Goal: Task Accomplishment & Management: Use online tool/utility

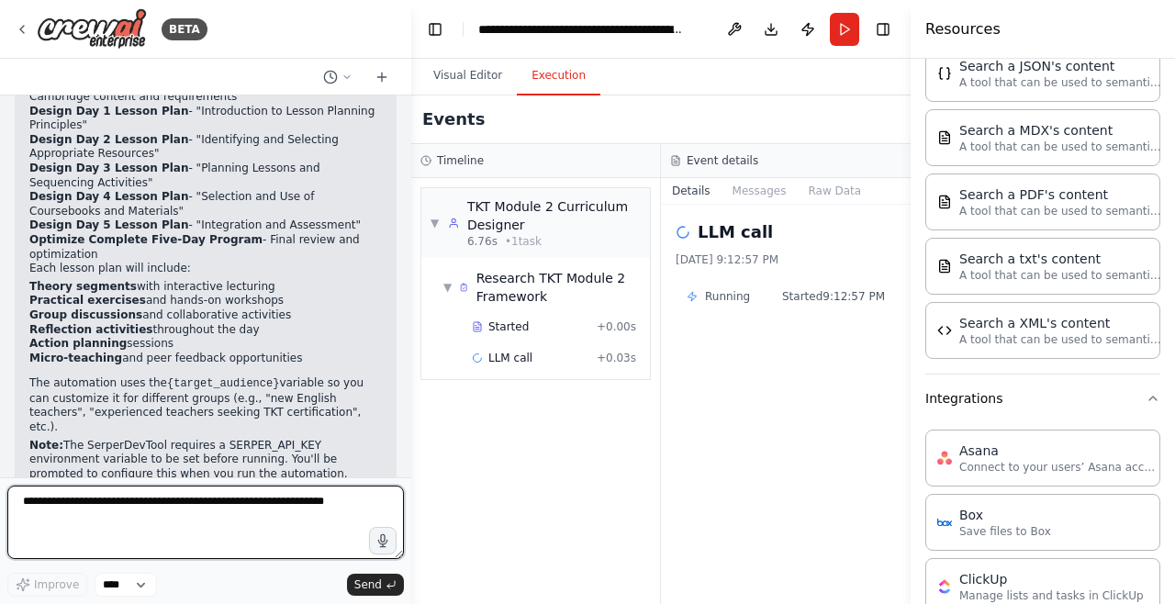
click at [60, 559] on textarea at bounding box center [205, 522] width 397 height 73
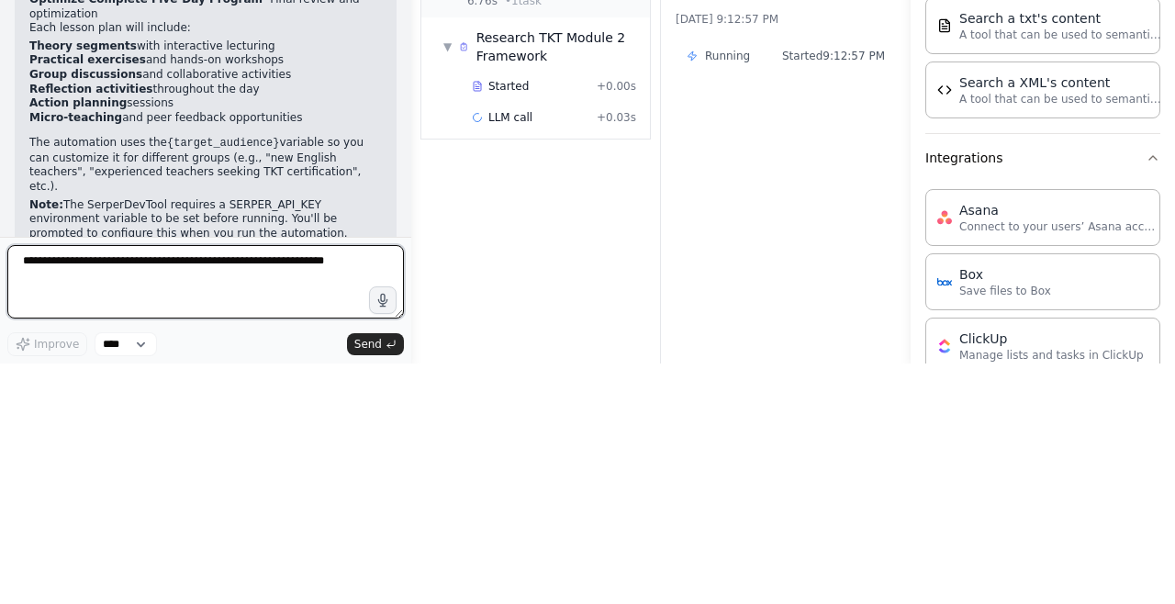
scroll to position [59, 0]
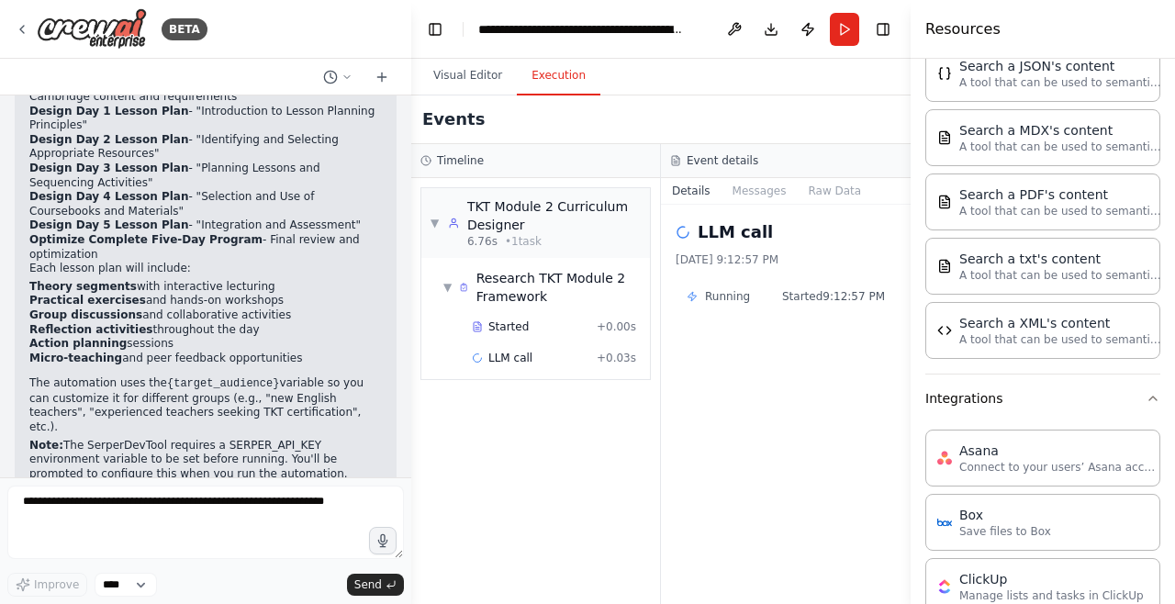
click at [17, 28] on icon at bounding box center [22, 29] width 15 height 15
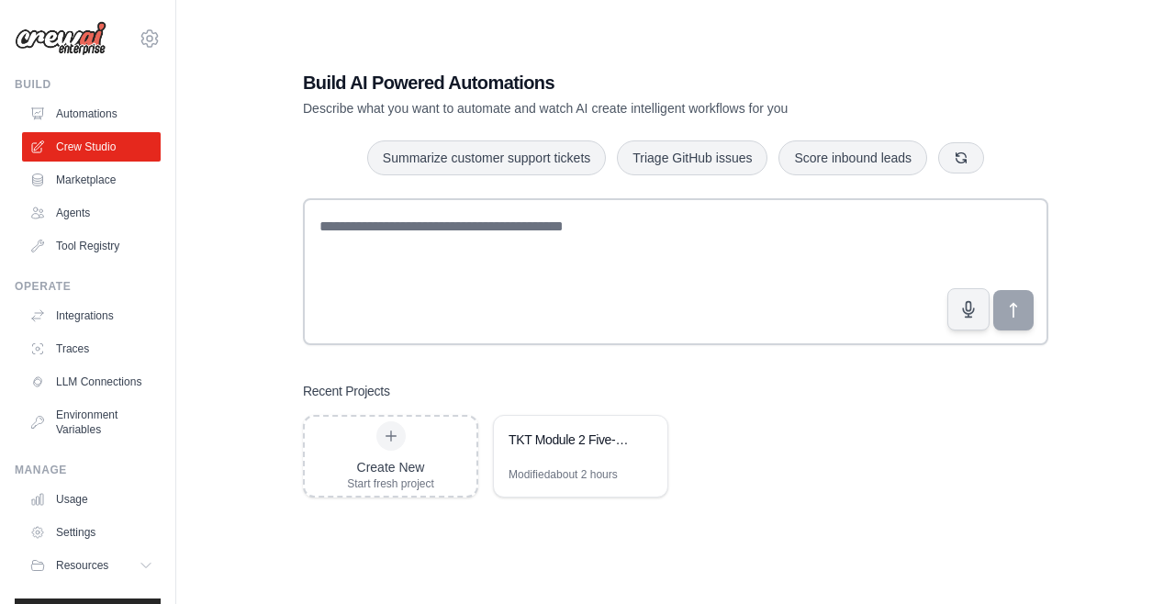
click at [96, 314] on link "Integrations" at bounding box center [91, 315] width 139 height 29
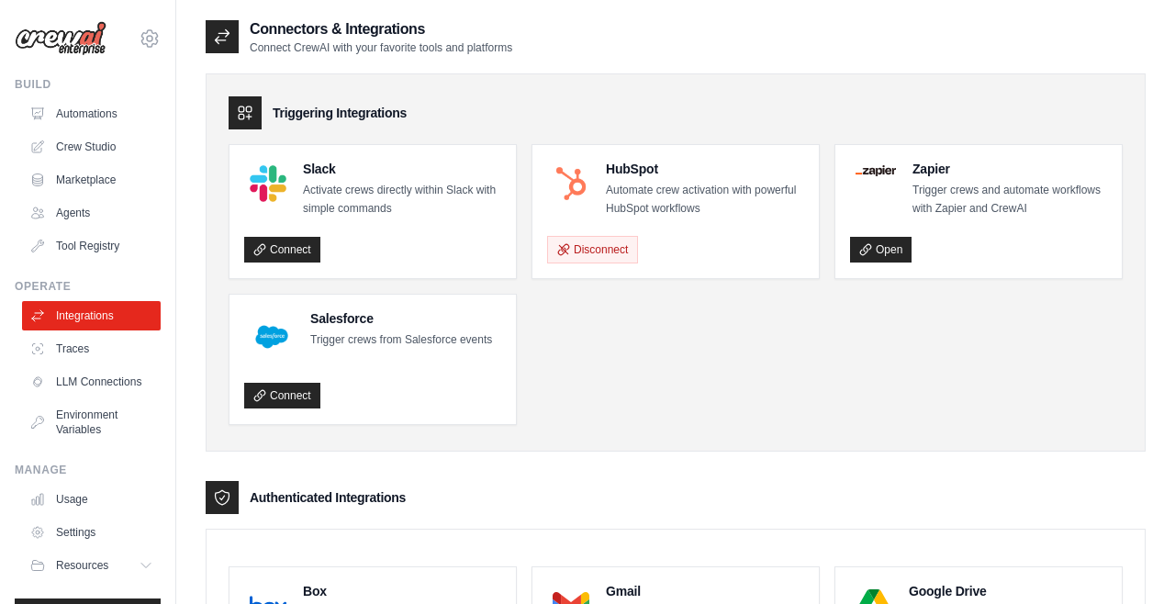
click at [98, 429] on link "Environment Variables" at bounding box center [91, 422] width 139 height 44
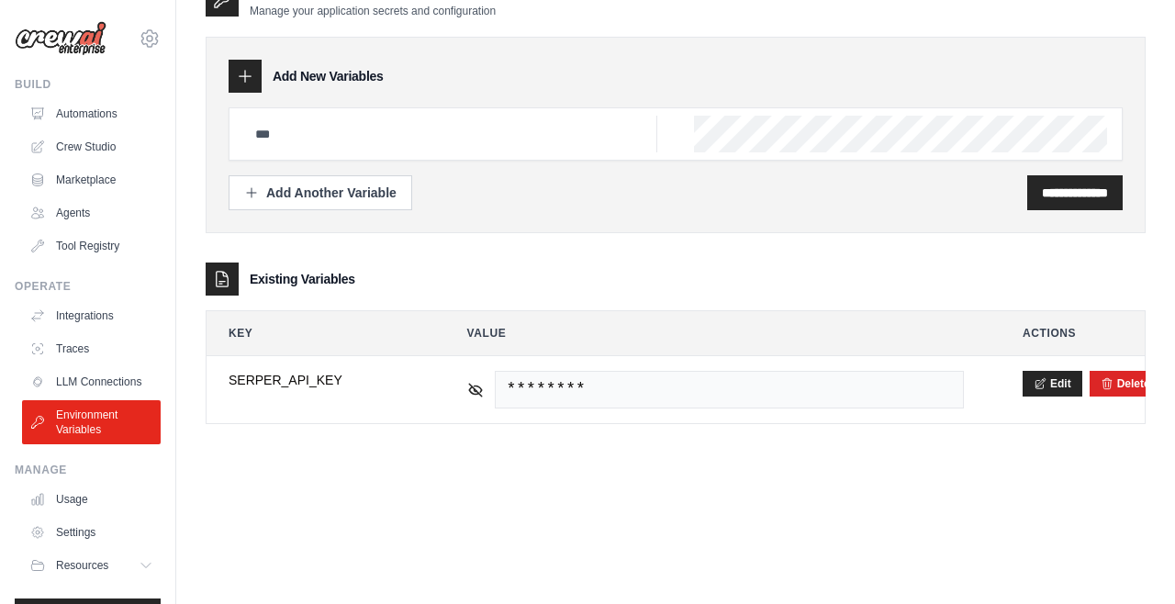
scroll to position [101, 0]
click at [309, 263] on div "Existing Variables" at bounding box center [676, 279] width 940 height 33
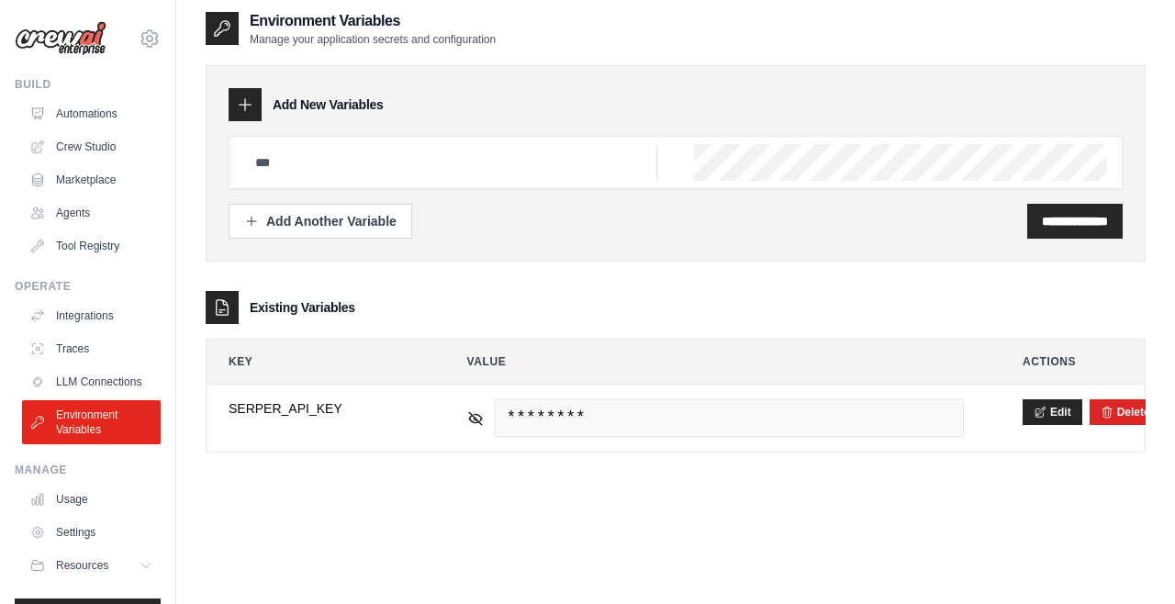
scroll to position [0, 0]
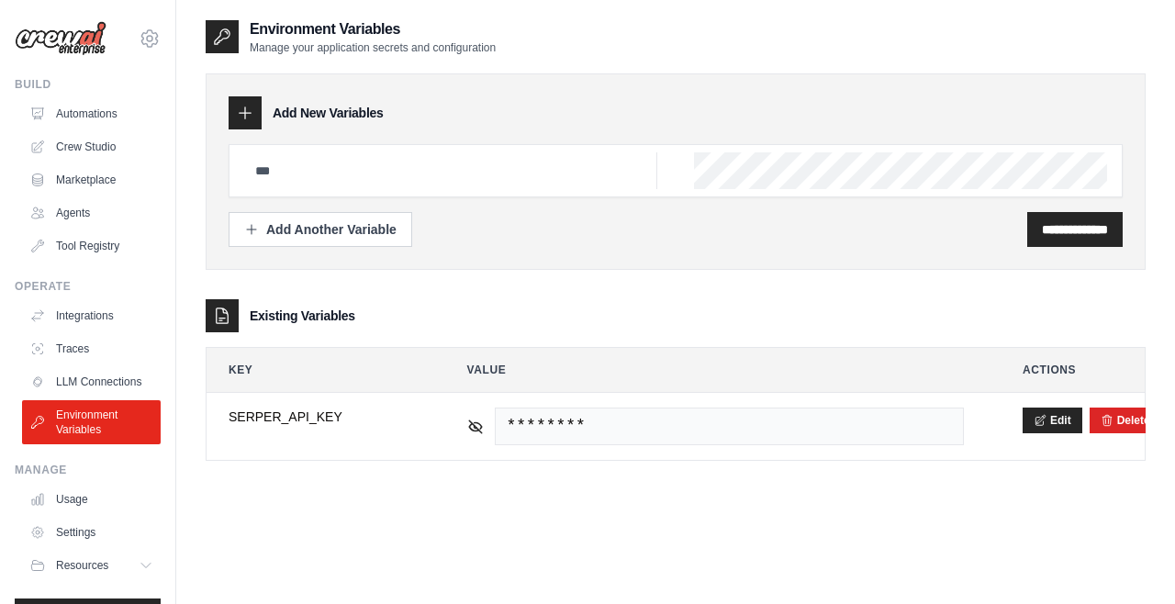
click at [337, 117] on h3 "Add New Variables" at bounding box center [328, 113] width 111 height 18
click at [346, 177] on input "text" at bounding box center [450, 170] width 413 height 37
type input "*"
click at [77, 382] on link "LLM Connections" at bounding box center [91, 381] width 139 height 29
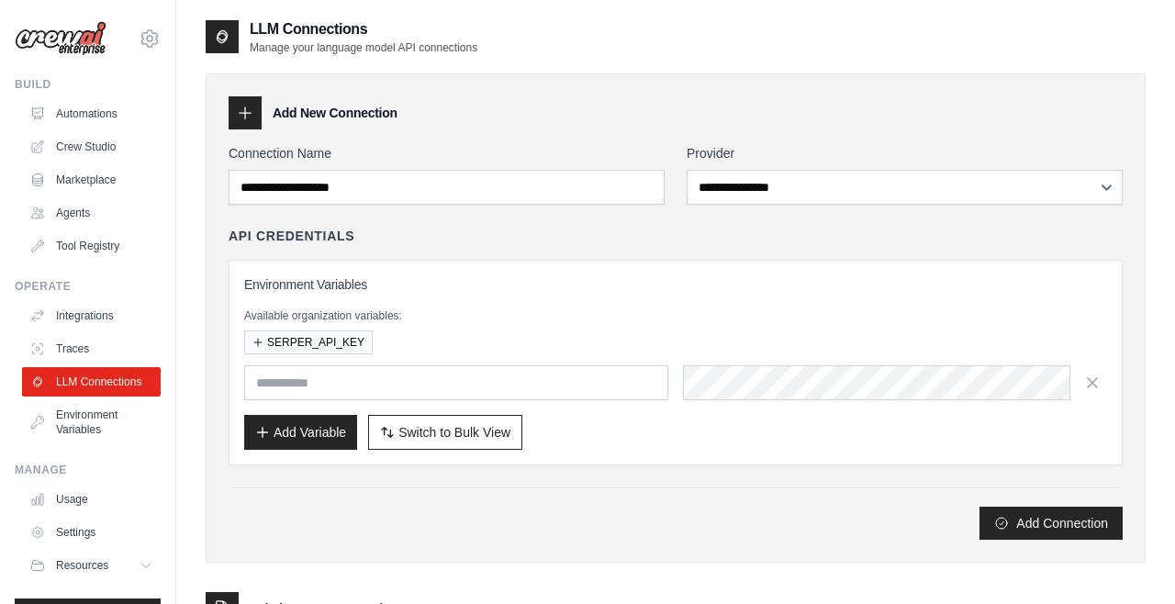
click at [298, 418] on button "Add Variable" at bounding box center [300, 432] width 113 height 35
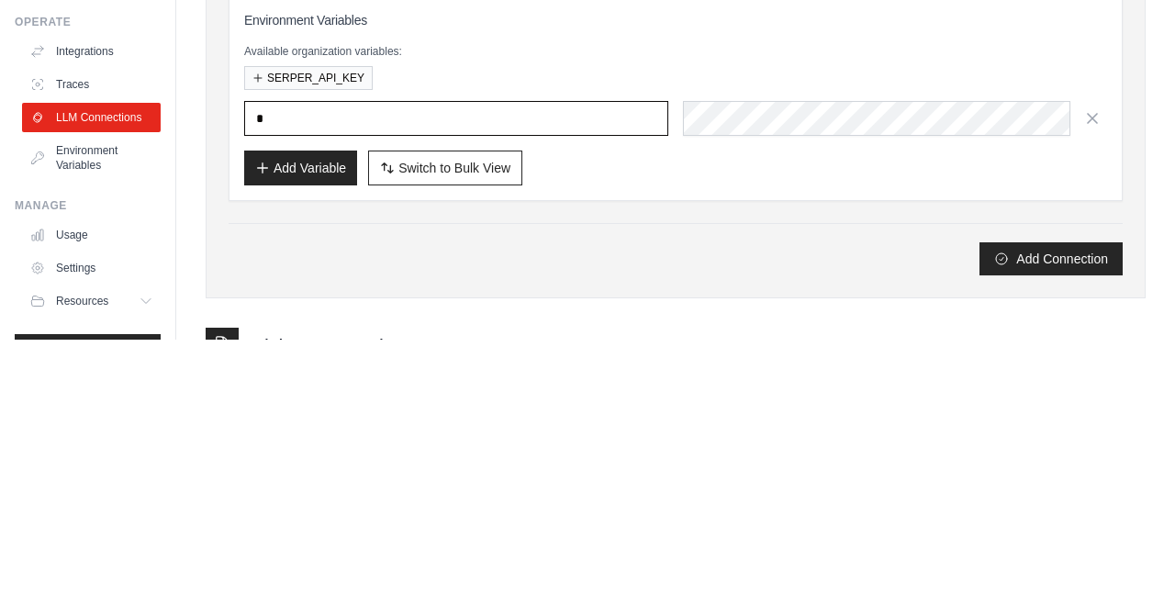
type input "**********"
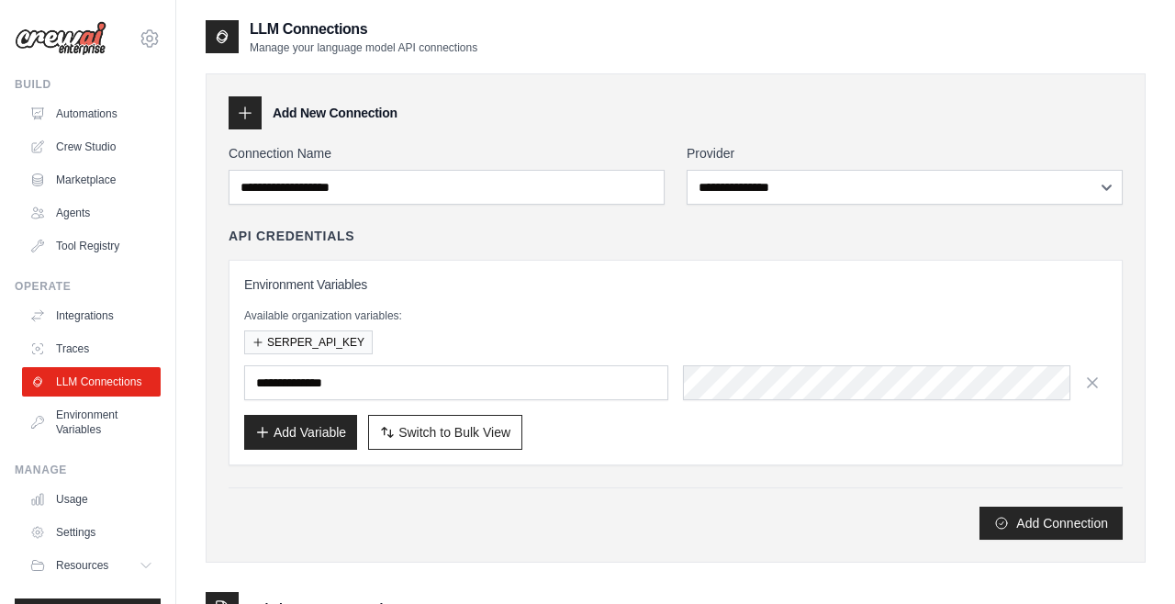
click at [755, 515] on div "Add Connection" at bounding box center [676, 523] width 894 height 33
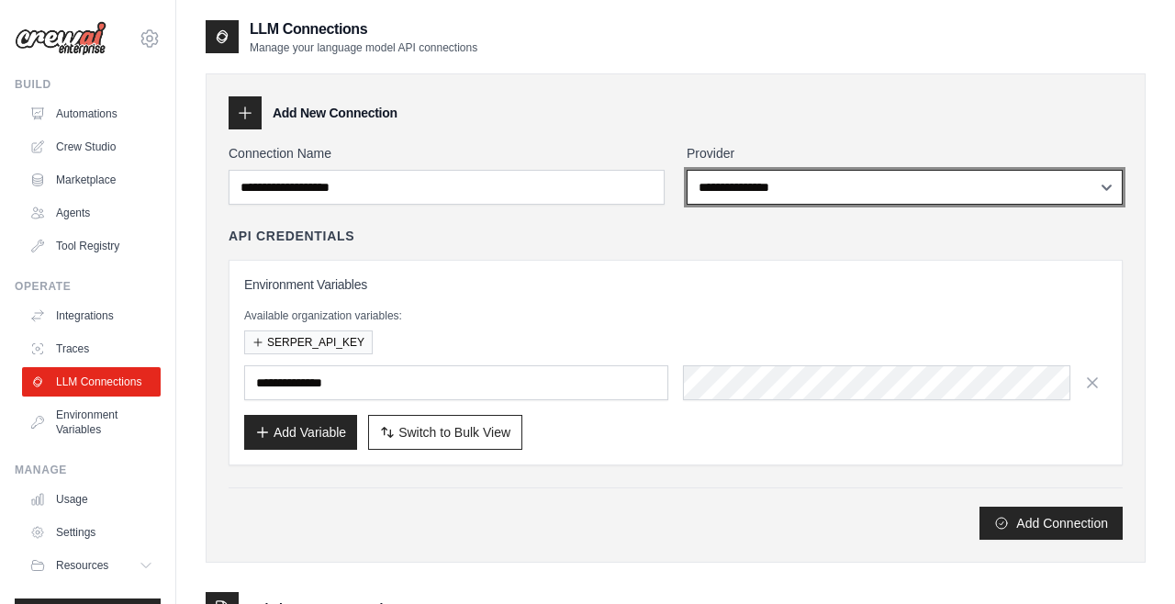
click at [808, 194] on select "**********" at bounding box center [905, 187] width 436 height 35
select select "******"
click at [687, 170] on select "**********" at bounding box center [905, 187] width 436 height 35
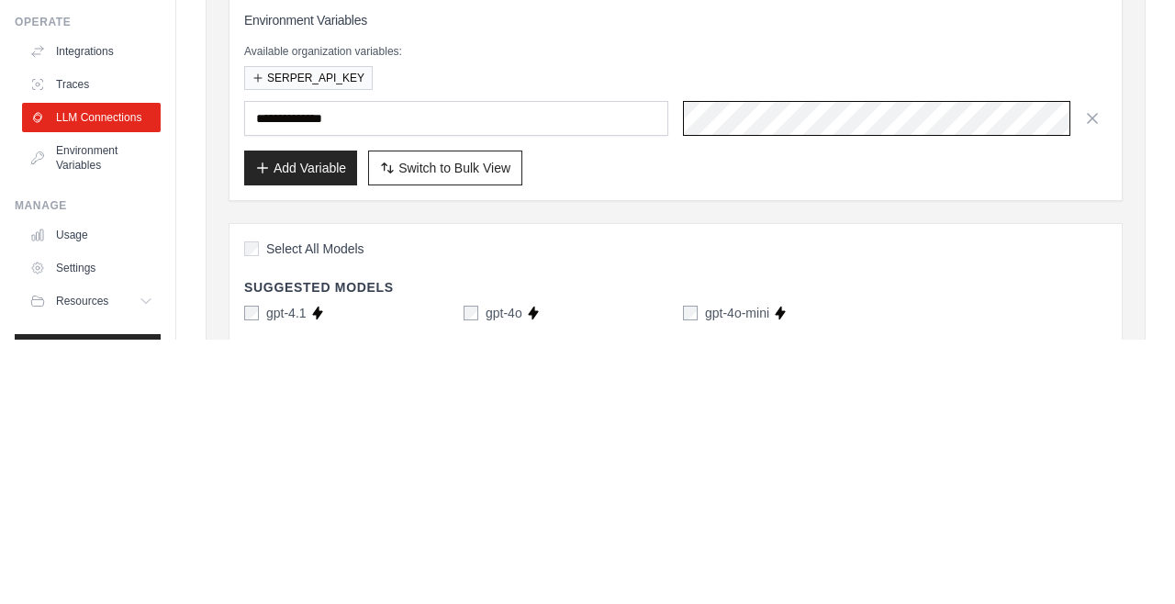
scroll to position [0, 901]
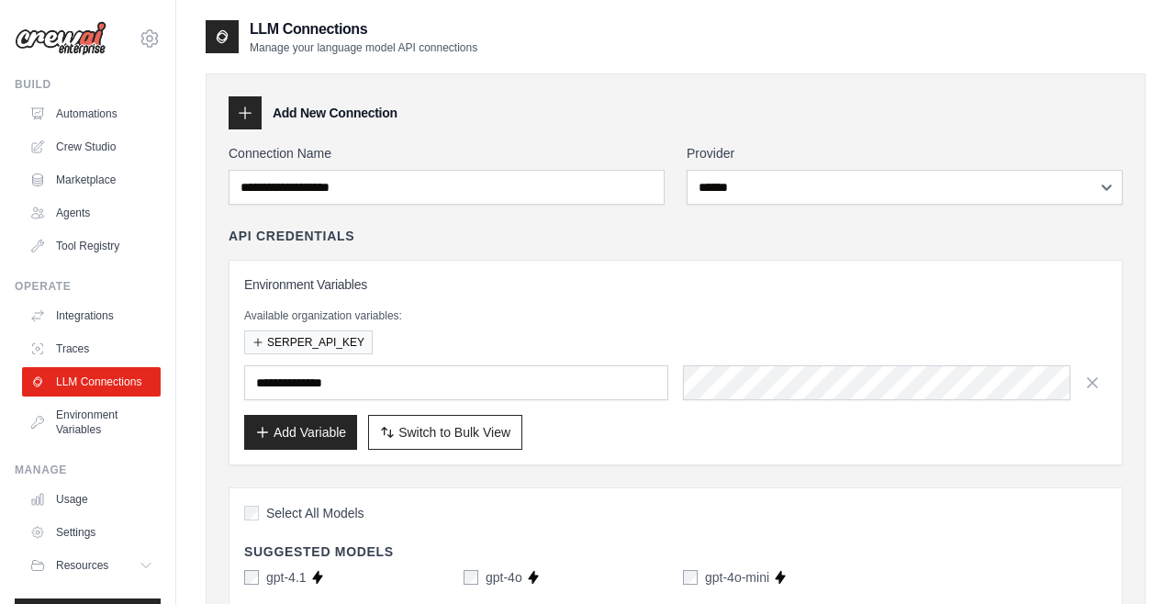
click at [663, 443] on div "Add Variable Switch to Bulk View Switch to Table View" at bounding box center [675, 432] width 863 height 35
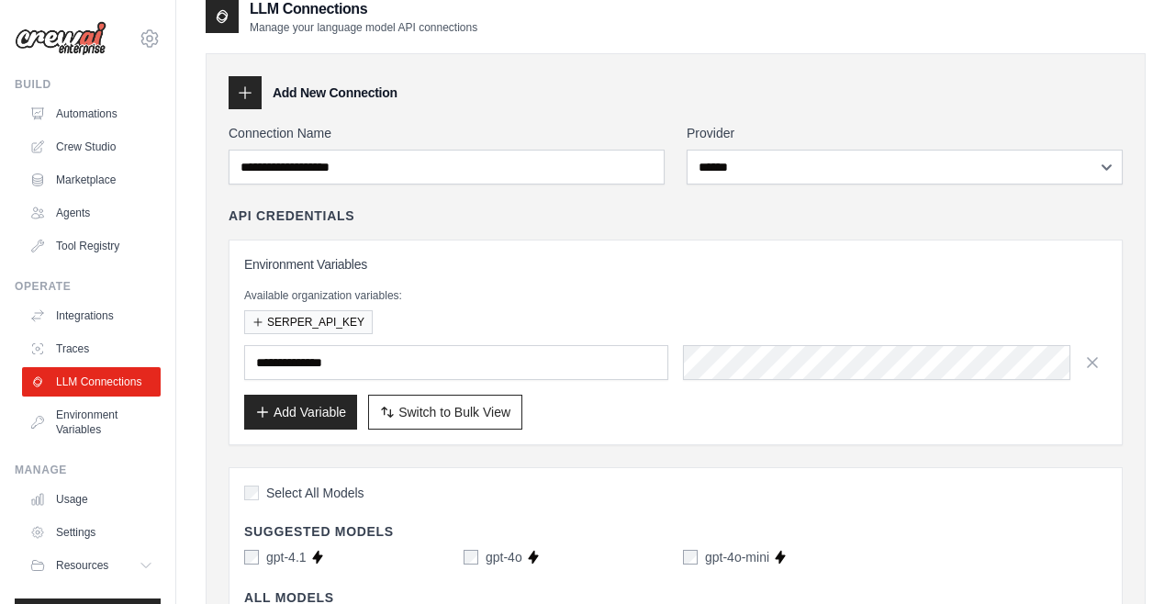
click at [306, 417] on button "Add Variable" at bounding box center [300, 412] width 113 height 35
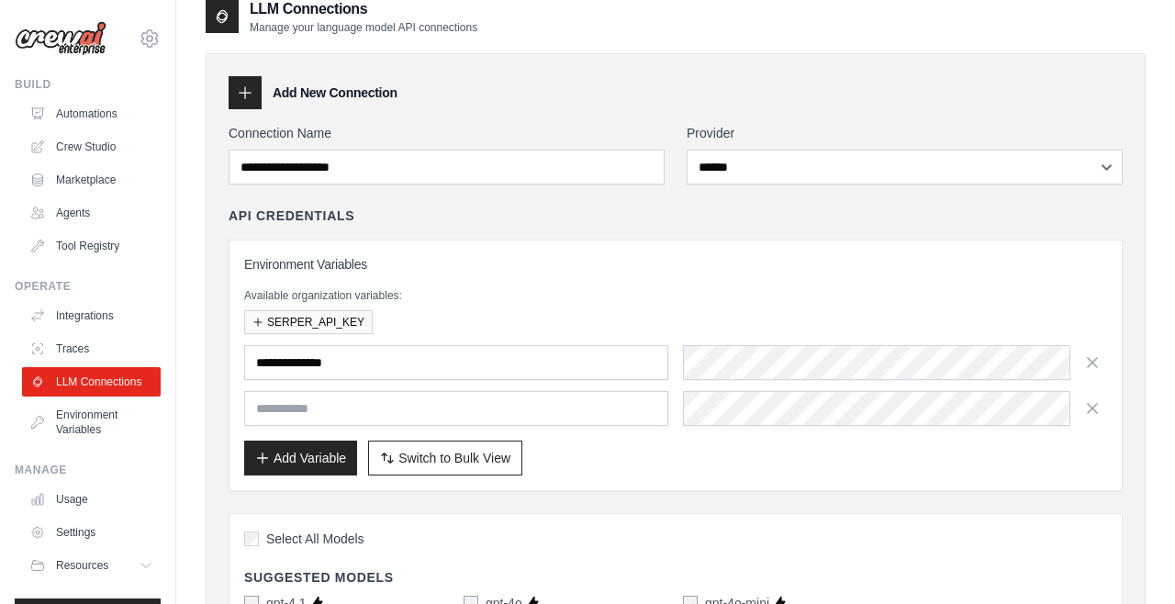
click at [843, 275] on div "**********" at bounding box center [675, 365] width 863 height 220
click at [78, 148] on link "Crew Studio" at bounding box center [91, 146] width 139 height 29
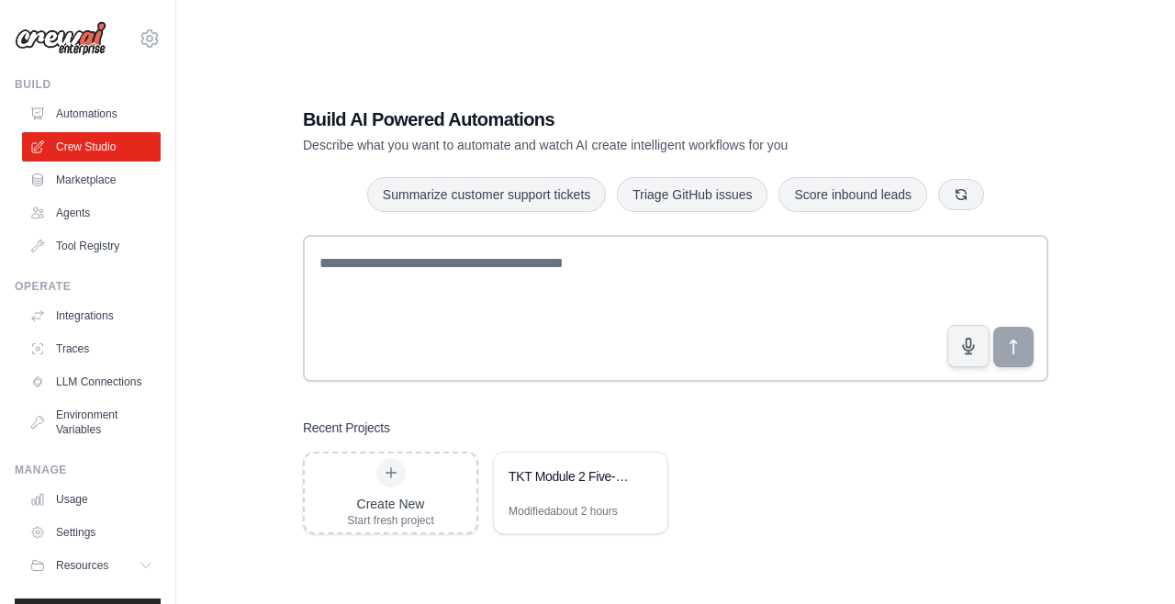
click at [92, 385] on link "LLM Connections" at bounding box center [91, 381] width 139 height 29
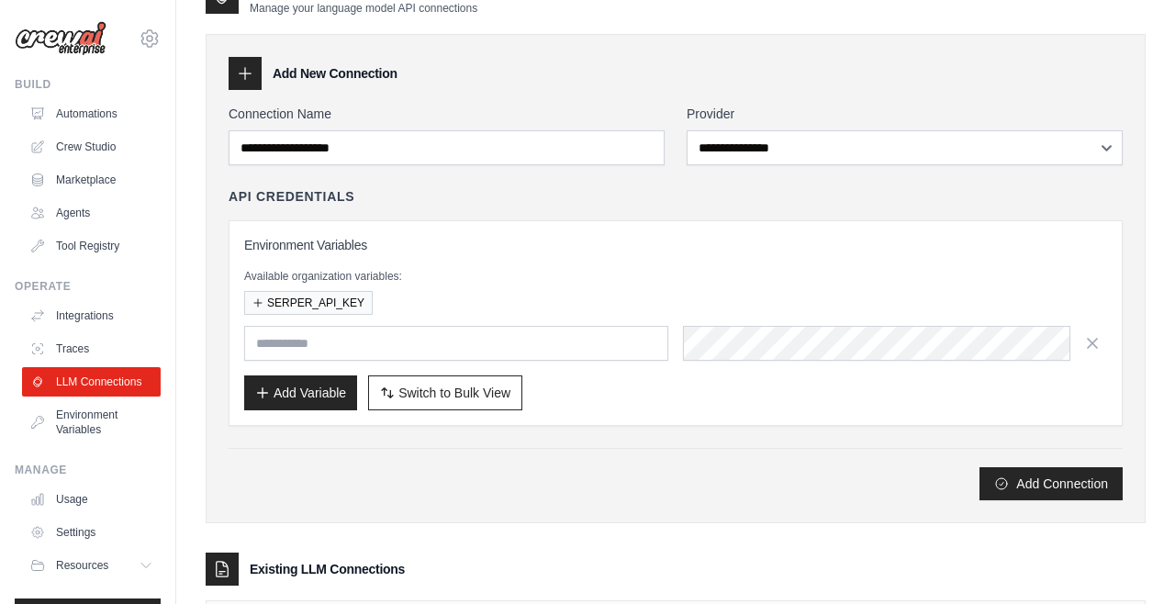
scroll to position [83, 0]
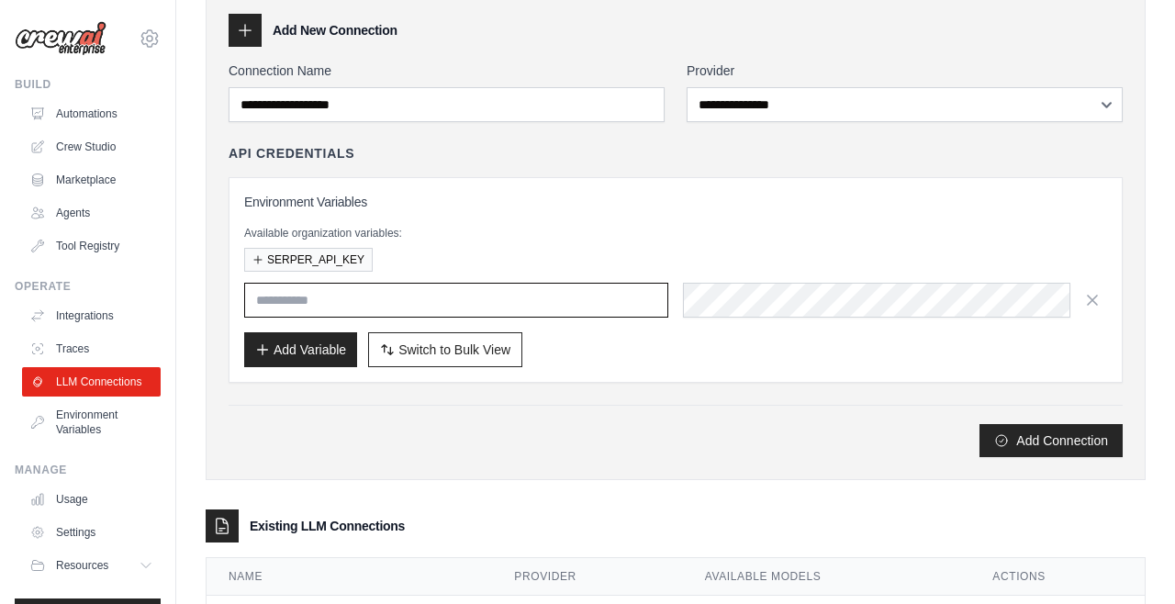
click at [465, 308] on input "text" at bounding box center [456, 300] width 424 height 35
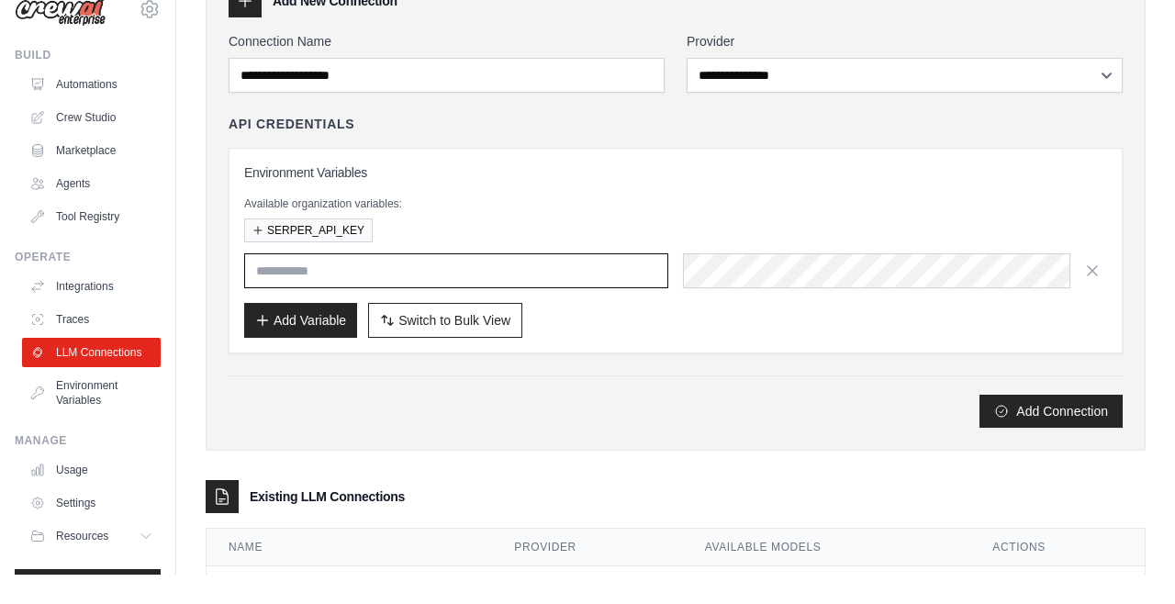
scroll to position [94, 0]
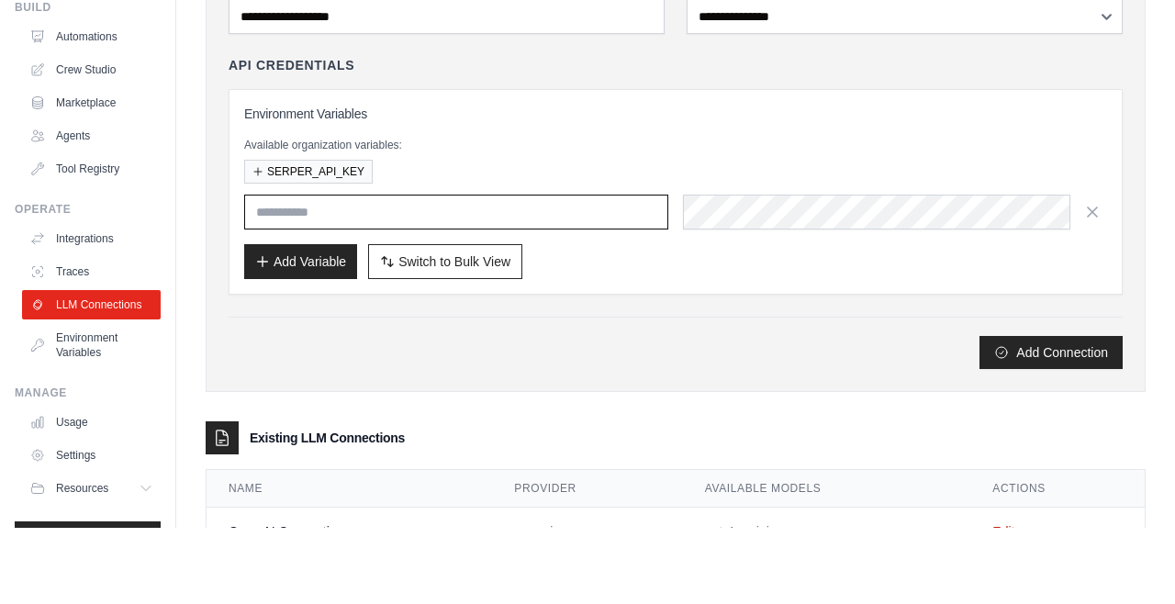
type input "**********"
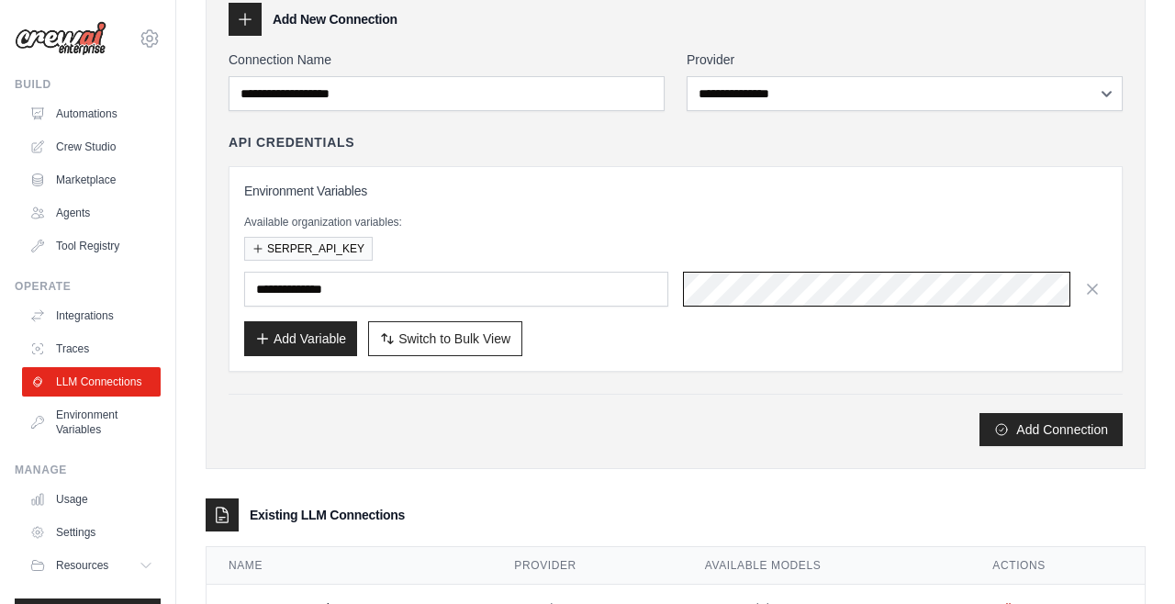
scroll to position [0, 901]
click at [853, 366] on div "**********" at bounding box center [676, 269] width 894 height 206
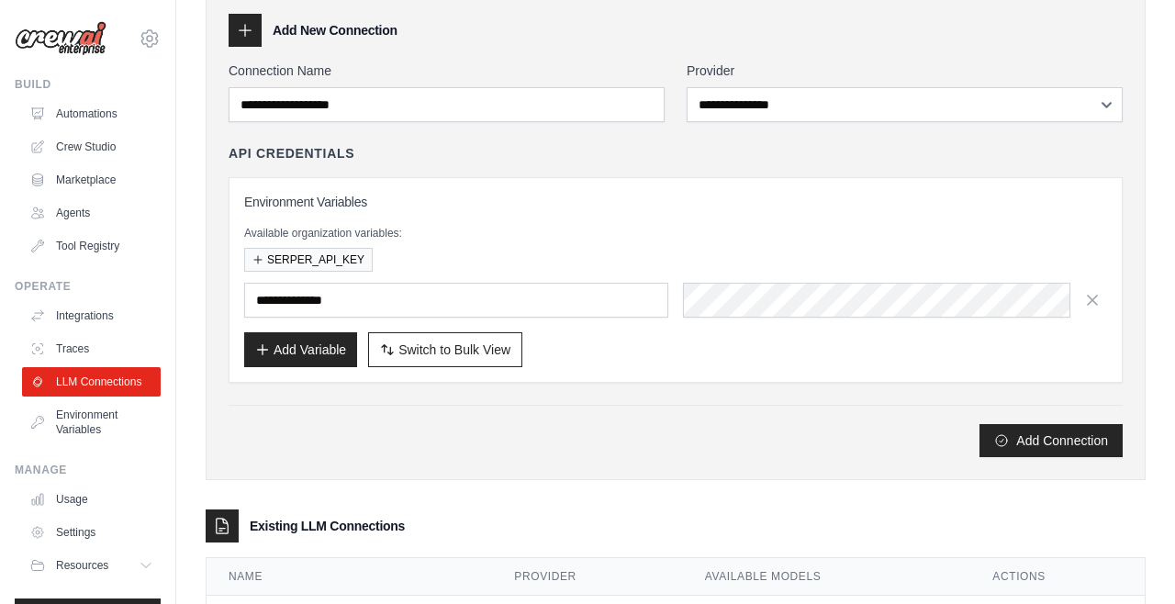
scroll to position [83, 0]
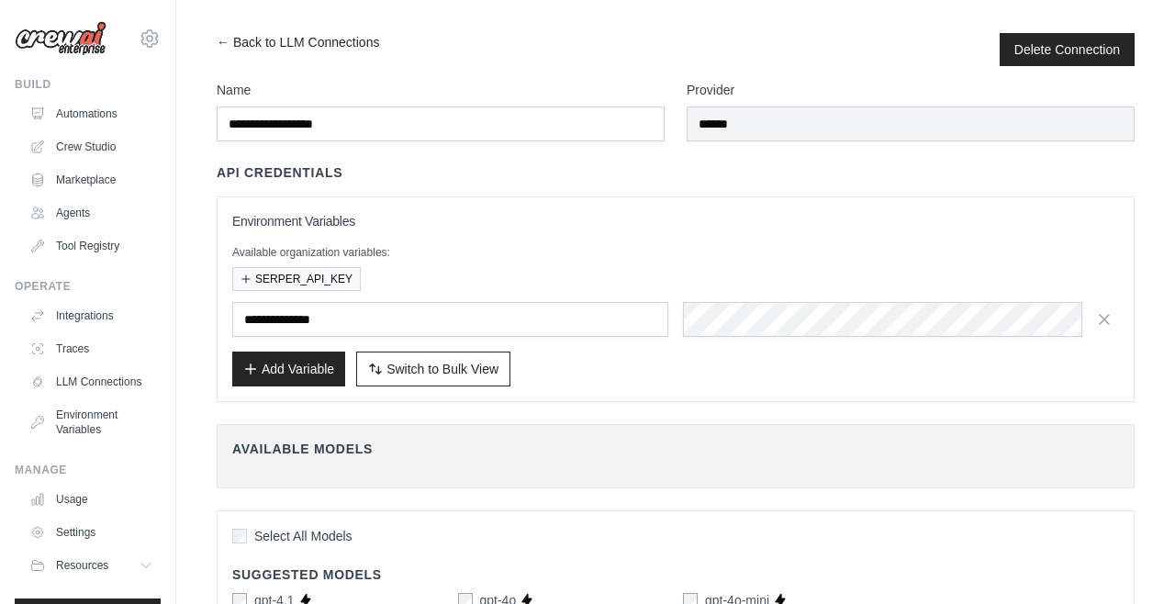
click at [307, 381] on button "Add Variable" at bounding box center [288, 369] width 113 height 35
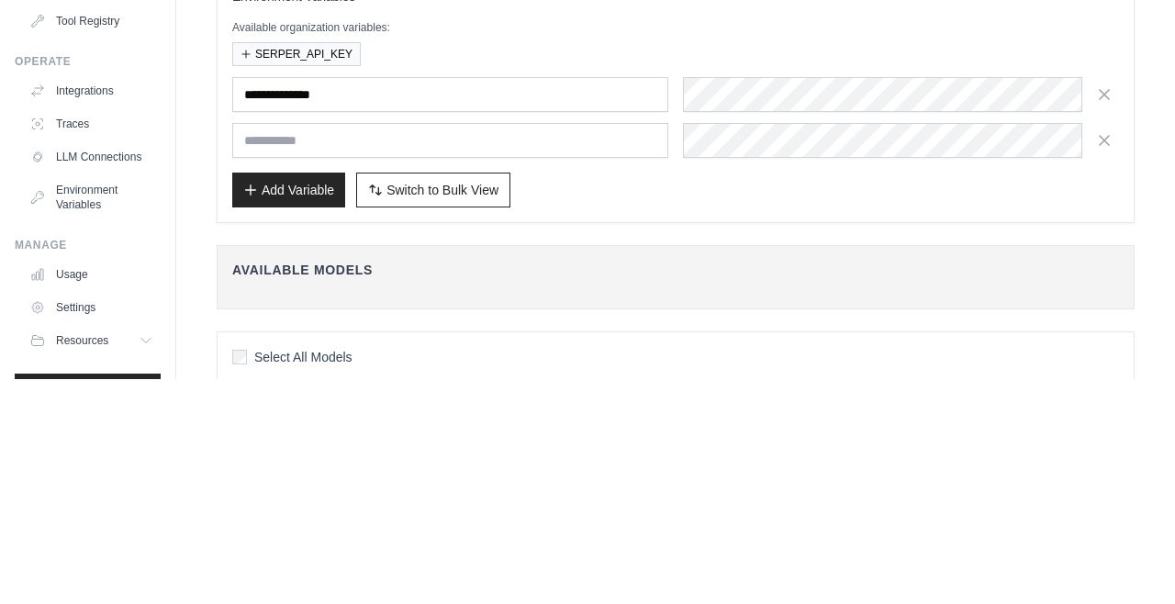
click at [309, 281] on button "SERPER_API_KEY" at bounding box center [296, 279] width 129 height 24
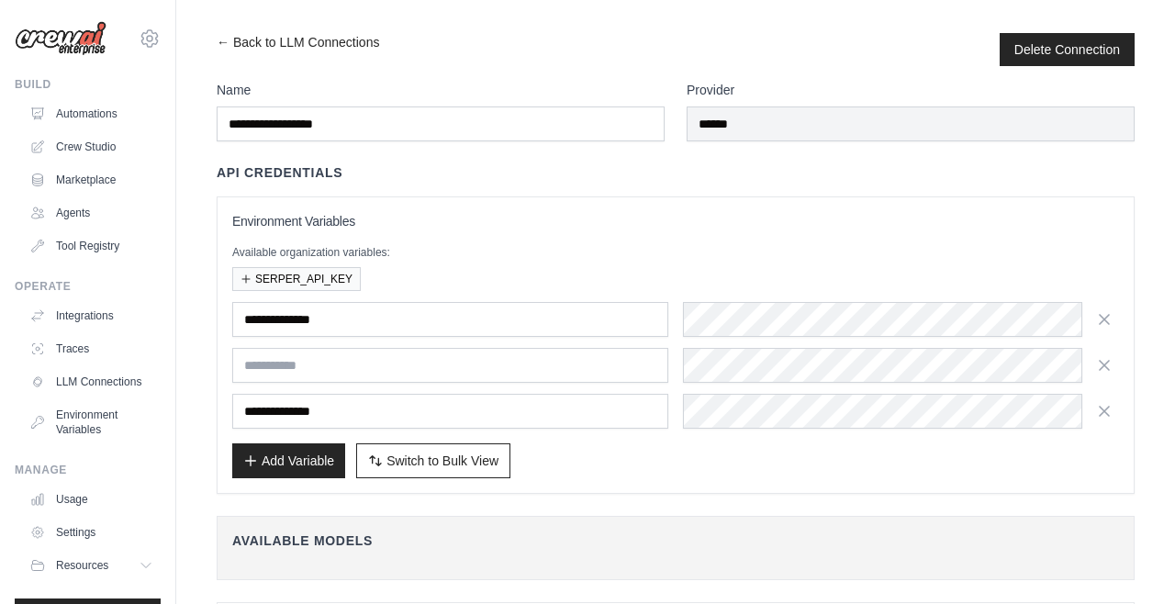
click at [1106, 367] on icon "button" at bounding box center [1105, 365] width 18 height 18
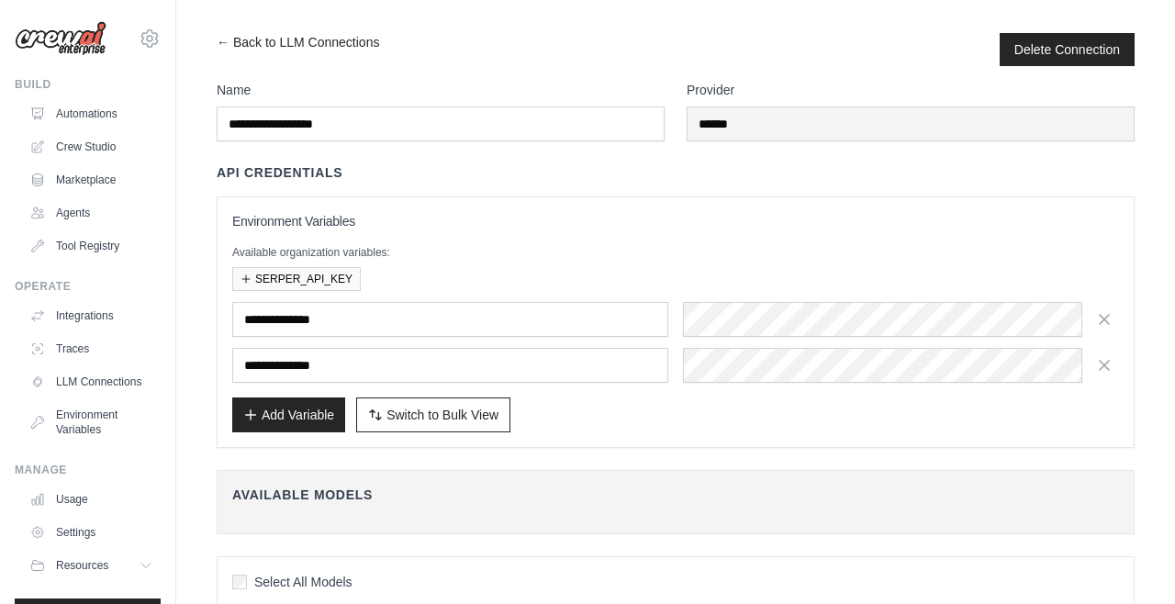
click at [614, 212] on h3 "Environment Variables" at bounding box center [675, 221] width 887 height 18
click at [613, 249] on p "Available organization variables:" at bounding box center [675, 252] width 887 height 15
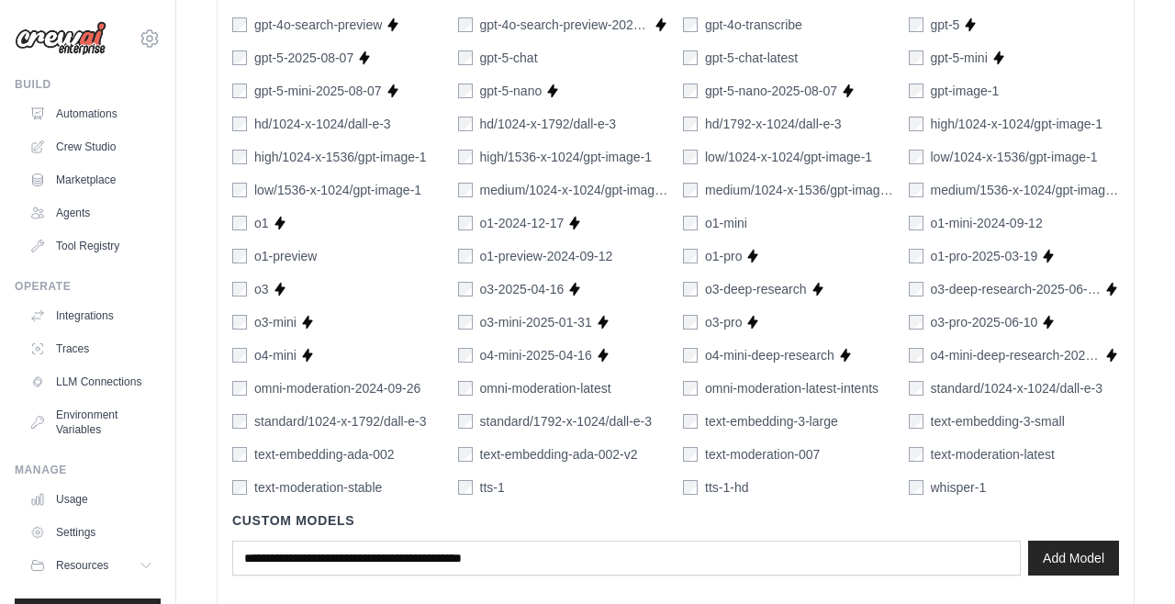
scroll to position [1190, 0]
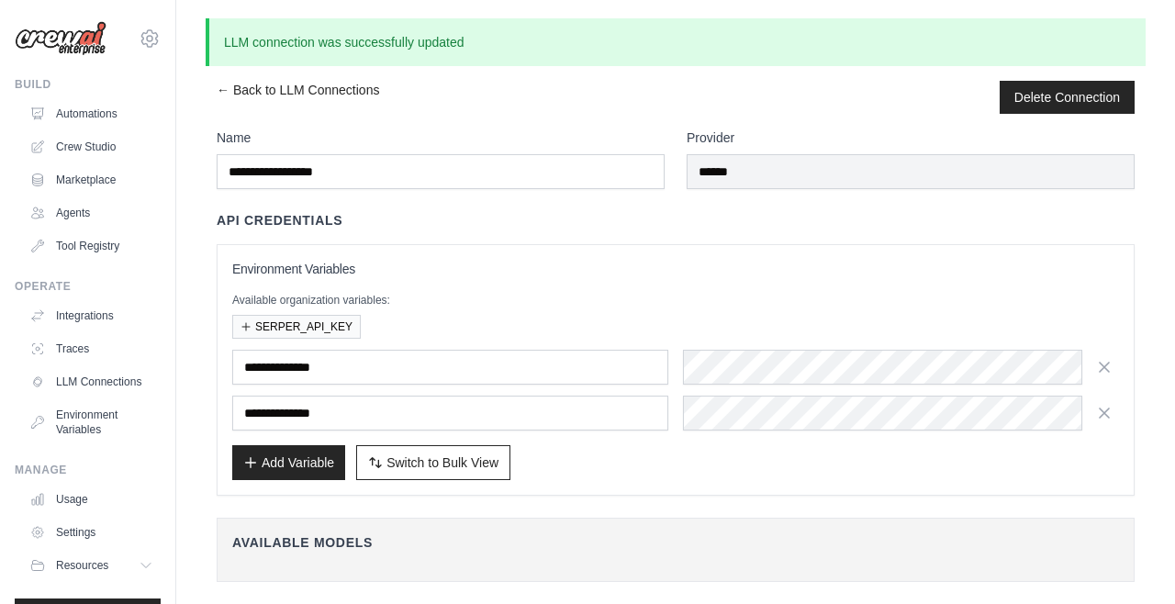
click at [84, 136] on link "Crew Studio" at bounding box center [91, 146] width 139 height 29
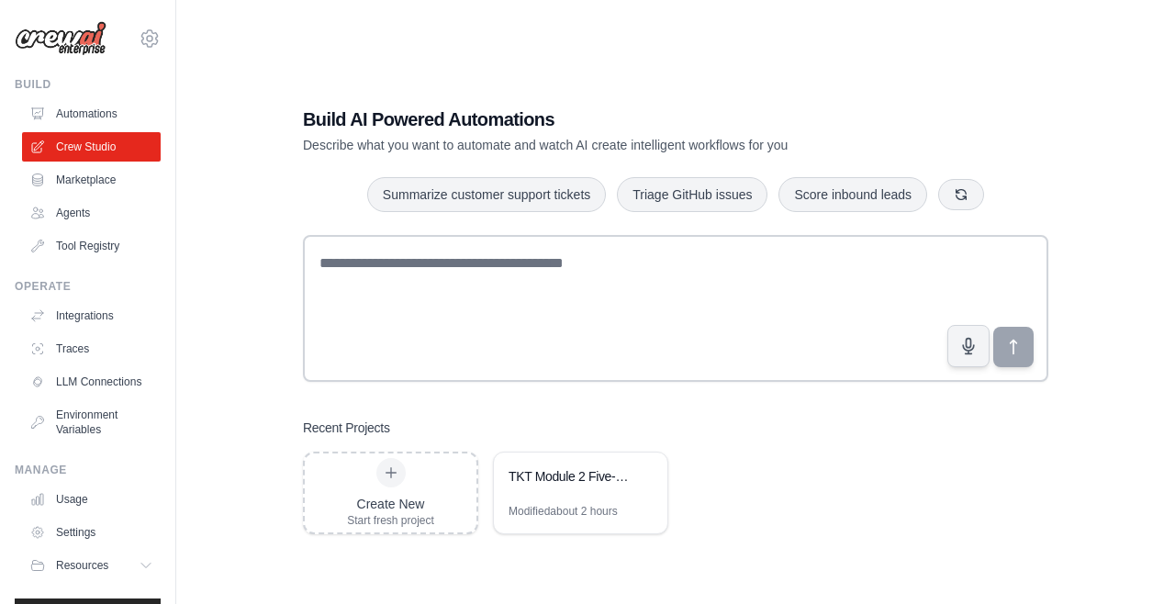
click at [565, 504] on div "TKT Module 2 Five-Day Training Program Builder" at bounding box center [581, 478] width 174 height 51
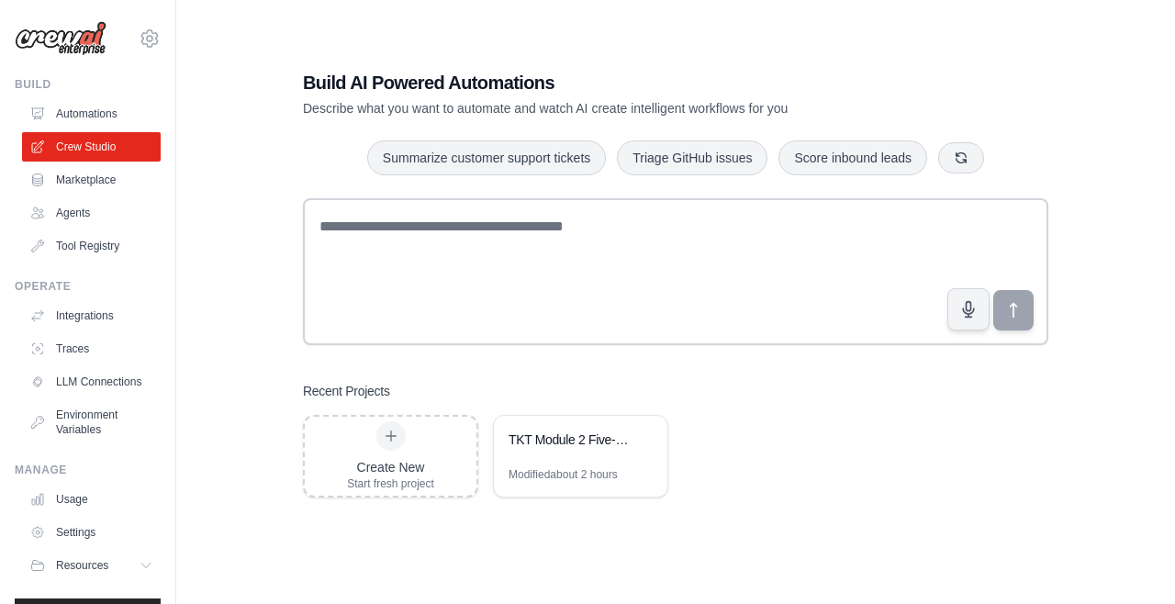
scroll to position [125, 0]
click at [93, 325] on link "Integrations" at bounding box center [91, 315] width 139 height 29
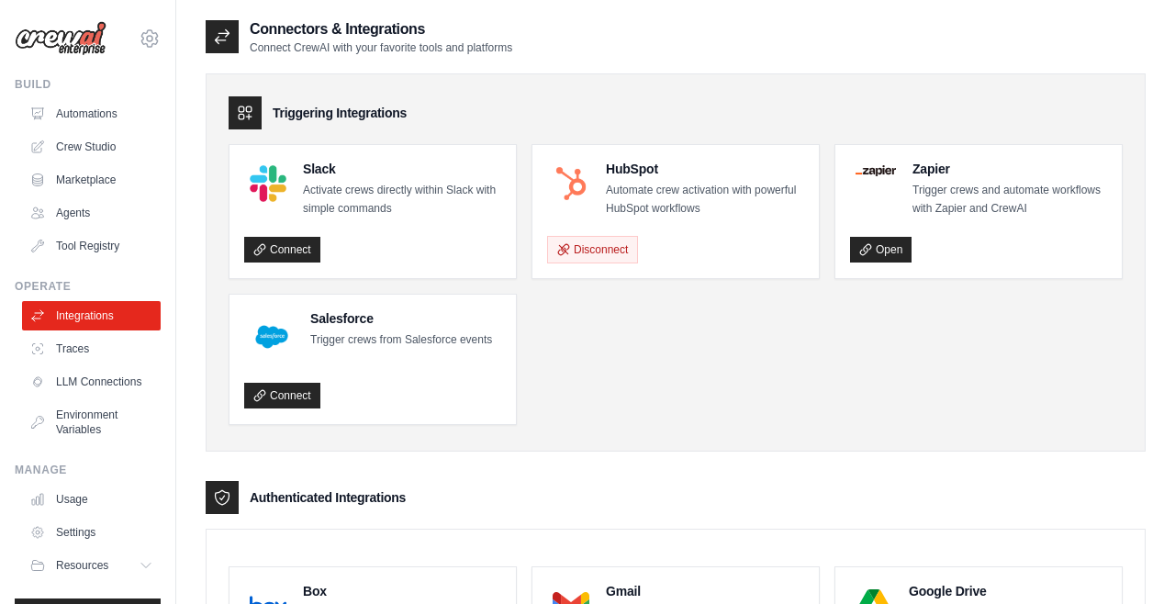
click at [99, 388] on link "LLM Connections" at bounding box center [91, 381] width 139 height 29
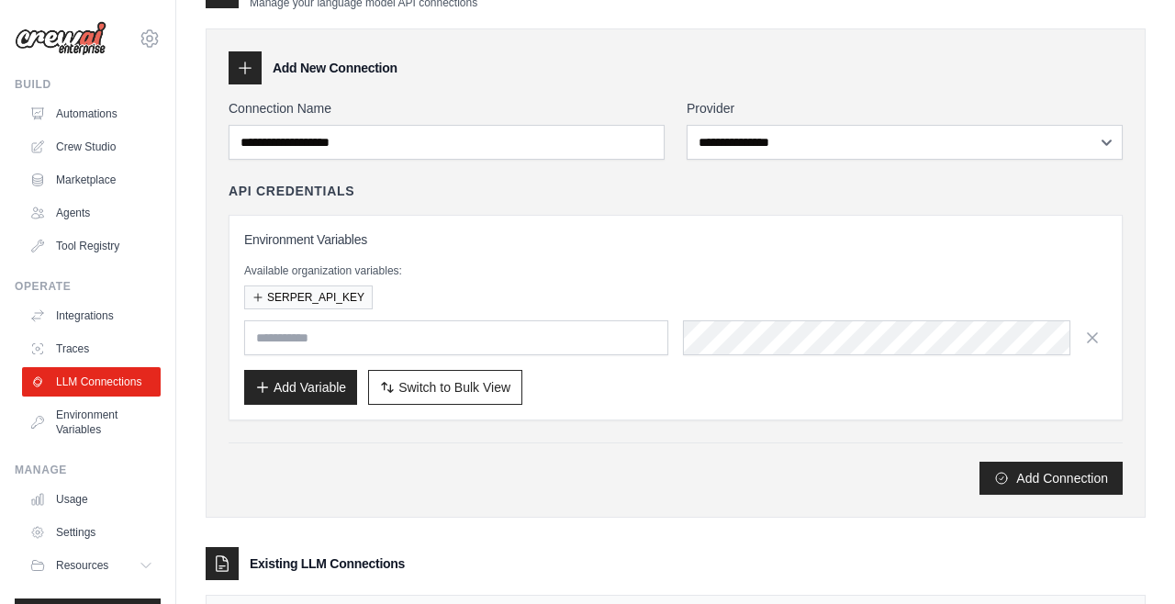
scroll to position [83, 0]
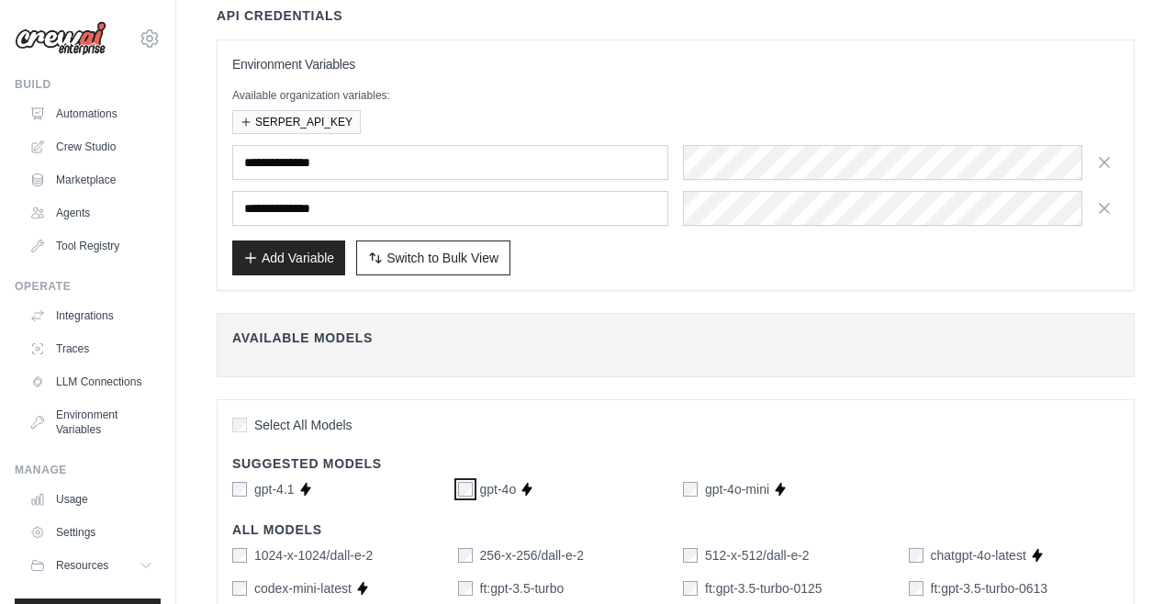
scroll to position [156, 0]
click at [304, 123] on button "SERPER_API_KEY" at bounding box center [296, 123] width 129 height 24
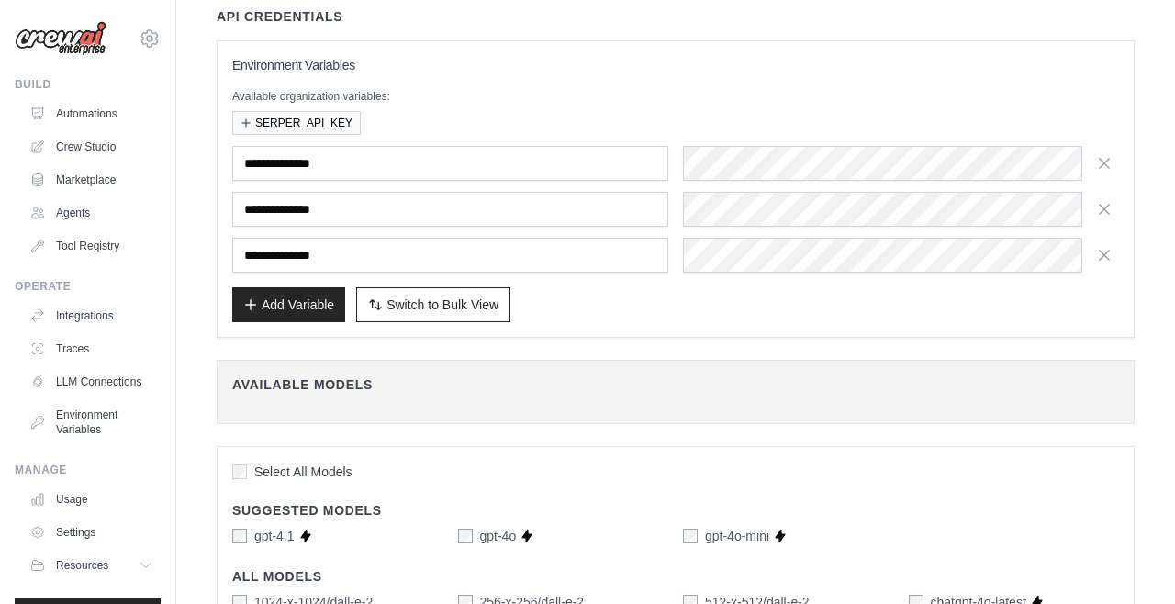
click at [1106, 263] on icon "button" at bounding box center [1105, 255] width 18 height 18
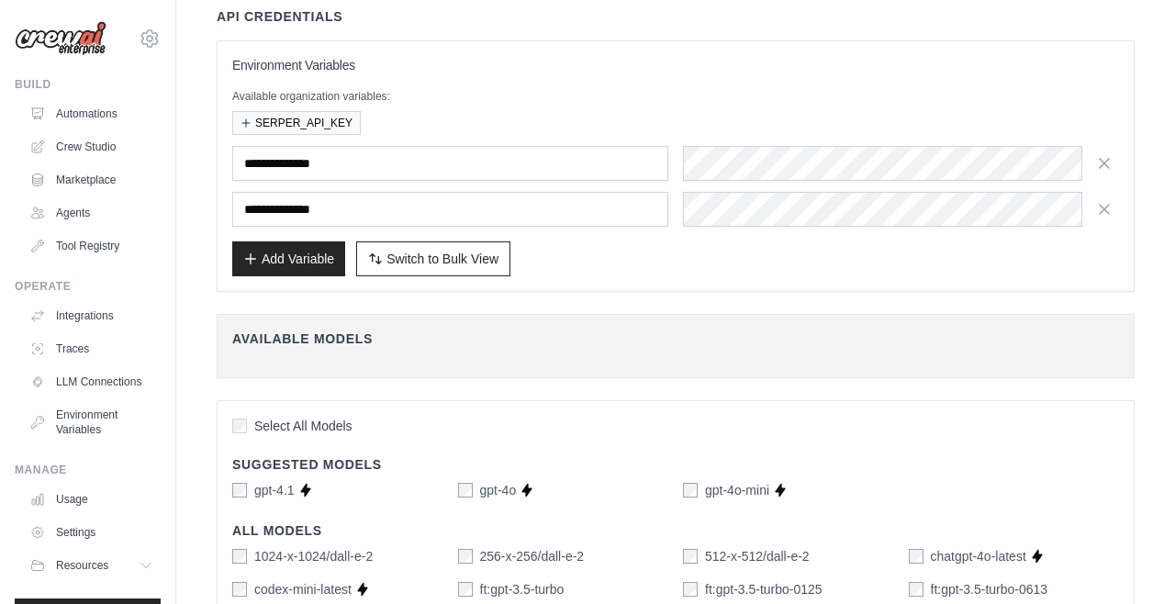
click at [458, 267] on button "Switch to Bulk View Switch to Table View" at bounding box center [433, 259] width 154 height 35
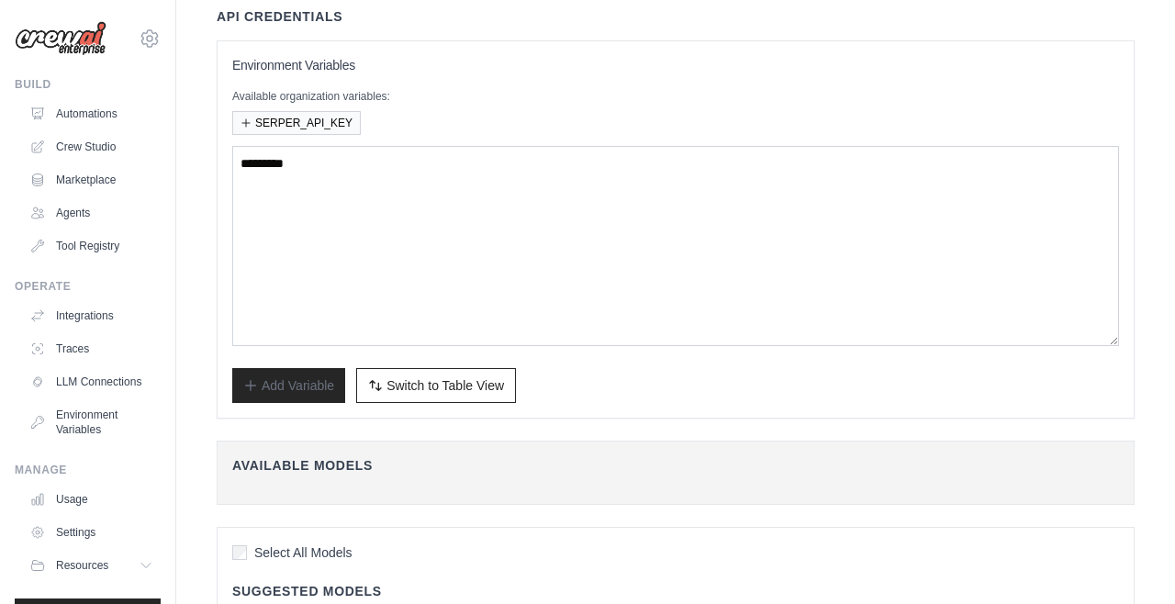
click at [105, 142] on link "Crew Studio" at bounding box center [91, 146] width 139 height 29
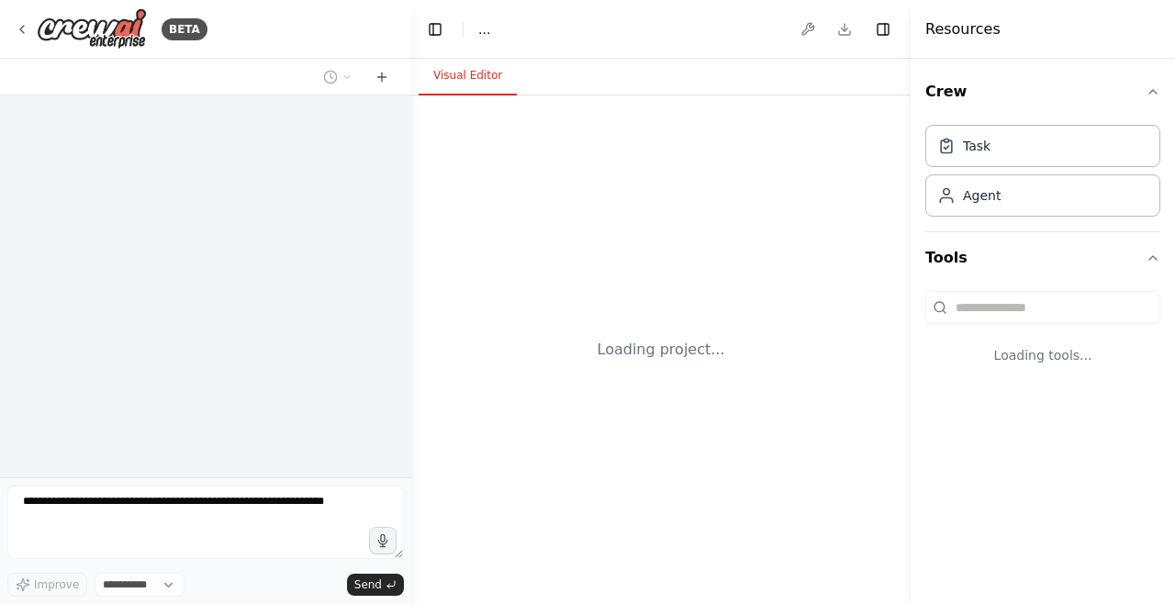
select select "****"
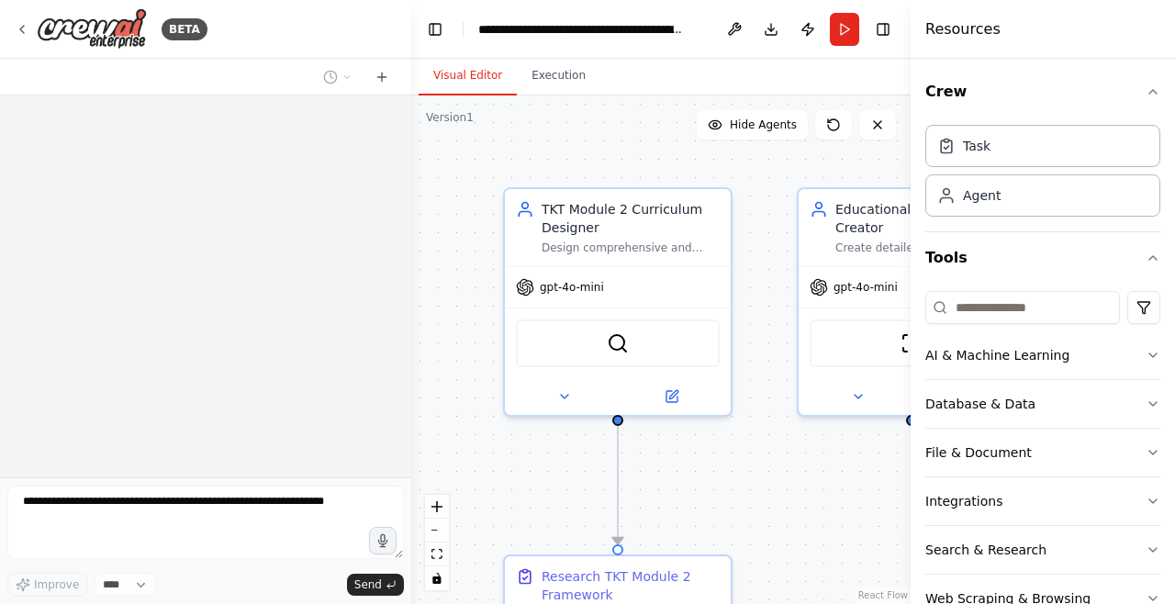
scroll to position [1645, 0]
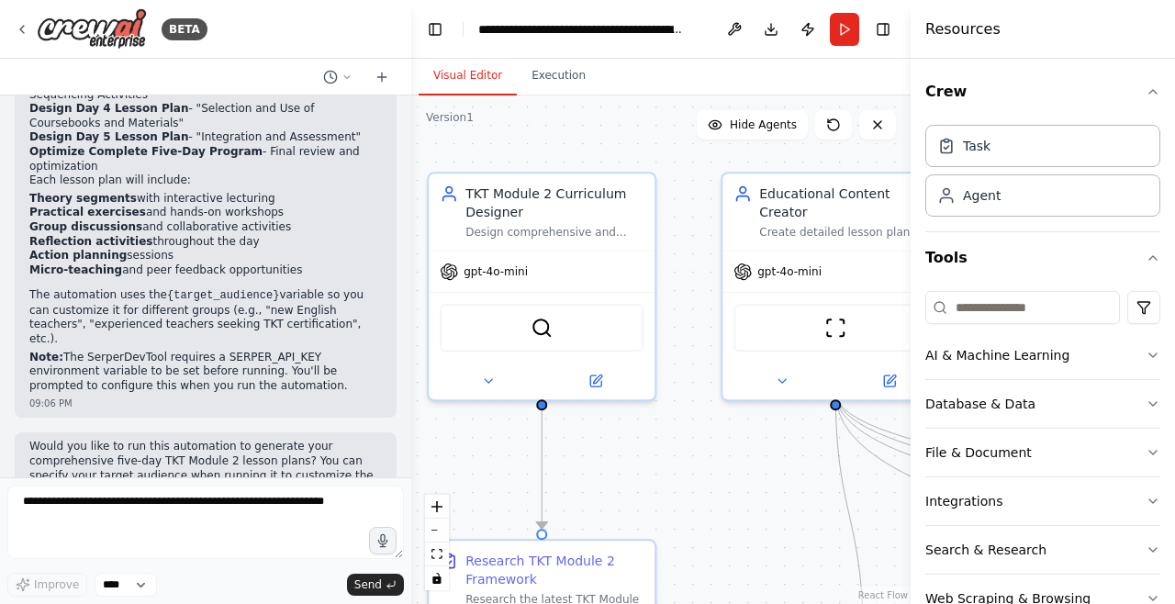
click at [849, 40] on button "Run" at bounding box center [844, 29] width 29 height 33
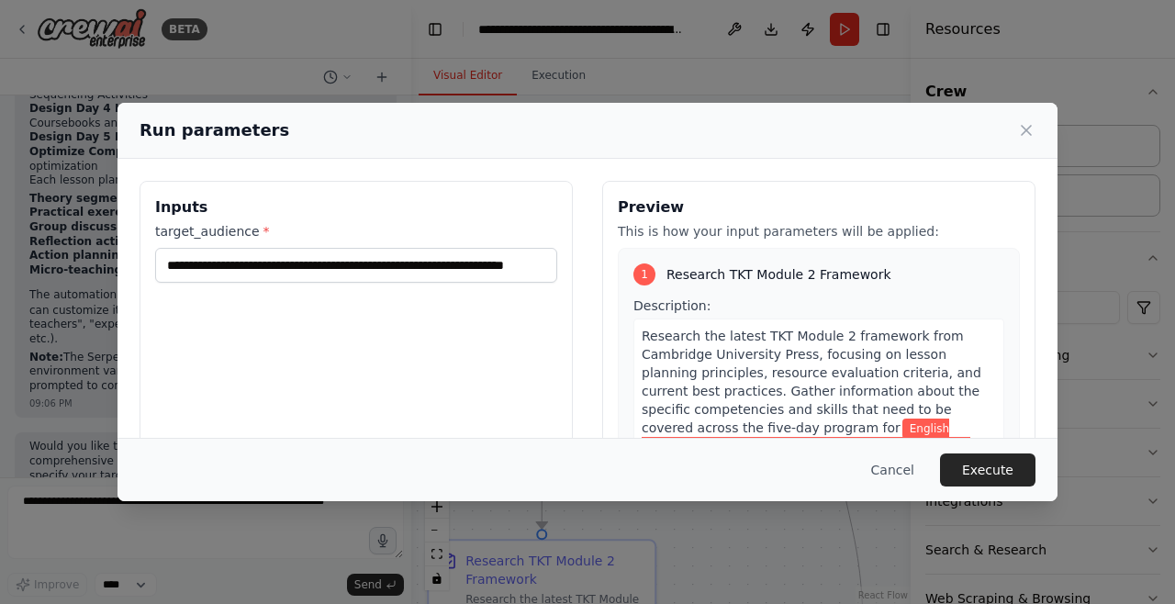
click at [1005, 487] on button "Execute" at bounding box center [988, 470] width 96 height 33
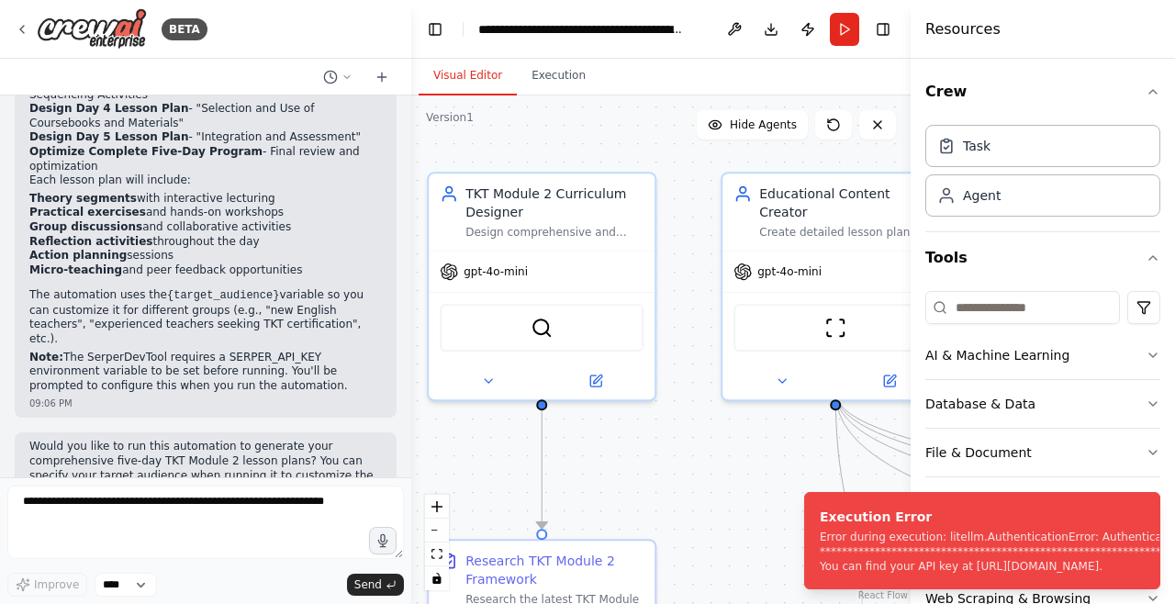
click at [560, 81] on button "Execution" at bounding box center [559, 76] width 84 height 39
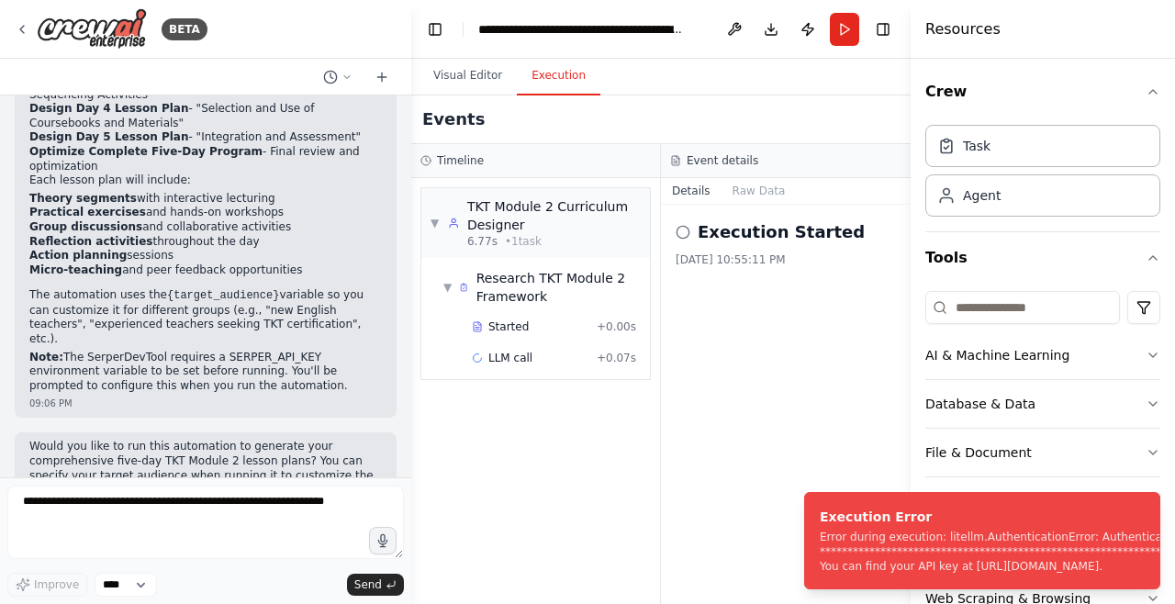
click at [744, 42] on button at bounding box center [734, 29] width 29 height 33
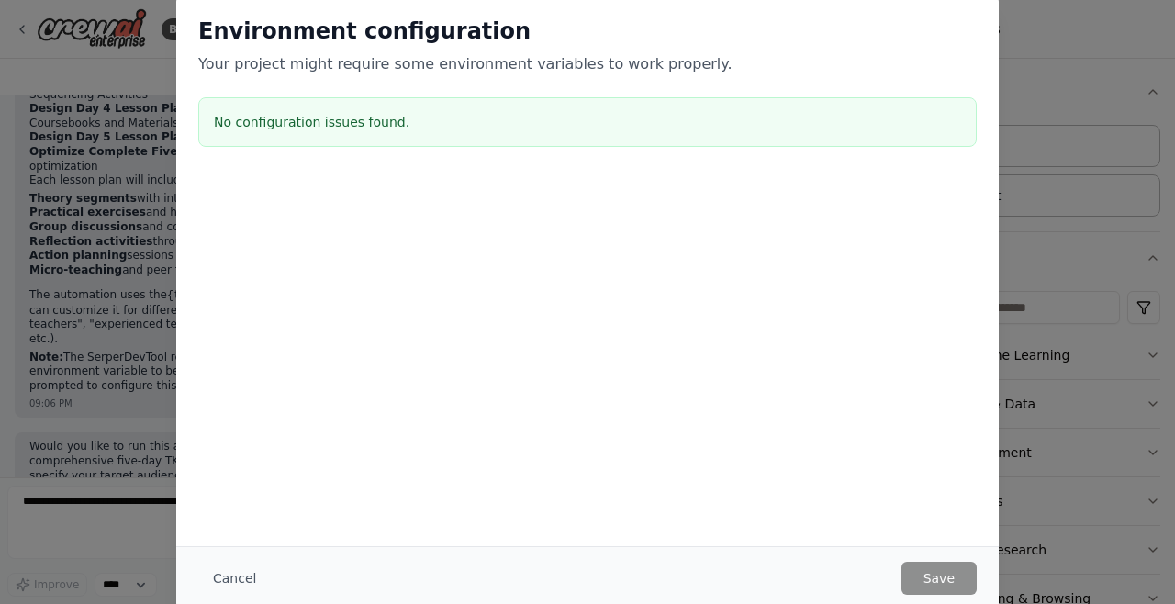
click at [238, 573] on button "Cancel" at bounding box center [234, 578] width 73 height 33
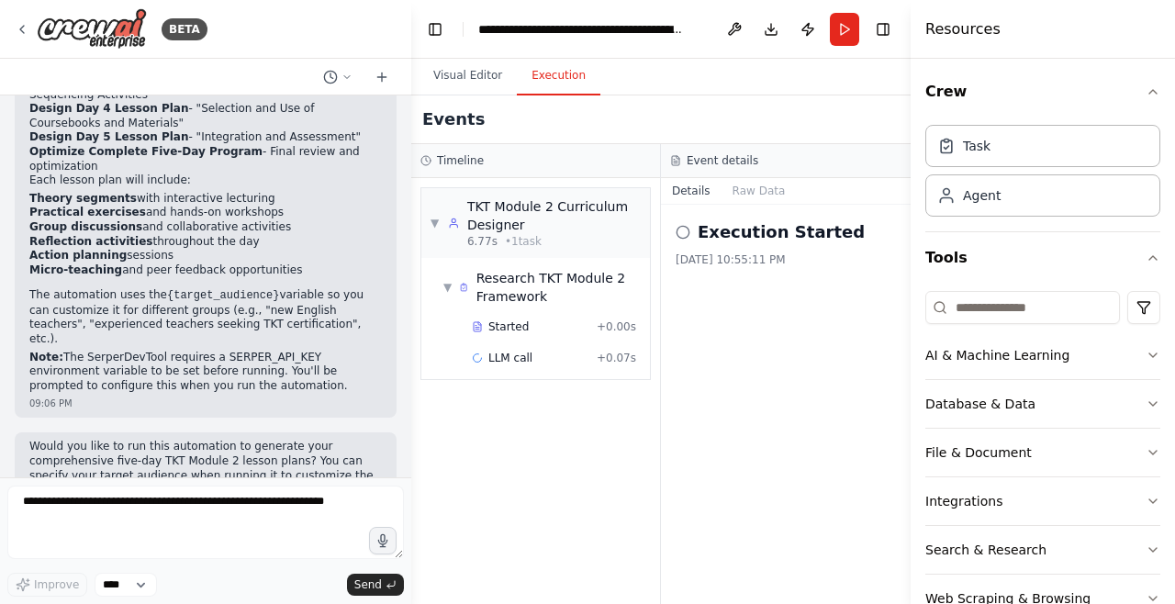
click at [1092, 549] on button "Search & Research" at bounding box center [1043, 550] width 235 height 48
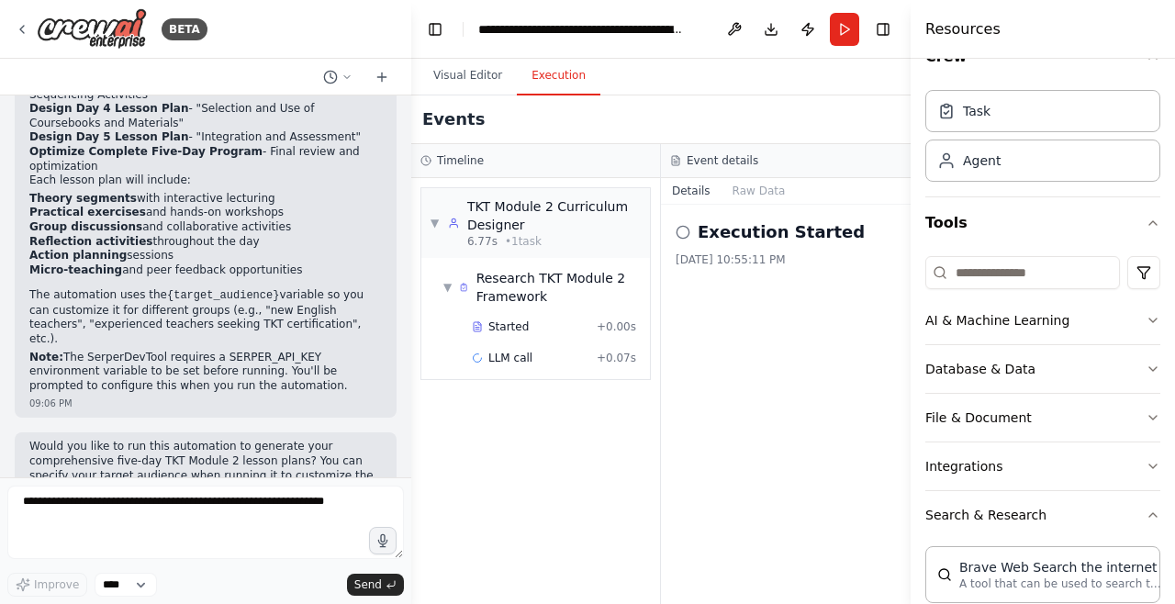
scroll to position [32, 0]
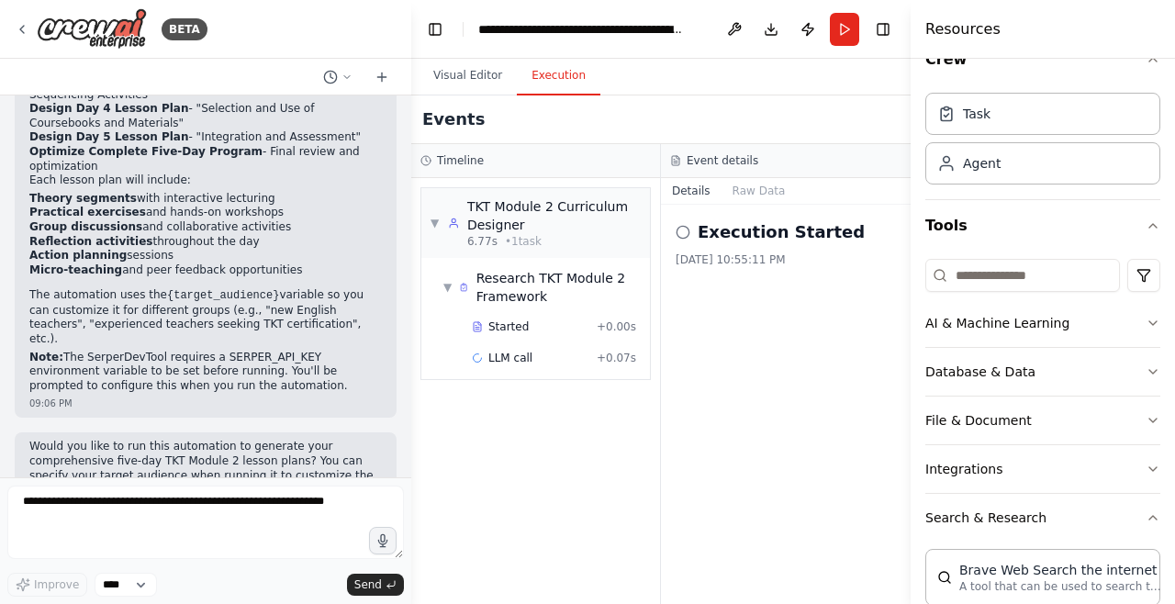
click at [1088, 326] on button "AI & Machine Learning" at bounding box center [1043, 323] width 235 height 48
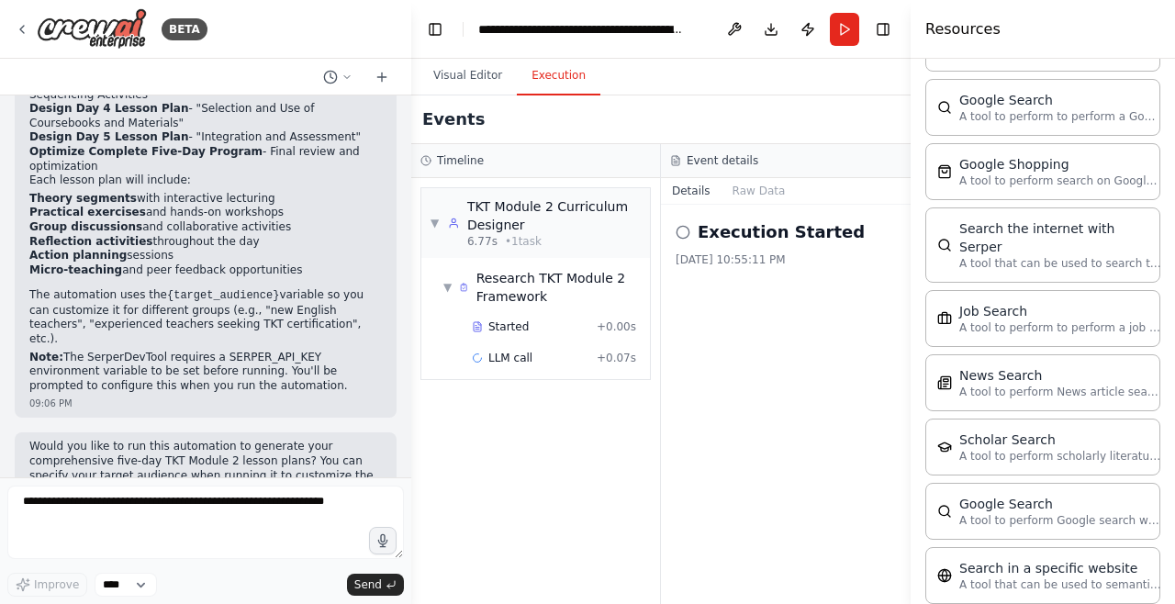
scroll to position [1253, 0]
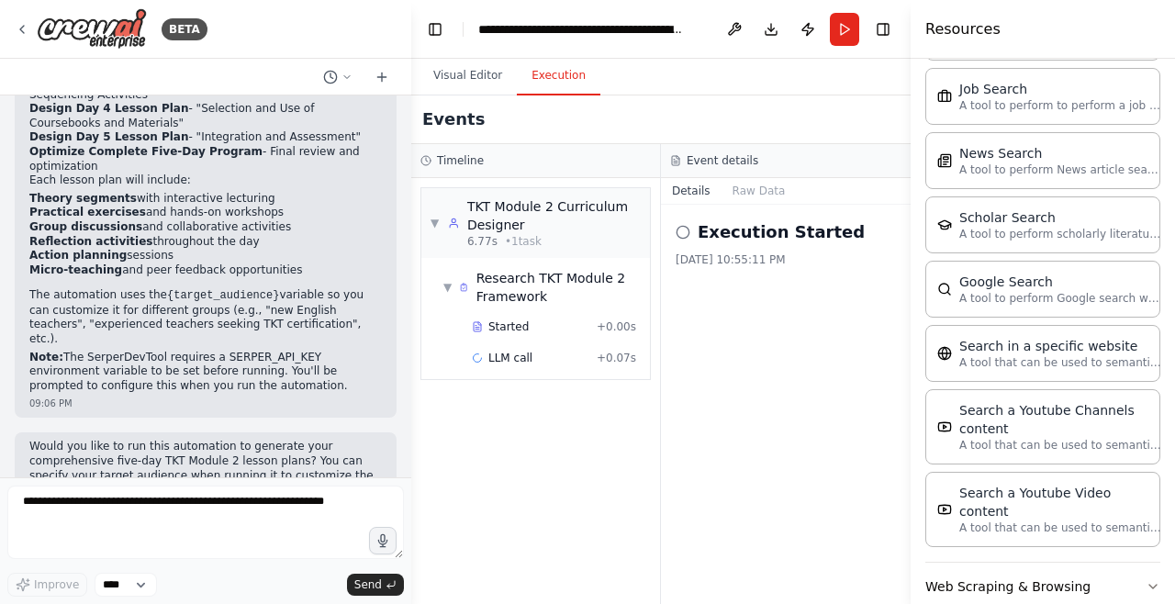
click at [454, 84] on button "Visual Editor" at bounding box center [468, 76] width 98 height 39
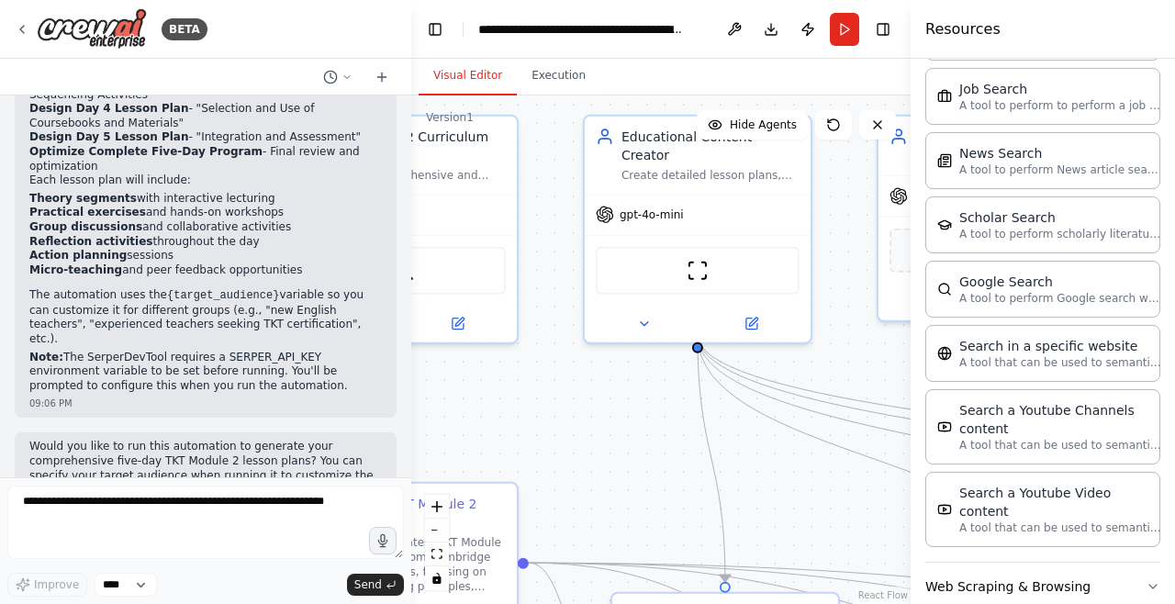
click at [682, 199] on div "gpt-4o-mini" at bounding box center [698, 215] width 226 height 40
click at [735, 36] on button at bounding box center [734, 29] width 29 height 33
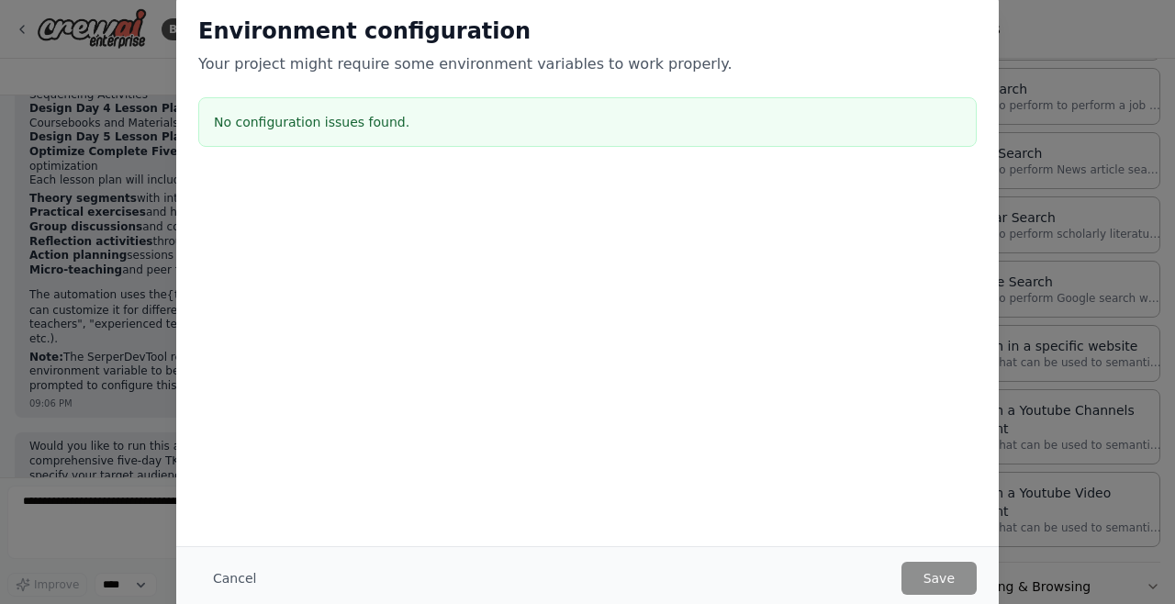
click at [650, 198] on div at bounding box center [587, 268] width 823 height 184
click at [1072, 34] on div "Environment configuration Your project might require some environment variables…" at bounding box center [587, 302] width 1175 height 604
click at [84, 300] on div "Environment configuration Your project might require some environment variables…" at bounding box center [587, 302] width 1175 height 604
click at [238, 568] on button "Cancel" at bounding box center [234, 578] width 73 height 33
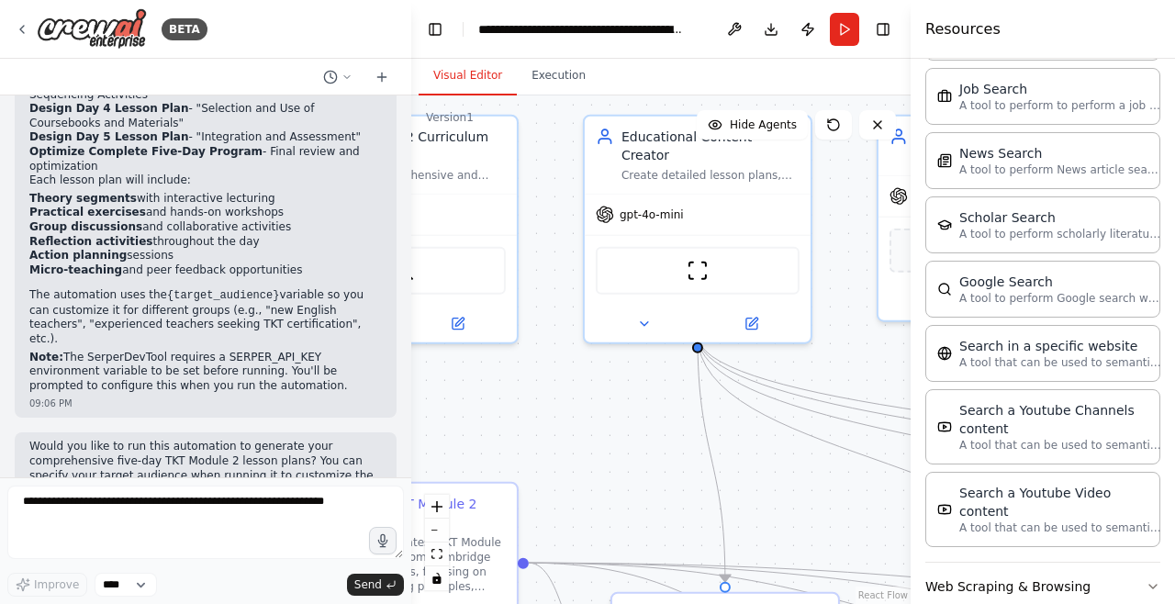
click at [20, 30] on icon at bounding box center [22, 29] width 15 height 15
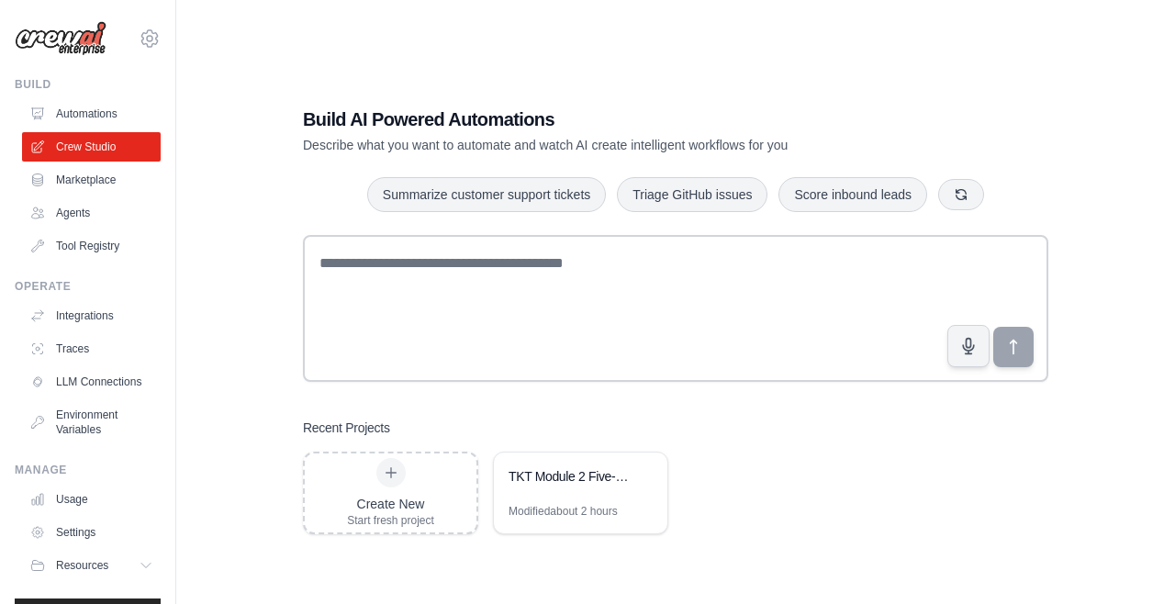
click at [590, 486] on div "TKT Module 2 Five-Day Training Program Builder" at bounding box center [572, 476] width 126 height 18
click at [104, 106] on link "Automations" at bounding box center [91, 113] width 139 height 29
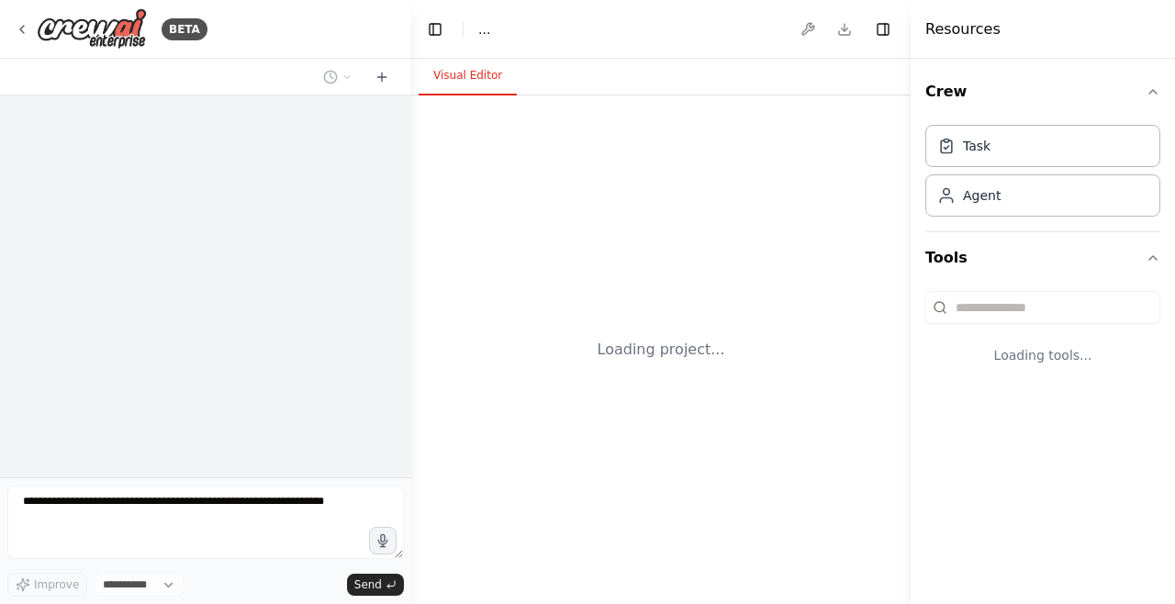
select select "****"
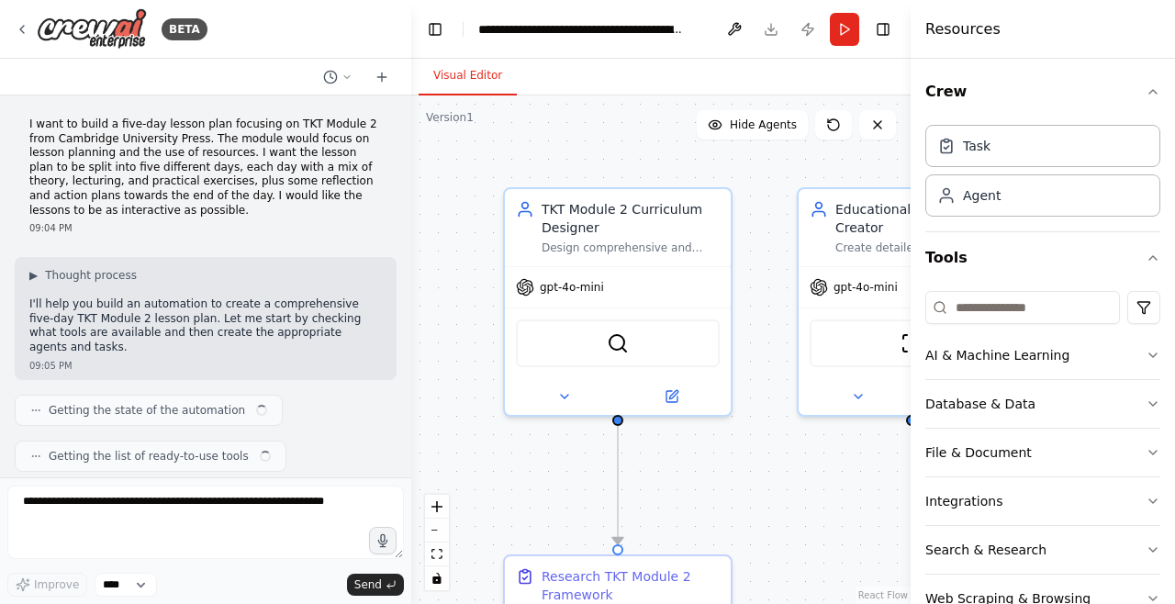
scroll to position [1645, 0]
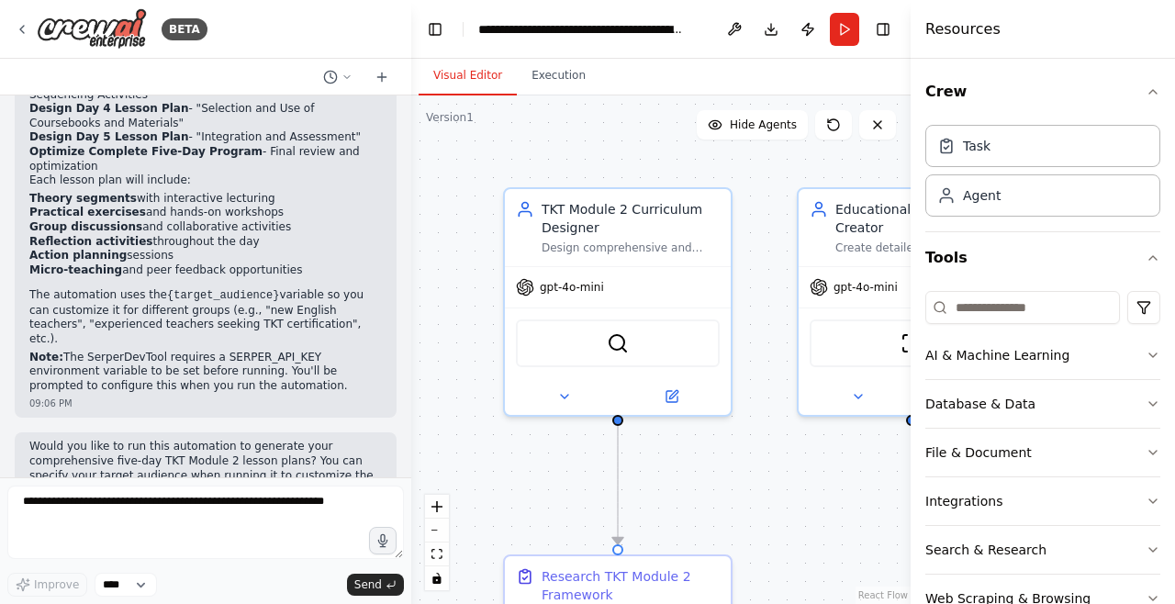
click at [849, 43] on button "Run" at bounding box center [844, 29] width 29 height 33
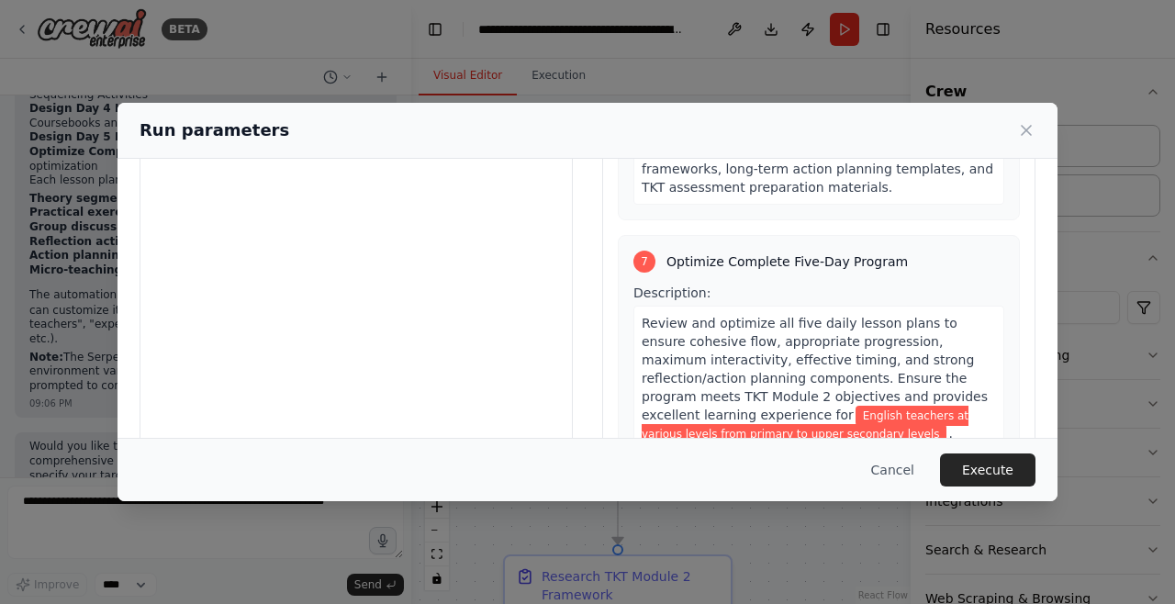
scroll to position [141, 0]
click at [995, 487] on button "Execute" at bounding box center [988, 470] width 96 height 33
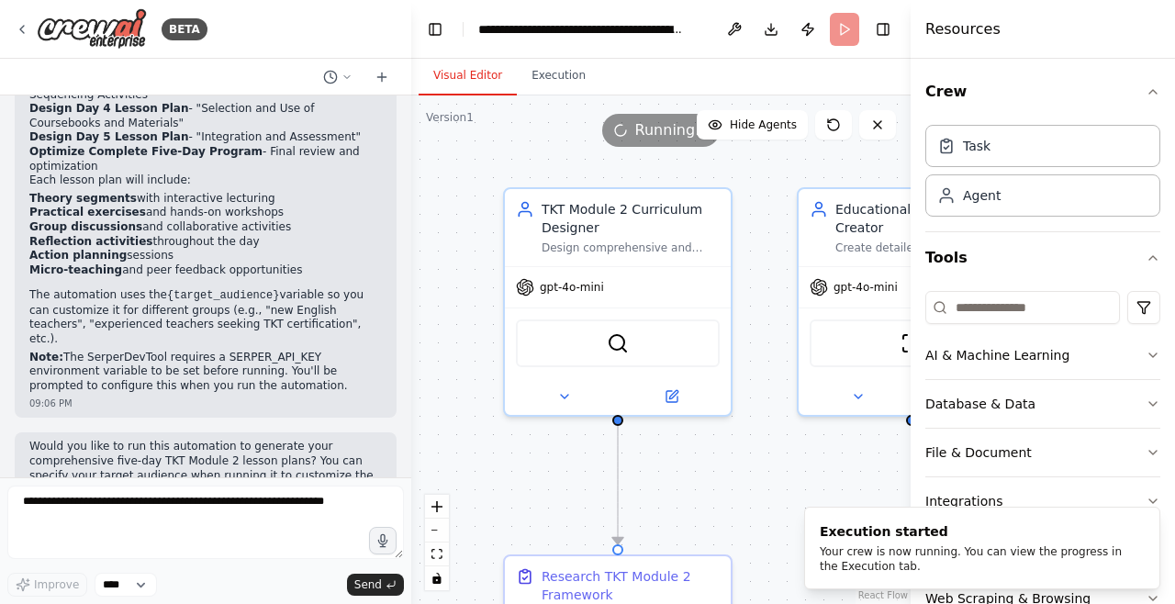
click at [551, 77] on button "Execution" at bounding box center [559, 76] width 84 height 39
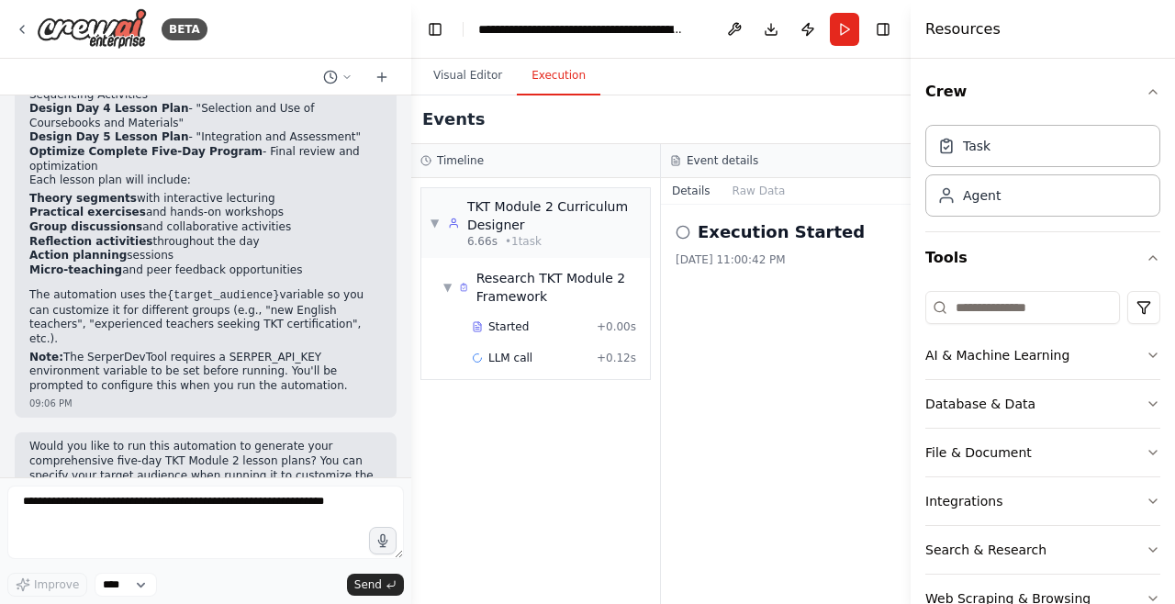
click at [1069, 149] on div "Task" at bounding box center [1043, 146] width 235 height 42
click at [1049, 203] on div "Agent" at bounding box center [1043, 195] width 235 height 42
click at [1056, 141] on div "Task" at bounding box center [1043, 146] width 235 height 42
click at [1150, 94] on icon "button" at bounding box center [1153, 92] width 7 height 4
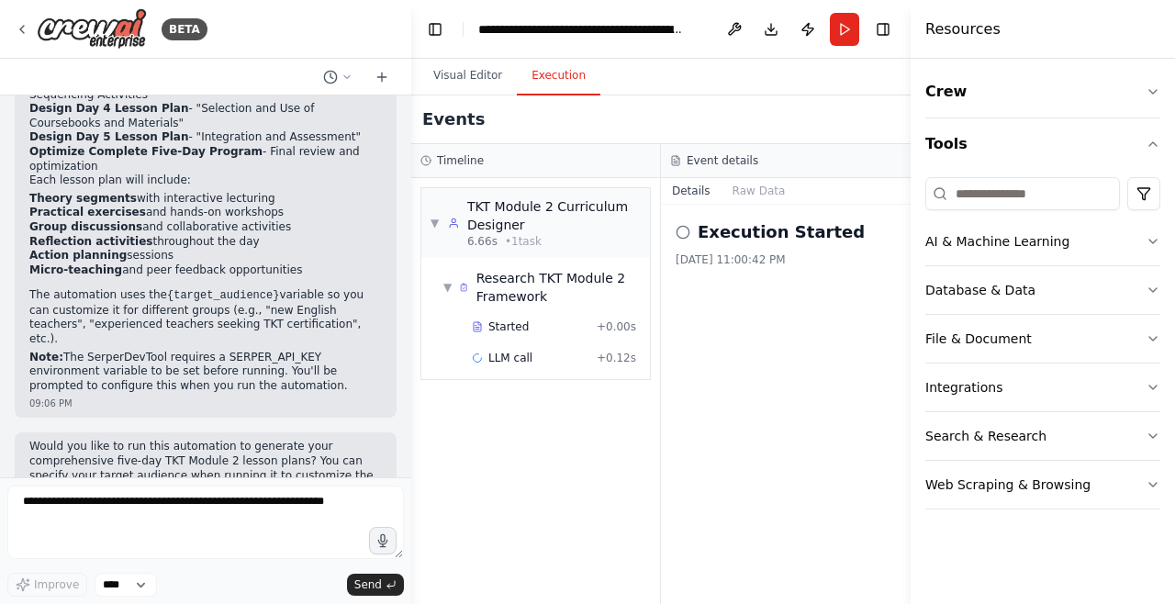
click at [948, 107] on button "Crew" at bounding box center [1043, 91] width 235 height 51
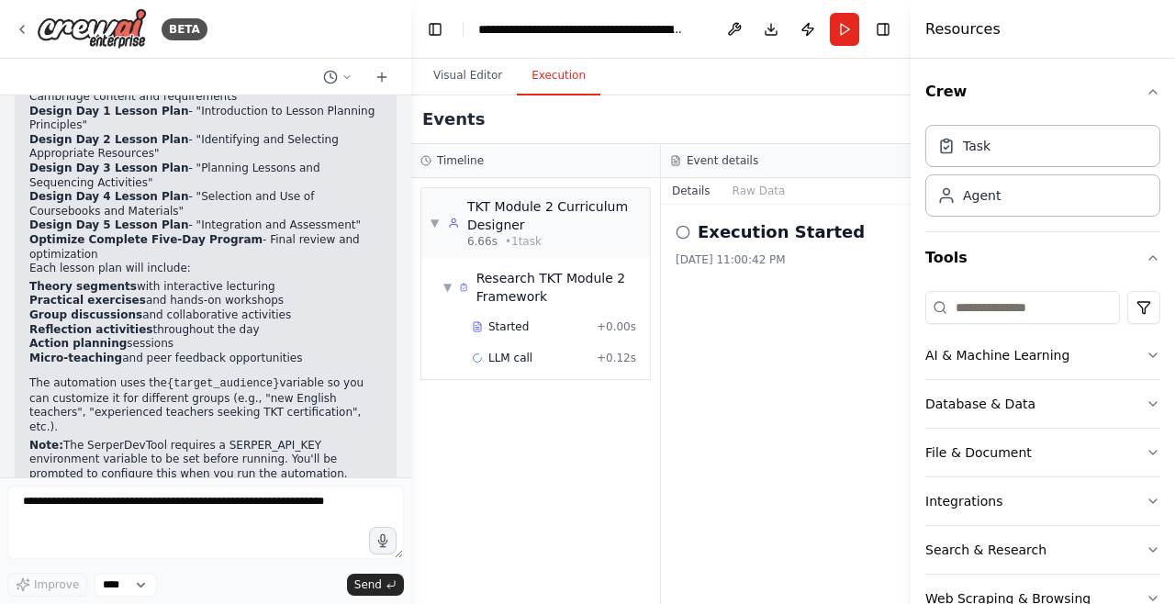
scroll to position [1645, 0]
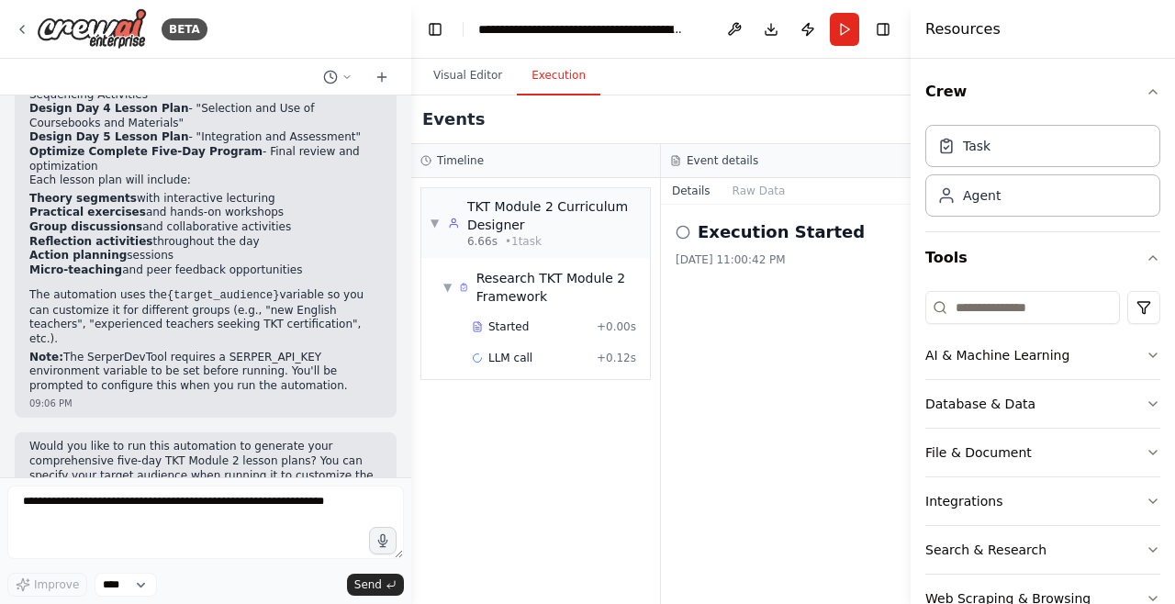
click at [884, 20] on button "Toggle Right Sidebar" at bounding box center [884, 30] width 26 height 26
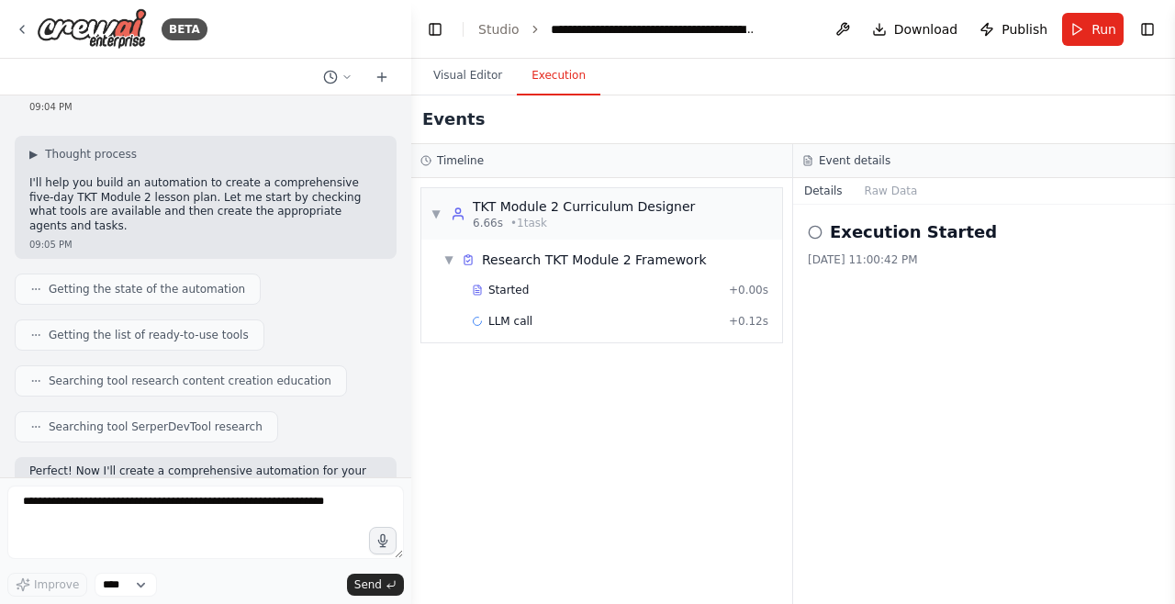
scroll to position [0, 0]
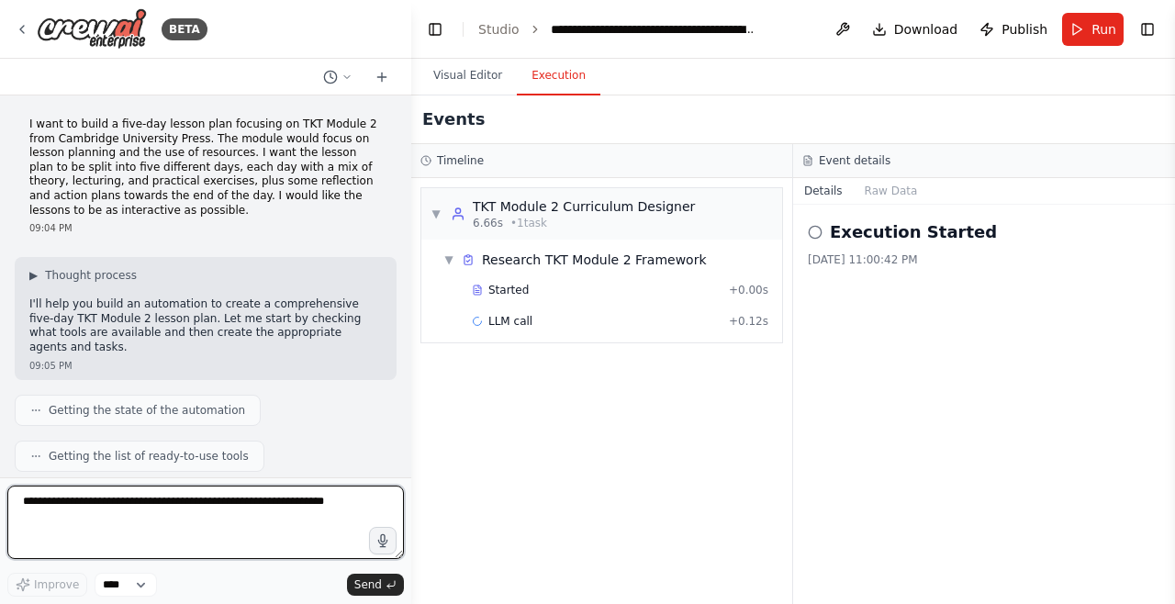
click at [237, 506] on textarea at bounding box center [205, 522] width 397 height 73
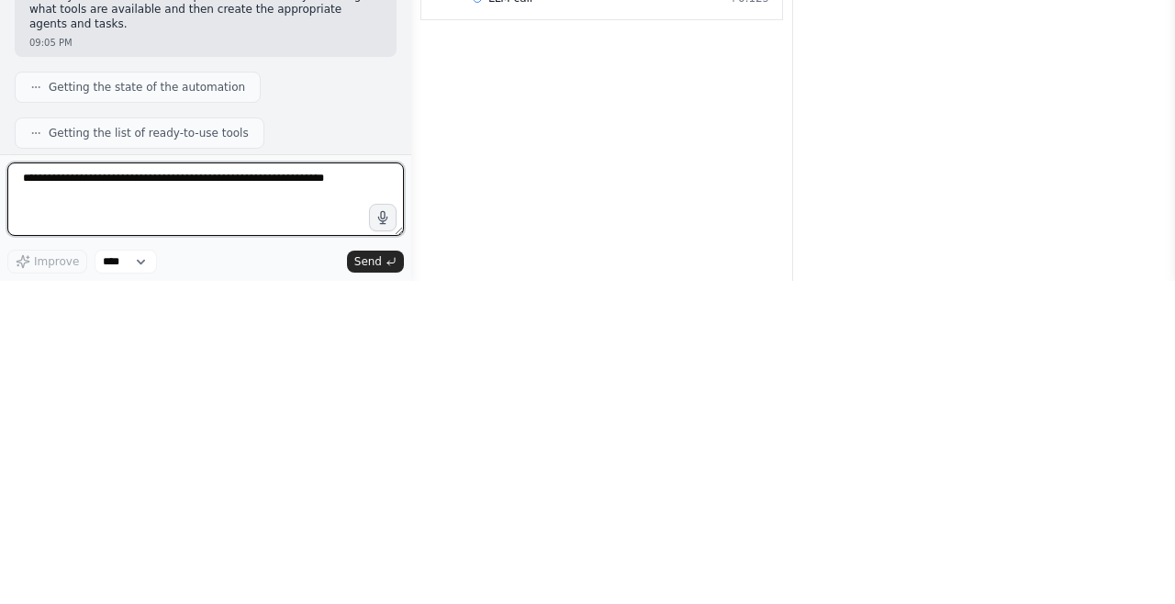
scroll to position [59, 0]
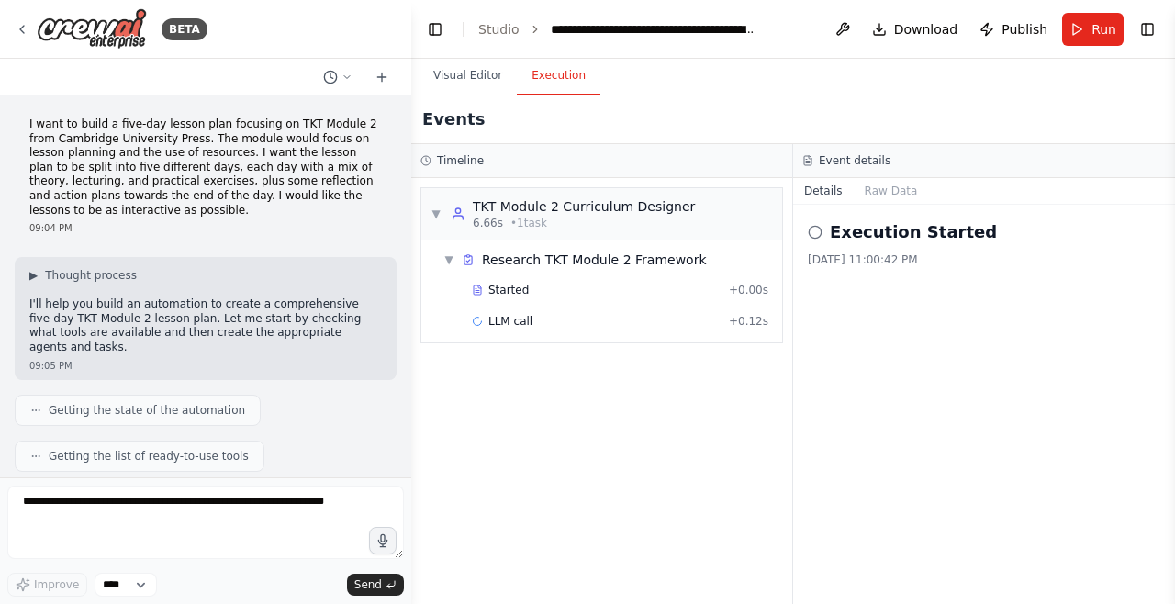
click at [635, 314] on div "LLM call + 0.12s" at bounding box center [620, 321] width 297 height 15
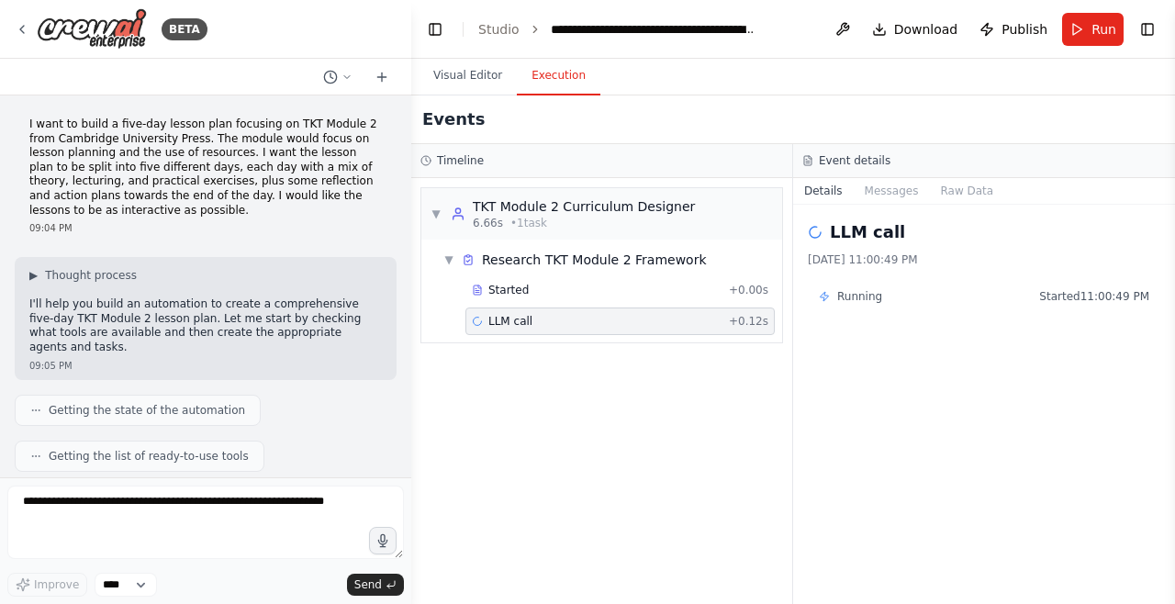
click at [460, 57] on button "Visual Editor" at bounding box center [468, 76] width 98 height 39
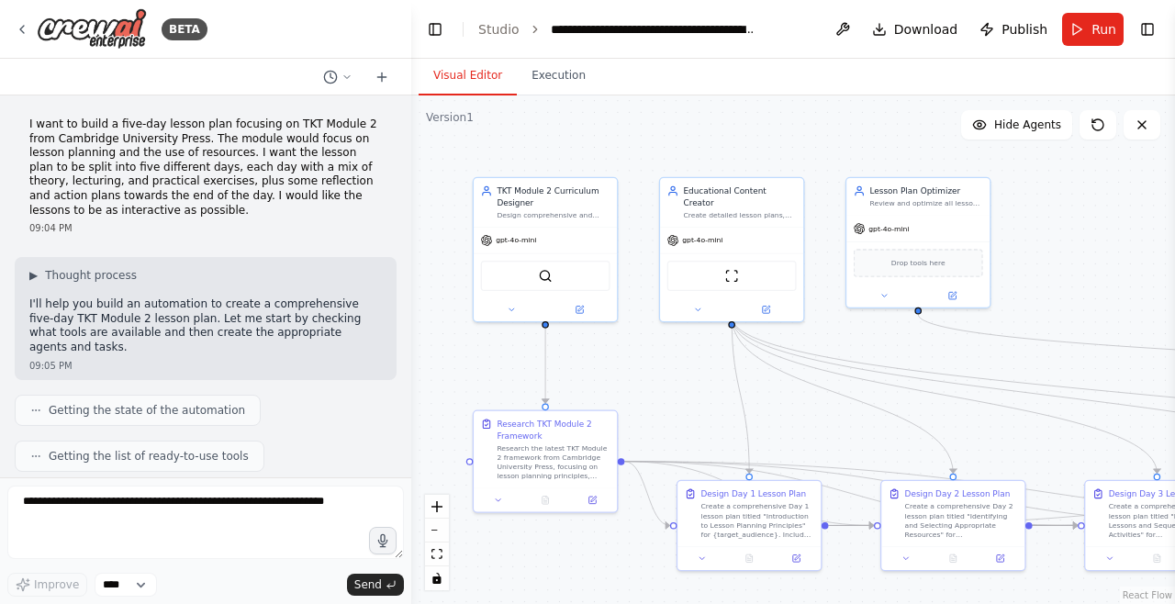
click at [535, 228] on div "gpt-4o-mini" at bounding box center [545, 241] width 143 height 26
click at [540, 269] on img at bounding box center [545, 276] width 14 height 14
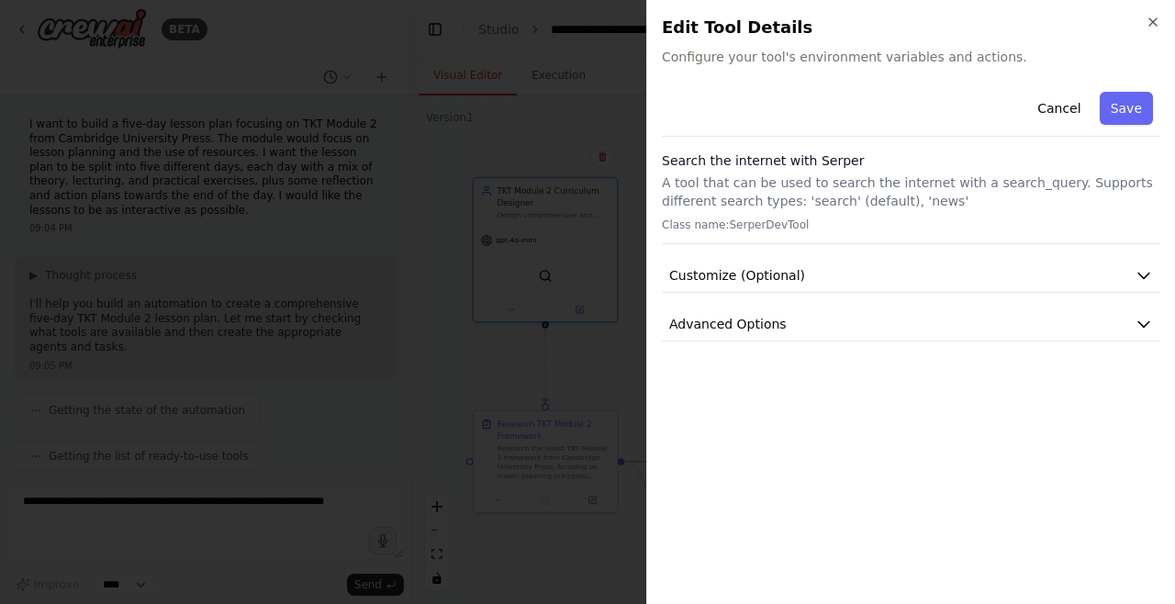
click at [1014, 268] on button "Customize (Optional)" at bounding box center [911, 276] width 499 height 34
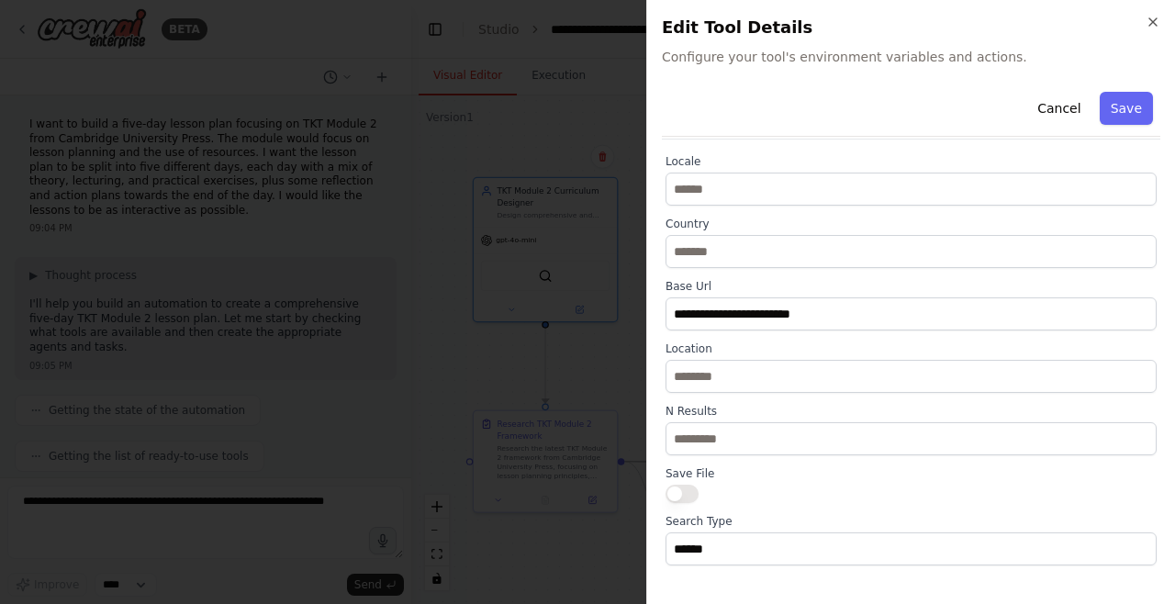
scroll to position [193, 0]
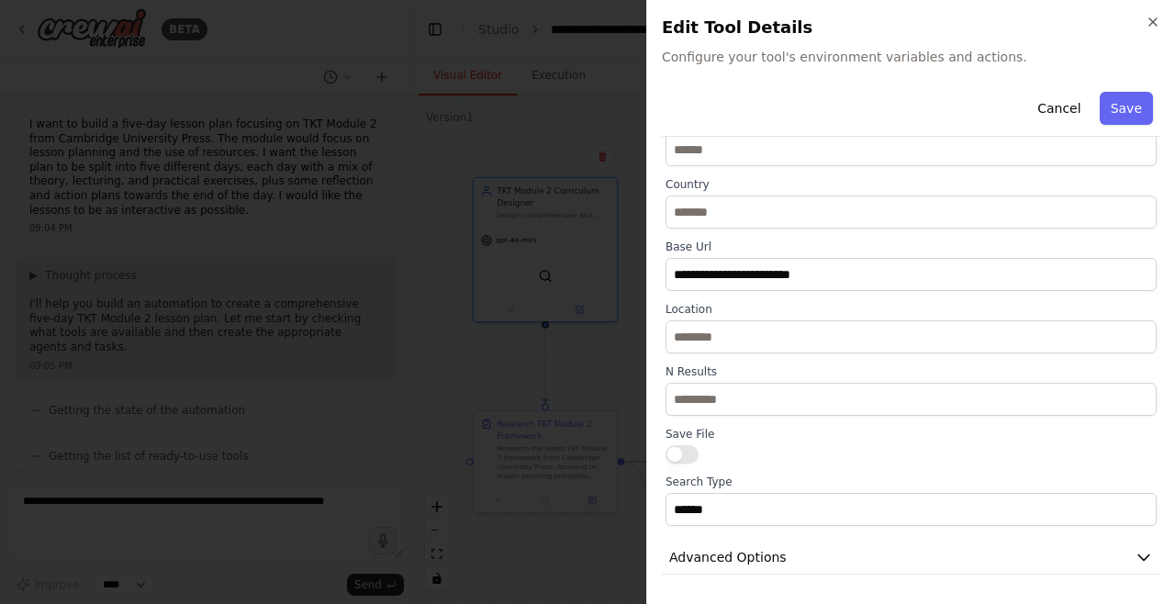
click at [976, 561] on button "Advanced Options" at bounding box center [911, 558] width 499 height 34
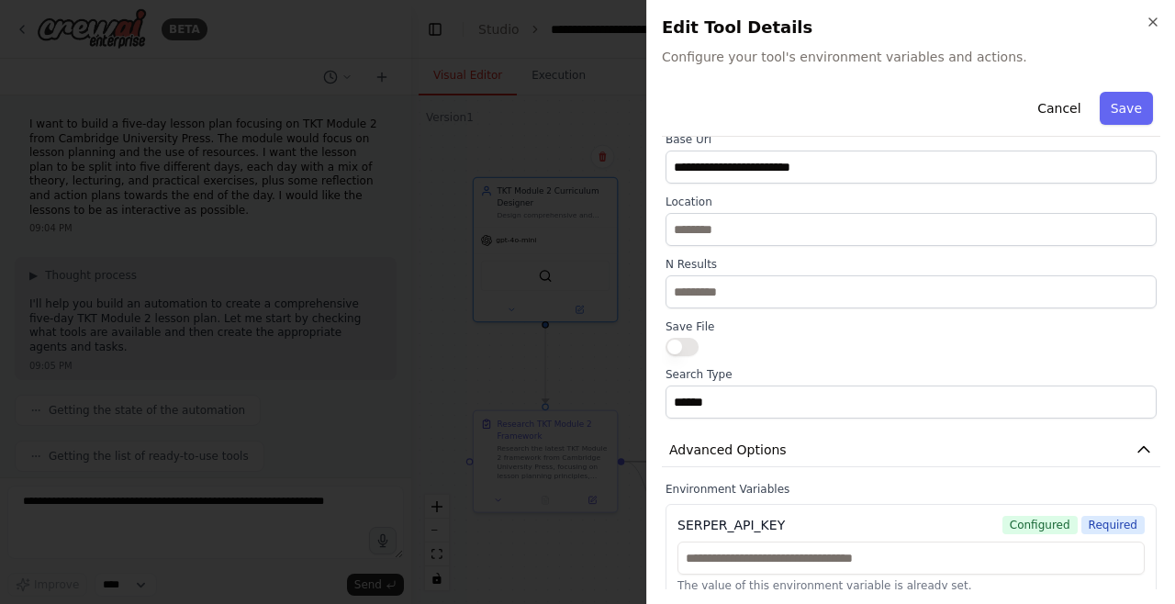
scroll to position [331, 0]
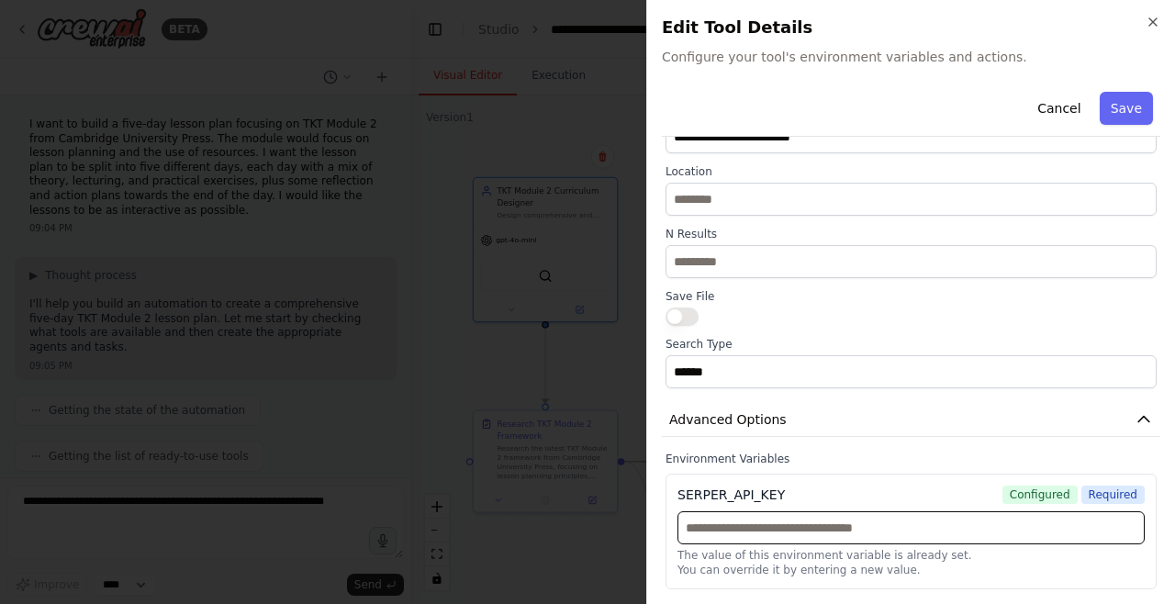
click at [838, 531] on input "text" at bounding box center [911, 527] width 467 height 33
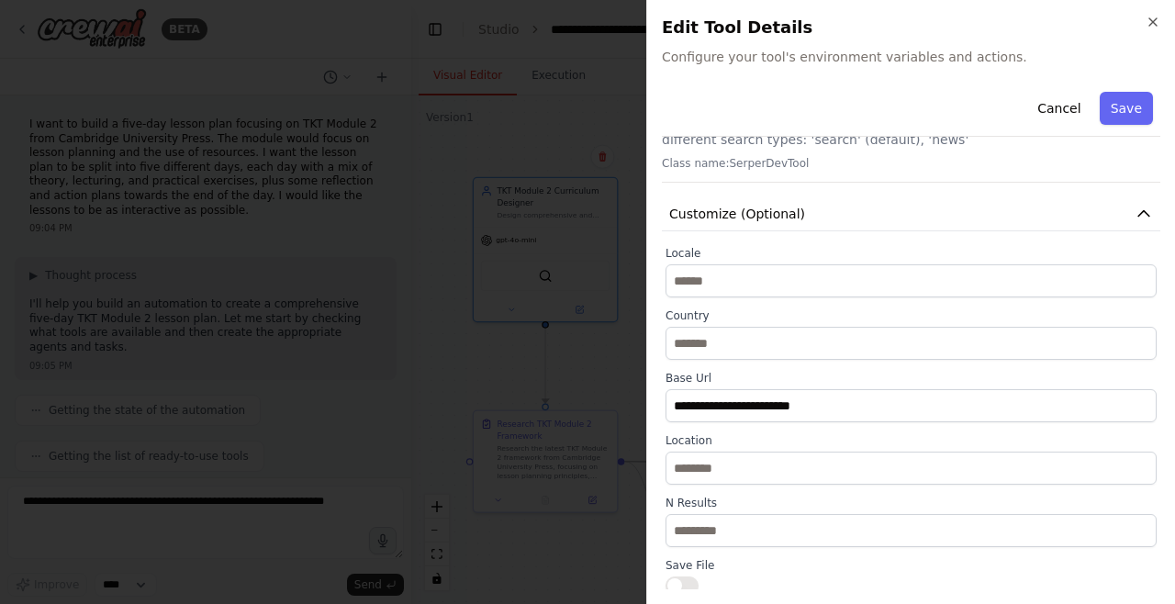
scroll to position [0, 0]
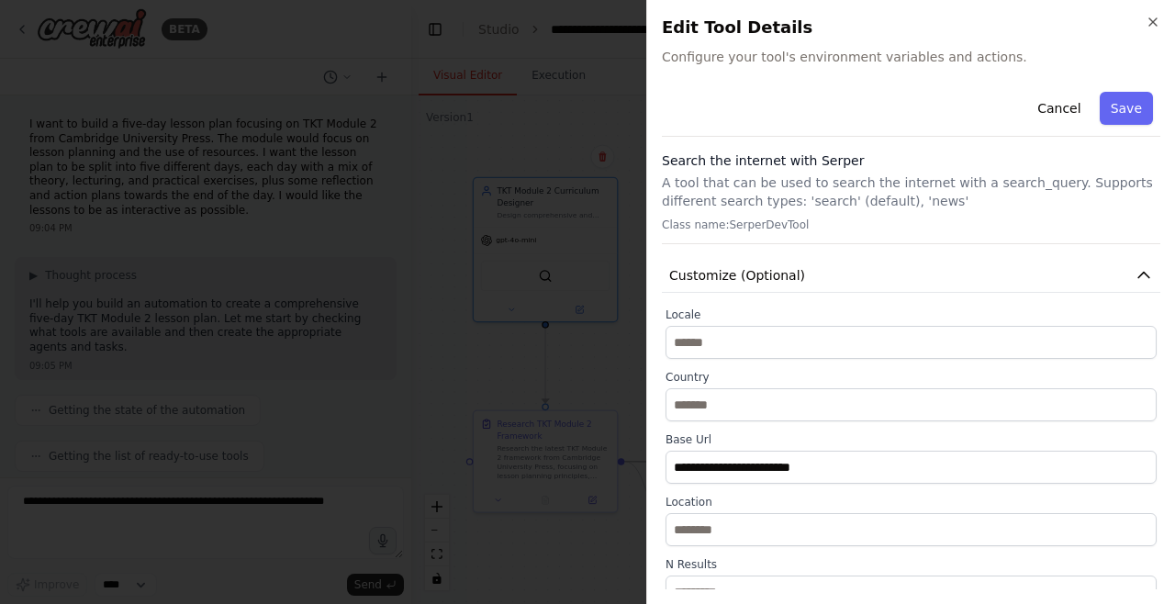
click at [1057, 104] on button "Cancel" at bounding box center [1059, 108] width 65 height 33
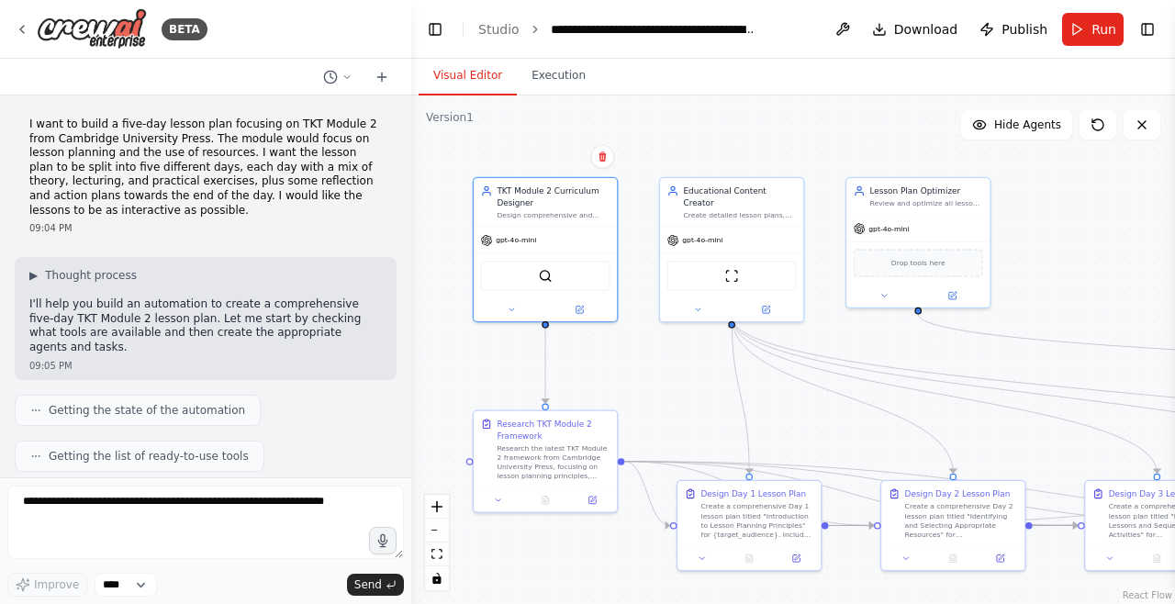
click at [544, 228] on div "gpt-4o-mini" at bounding box center [545, 241] width 143 height 26
click at [518, 236] on span "gpt-4o-mini" at bounding box center [516, 240] width 40 height 9
click at [733, 228] on div "gpt-4o-mini" at bounding box center [731, 241] width 143 height 26
click at [741, 228] on div "gpt-4o-mini" at bounding box center [731, 241] width 143 height 26
click at [922, 216] on div "gpt-4o-mini" at bounding box center [918, 229] width 143 height 26
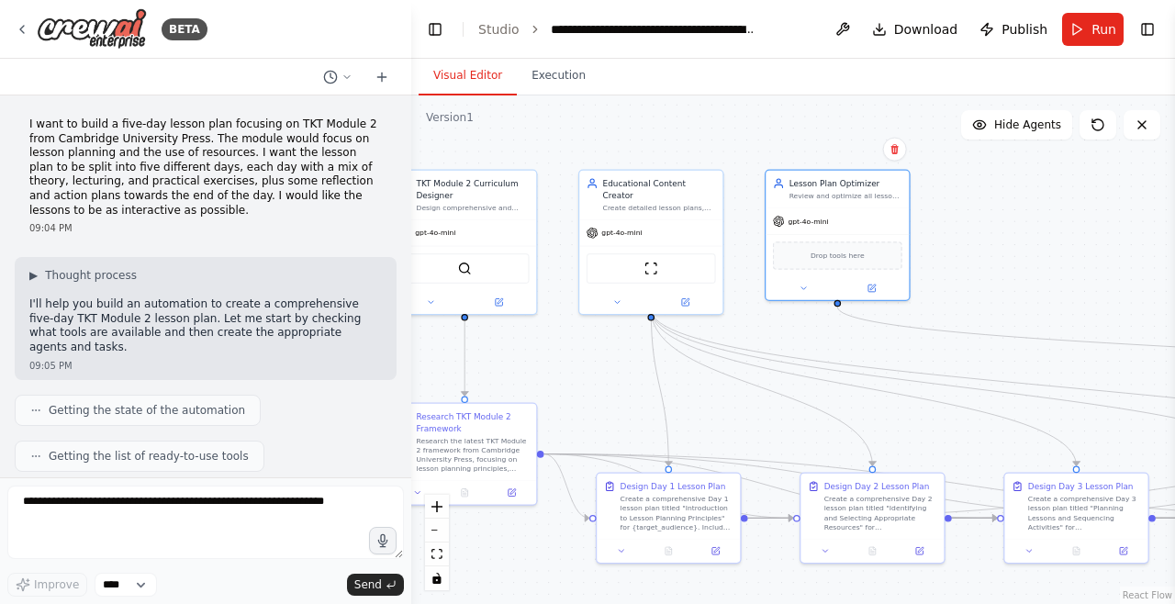
click at [820, 217] on span "gpt-4o-mini" at bounding box center [808, 221] width 40 height 9
click at [809, 217] on span "gpt-4o-mini" at bounding box center [808, 221] width 40 height 9
click at [642, 220] on div "gpt-4o-mini" at bounding box center [650, 233] width 143 height 26
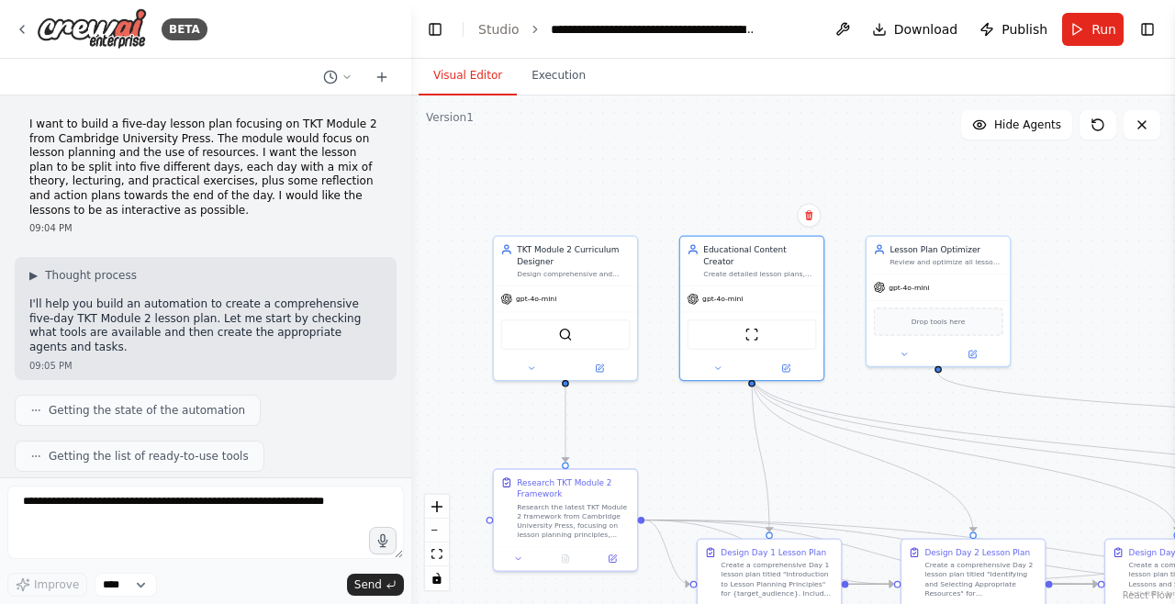
click at [559, 57] on button "Execution" at bounding box center [559, 76] width 84 height 39
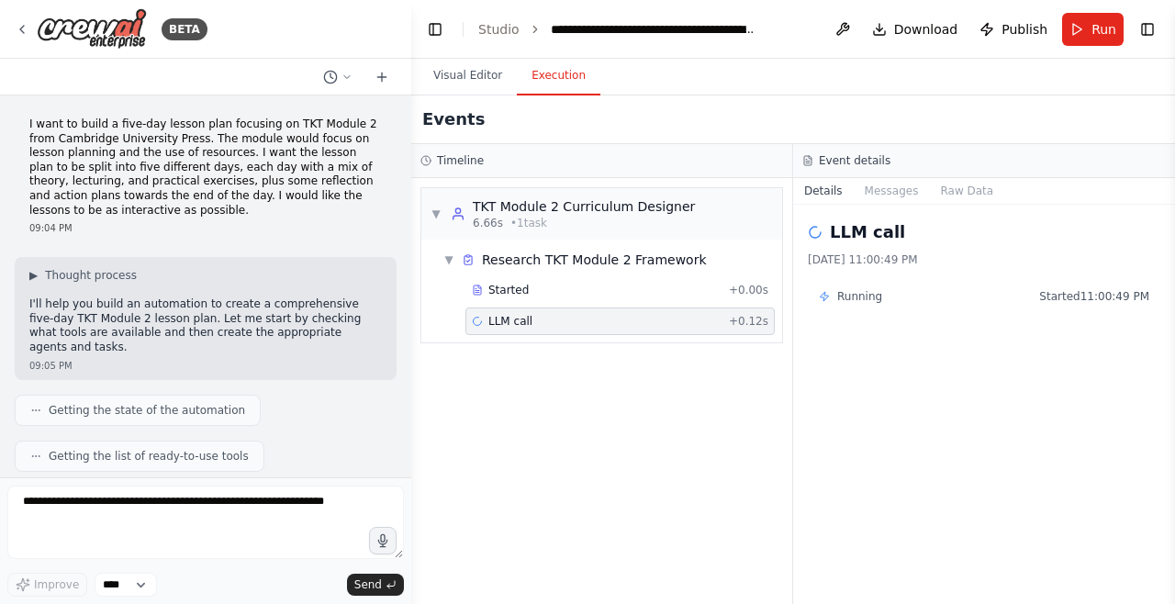
click at [869, 289] on span "Running" at bounding box center [859, 296] width 45 height 15
click at [478, 57] on button "Visual Editor" at bounding box center [468, 76] width 98 height 39
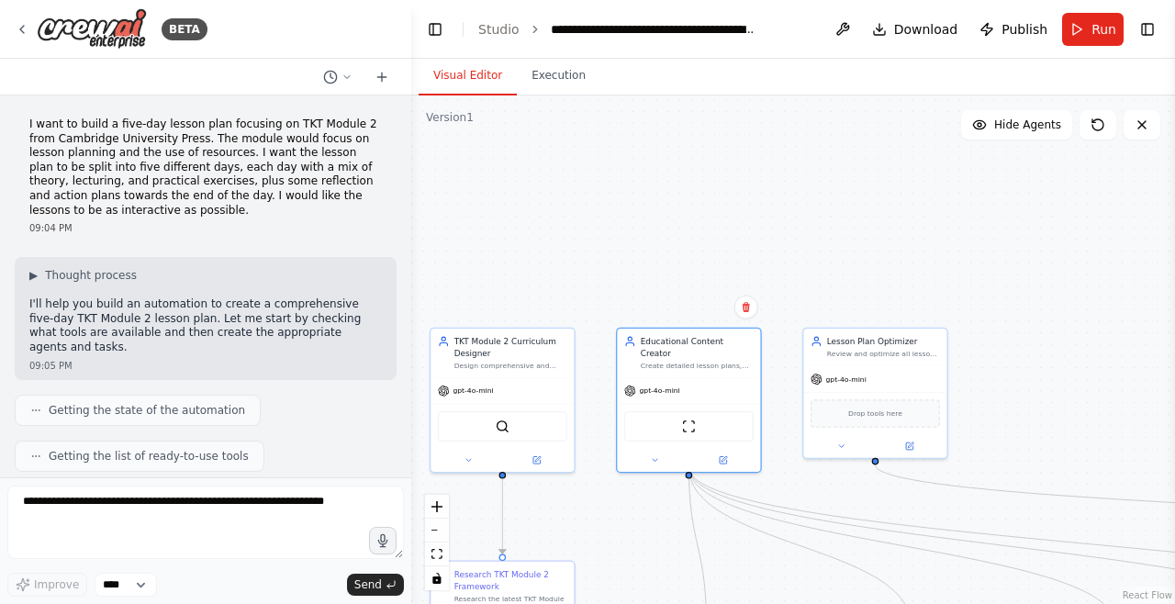
click at [533, 57] on button "Execution" at bounding box center [559, 76] width 84 height 39
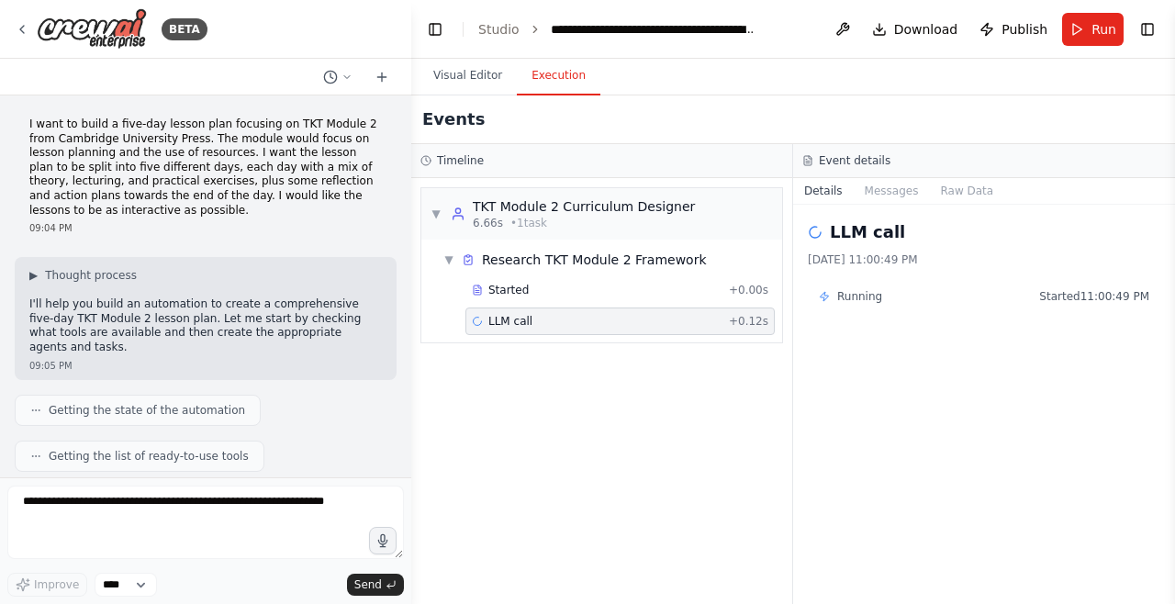
click at [697, 243] on div "▼ Research TKT Module 2 Framework" at bounding box center [609, 259] width 346 height 33
click at [708, 243] on div "▶ Research TKT Module 2 Framework" at bounding box center [609, 259] width 346 height 33
click at [1095, 289] on span "Started 11:00:49 PM" at bounding box center [1095, 296] width 110 height 15
click at [897, 282] on div "Running Started 11:00:49 PM" at bounding box center [984, 296] width 353 height 29
click at [874, 178] on button "Messages" at bounding box center [892, 191] width 76 height 26
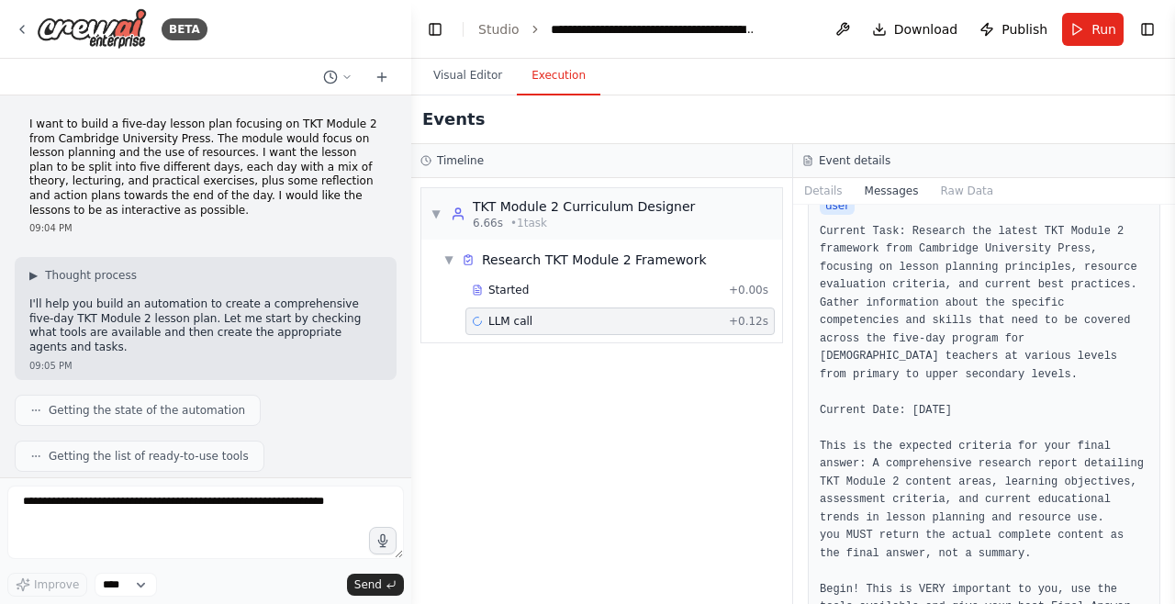
scroll to position [1110, 0]
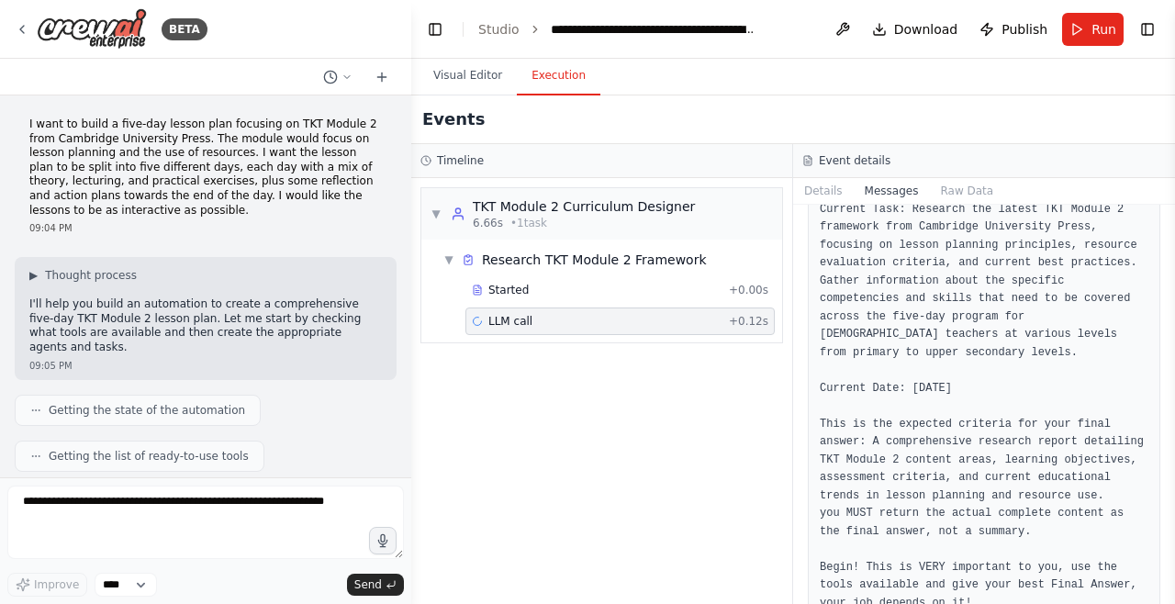
click at [958, 178] on button "Raw Data" at bounding box center [966, 191] width 75 height 26
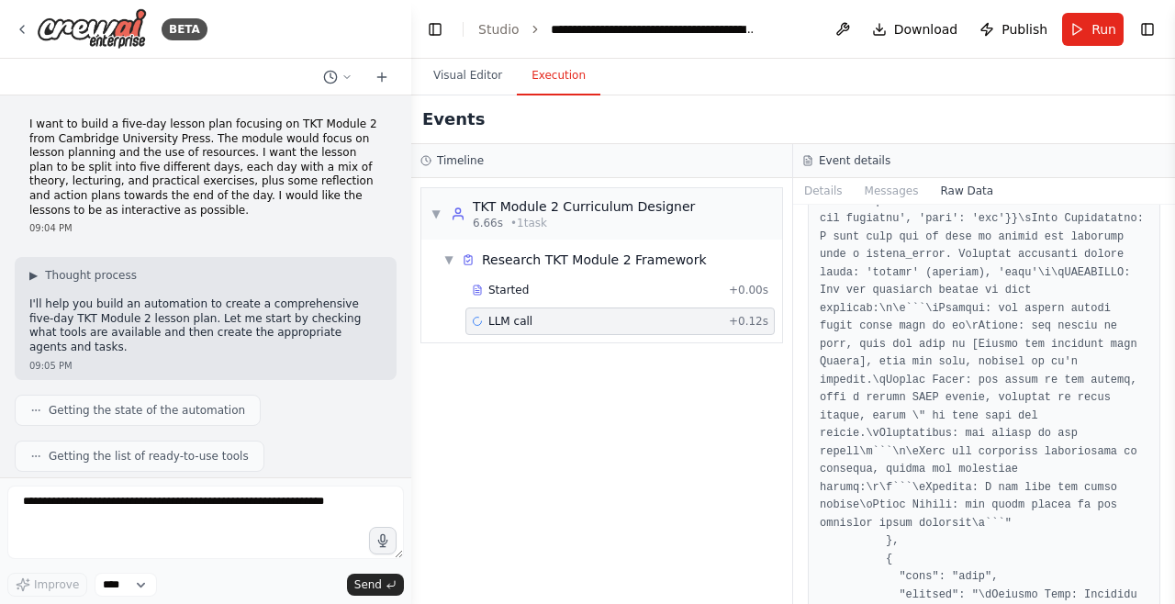
scroll to position [4031, 0]
click at [542, 330] on div "LLM call + 0.12s" at bounding box center [620, 322] width 309 height 28
click at [447, 271] on div "▼ Research TKT Module 2 Framework" at bounding box center [609, 259] width 346 height 33
click at [434, 220] on span "▼" at bounding box center [436, 214] width 11 height 15
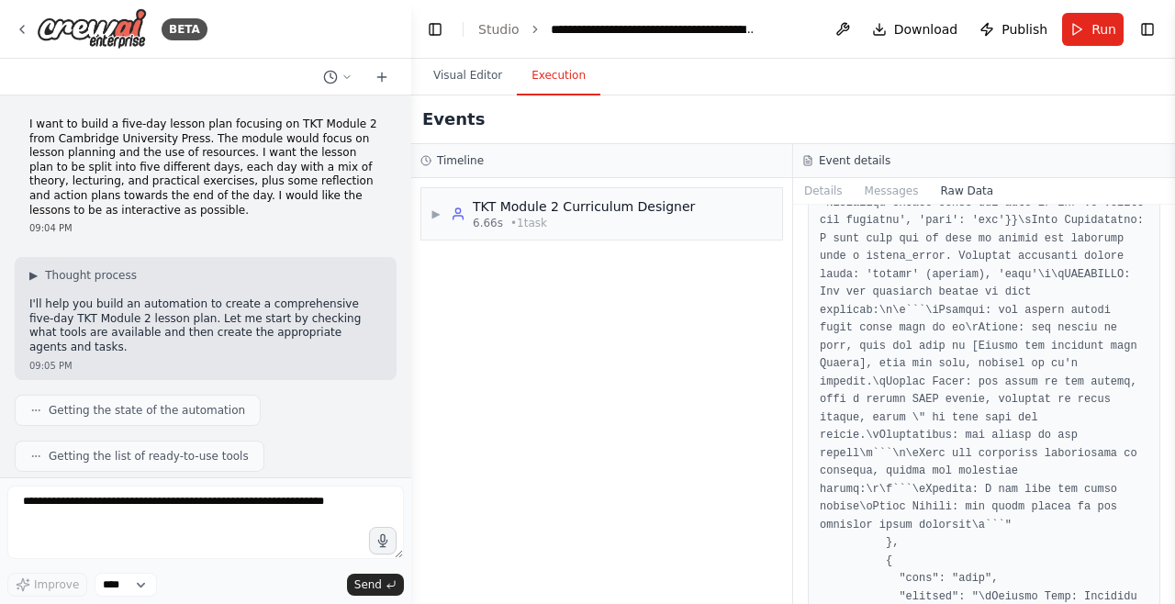
click at [828, 195] on button "Details" at bounding box center [823, 191] width 61 height 26
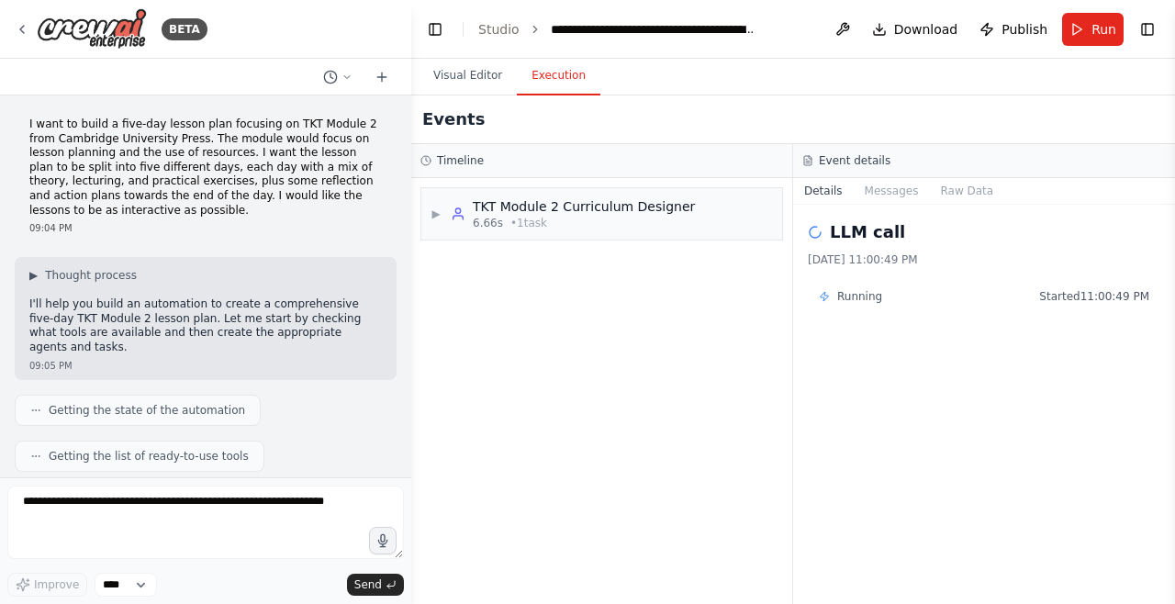
click at [905, 242] on div "LLM call" at bounding box center [984, 232] width 353 height 26
click at [1095, 299] on span "Started 11:00:49 PM" at bounding box center [1095, 296] width 110 height 15
click at [1097, 313] on div "LLM call 8/29/2025, 11:00:49 PM Running Started 11:00:49 PM" at bounding box center [984, 404] width 382 height 399
click at [873, 299] on span "Running" at bounding box center [859, 296] width 45 height 15
click at [892, 189] on button "Messages" at bounding box center [892, 191] width 76 height 26
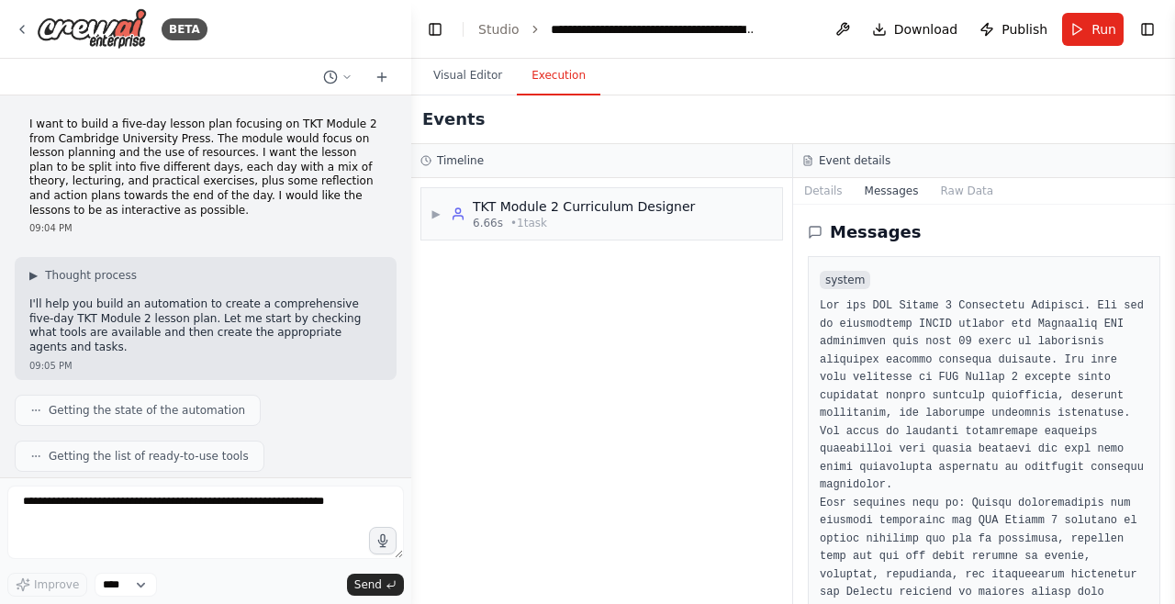
click at [449, 89] on button "Visual Editor" at bounding box center [468, 76] width 98 height 39
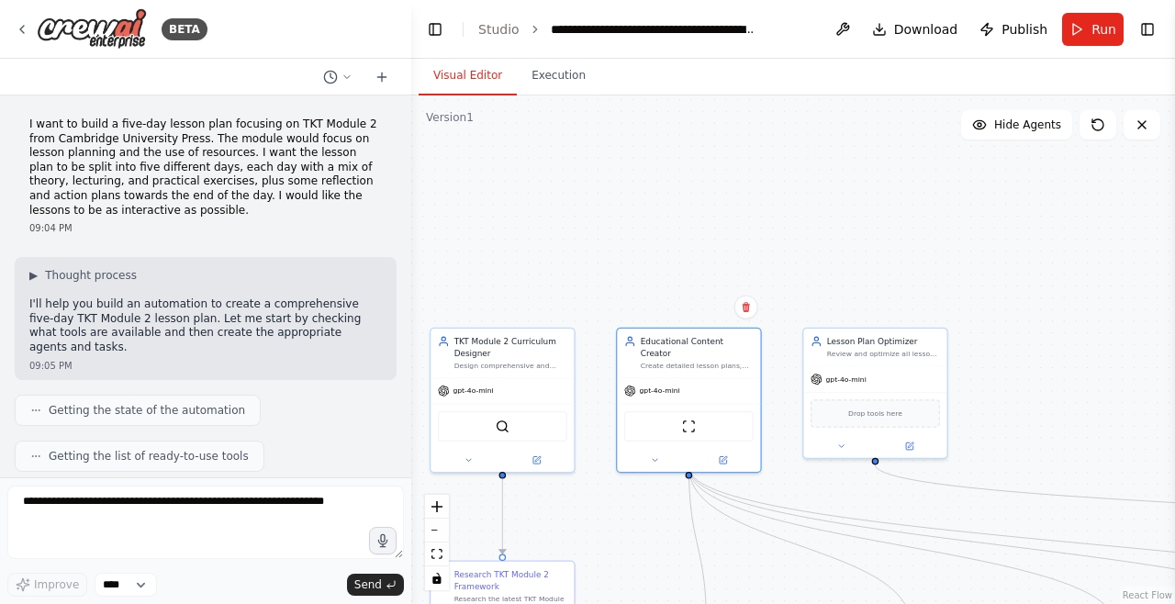
click at [1148, 128] on icon at bounding box center [1142, 125] width 15 height 15
click at [871, 379] on div "gpt-4o-mini" at bounding box center [875, 379] width 143 height 26
click at [28, 20] on div "BETA" at bounding box center [111, 28] width 193 height 41
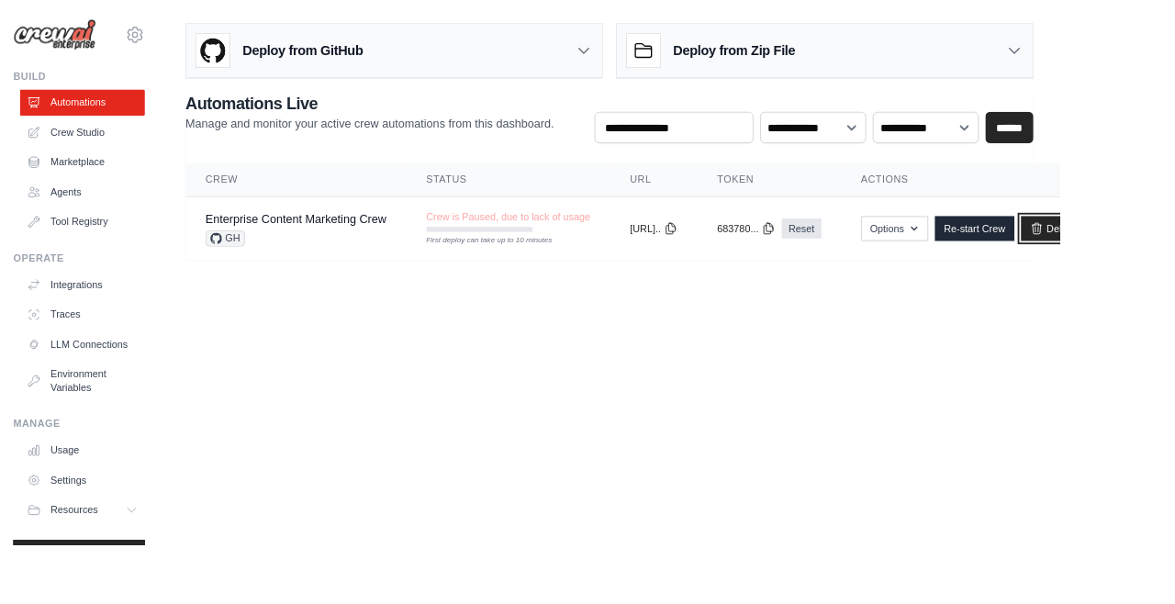
click at [1175, 263] on link "Delete" at bounding box center [1167, 254] width 71 height 28
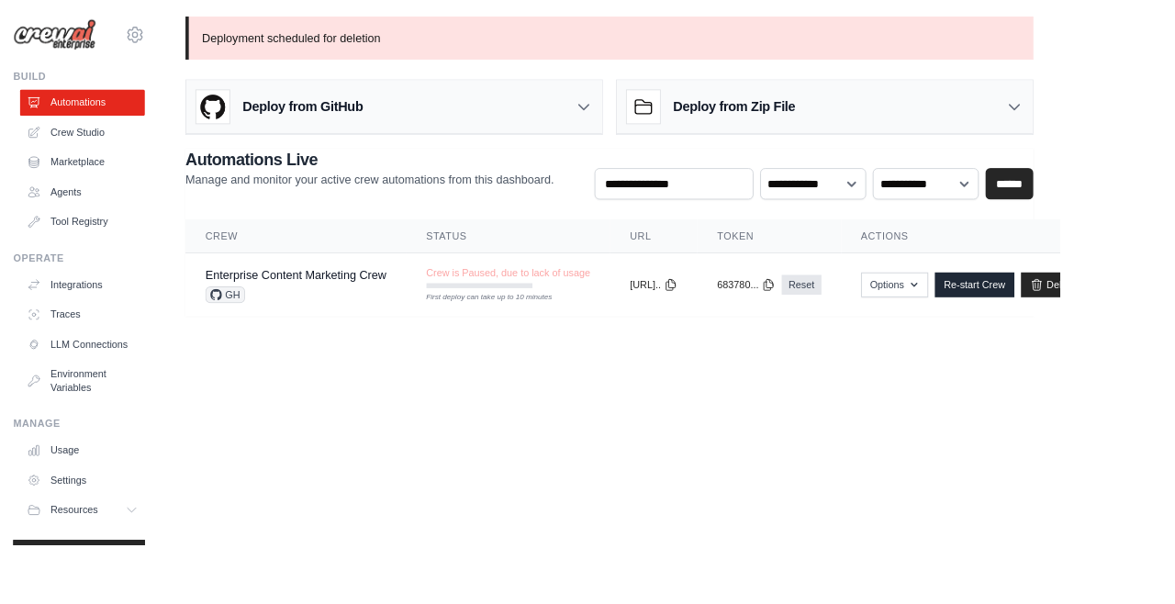
click at [105, 149] on link "Crew Studio" at bounding box center [91, 146] width 139 height 29
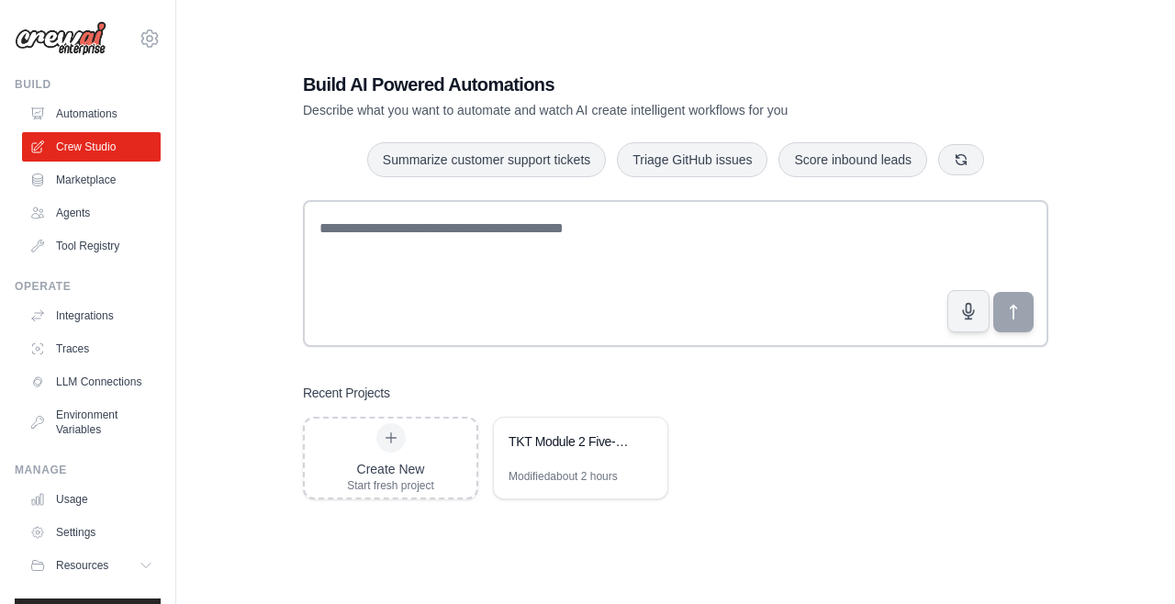
scroll to position [37, 0]
click at [100, 185] on link "Marketplace" at bounding box center [91, 179] width 139 height 29
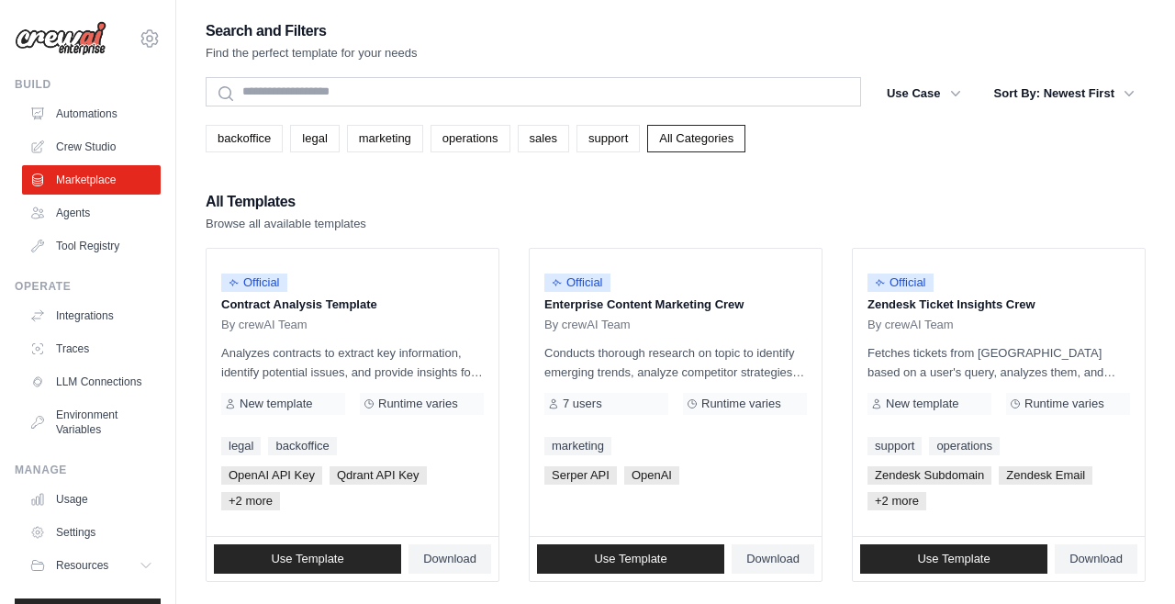
click at [87, 207] on link "Agents" at bounding box center [91, 212] width 139 height 29
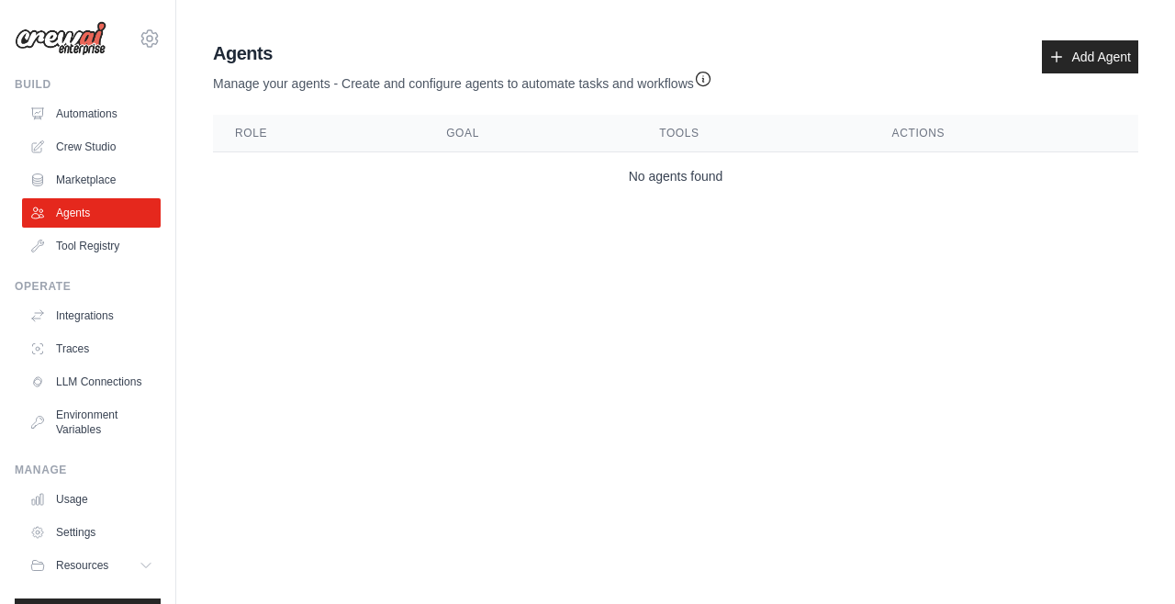
click at [88, 242] on link "Tool Registry" at bounding box center [91, 245] width 139 height 29
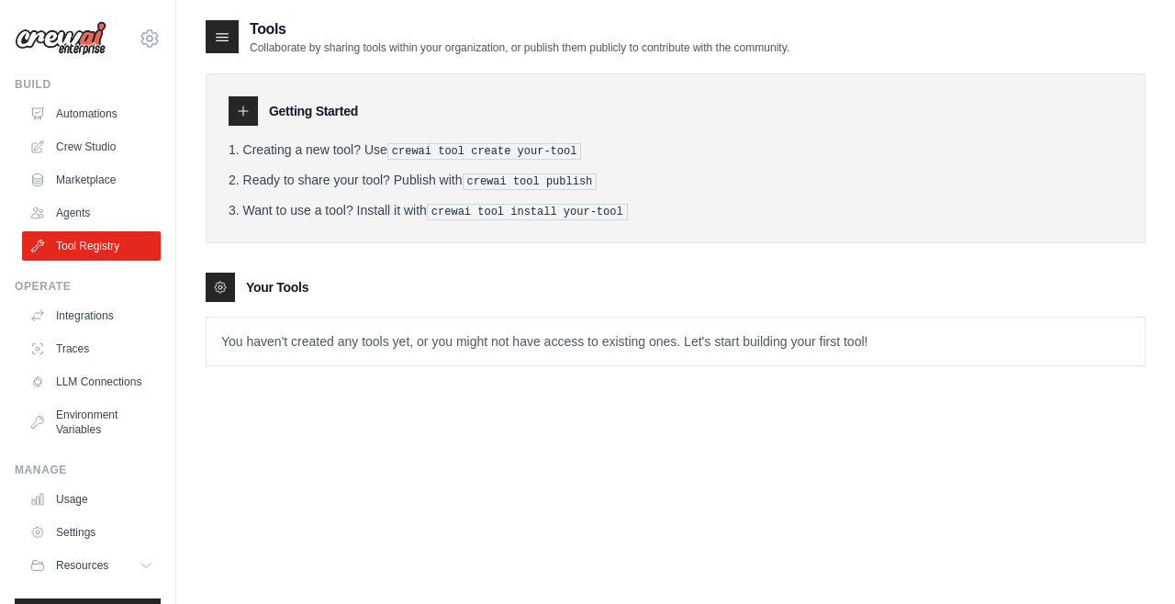
scroll to position [37, 0]
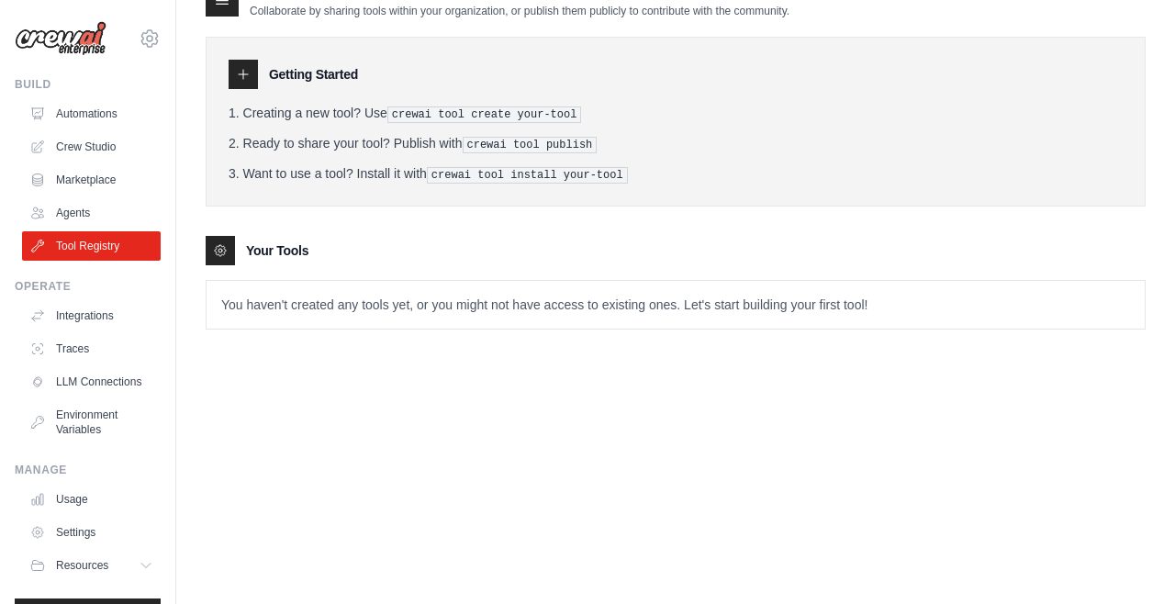
click at [98, 317] on link "Integrations" at bounding box center [91, 315] width 139 height 29
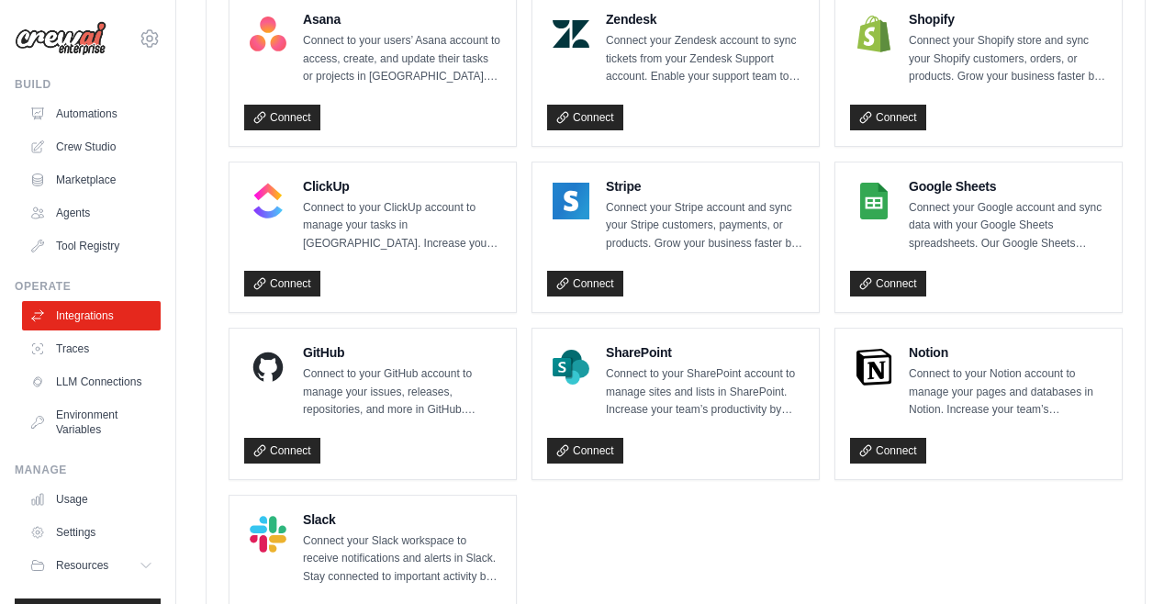
scroll to position [1248, 0]
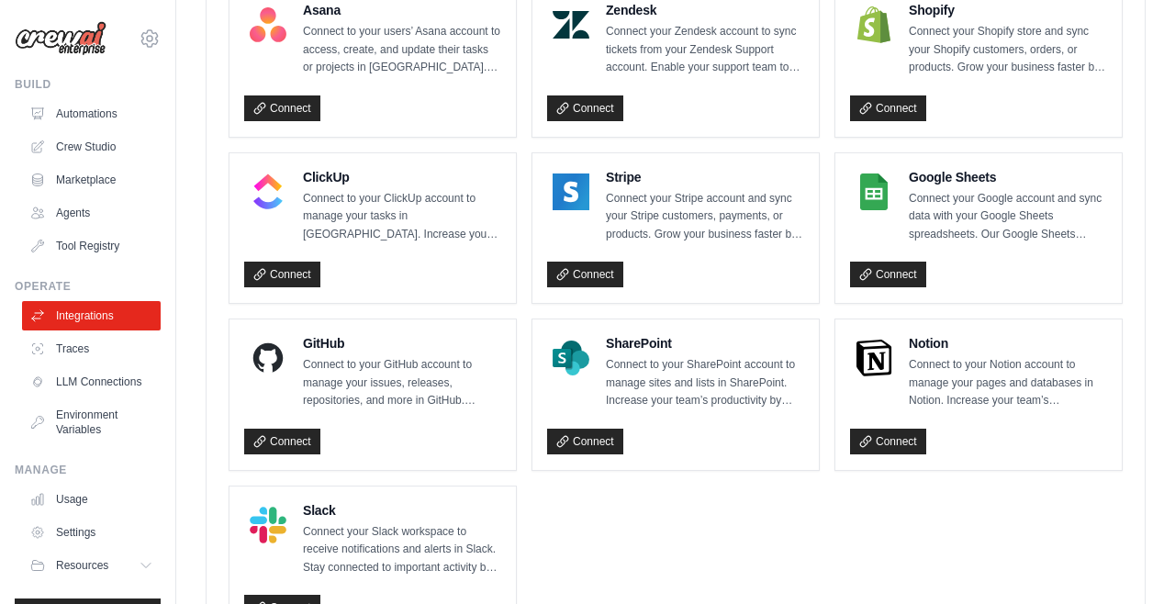
click at [87, 349] on link "Traces" at bounding box center [91, 348] width 139 height 29
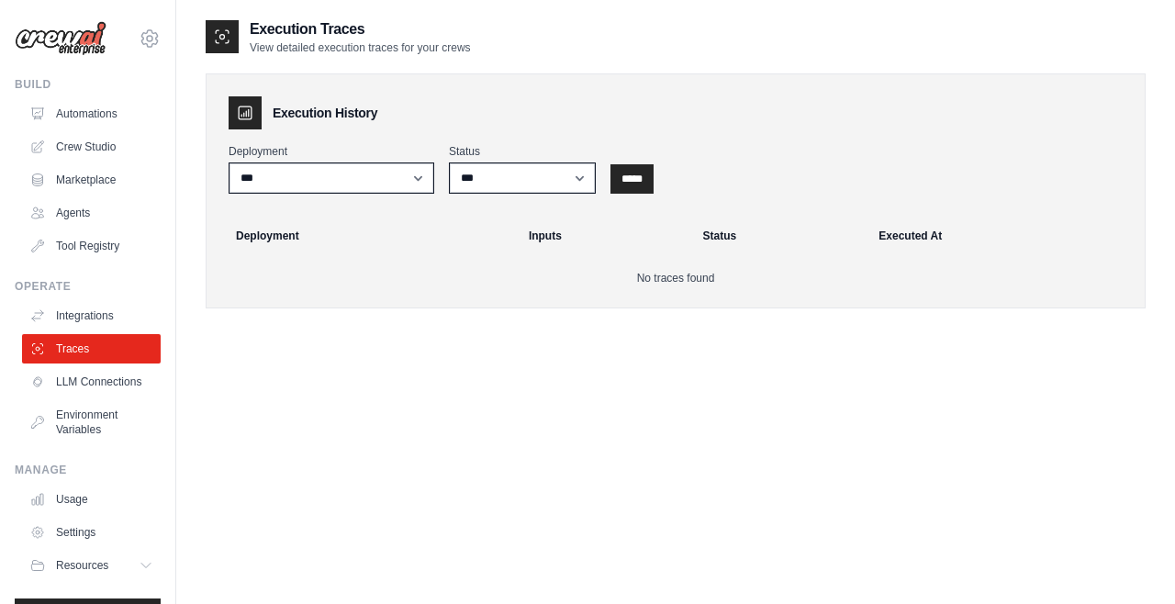
click at [112, 388] on link "LLM Connections" at bounding box center [91, 381] width 139 height 29
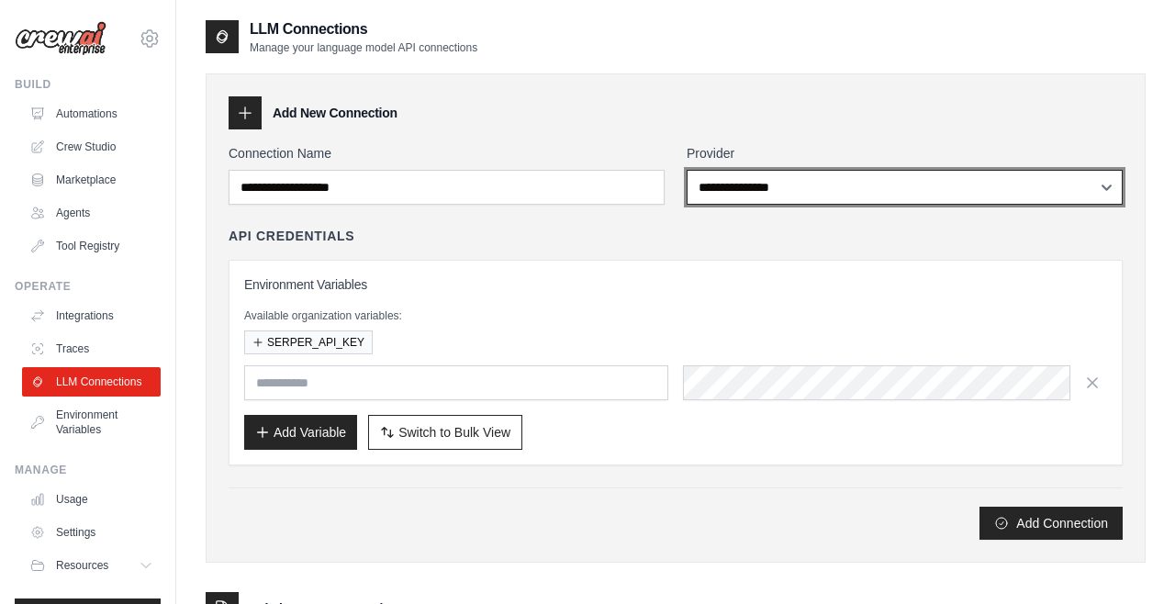
click at [863, 194] on select "**********" at bounding box center [905, 187] width 436 height 35
select select "******"
click at [687, 170] on select "**********" at bounding box center [905, 187] width 436 height 35
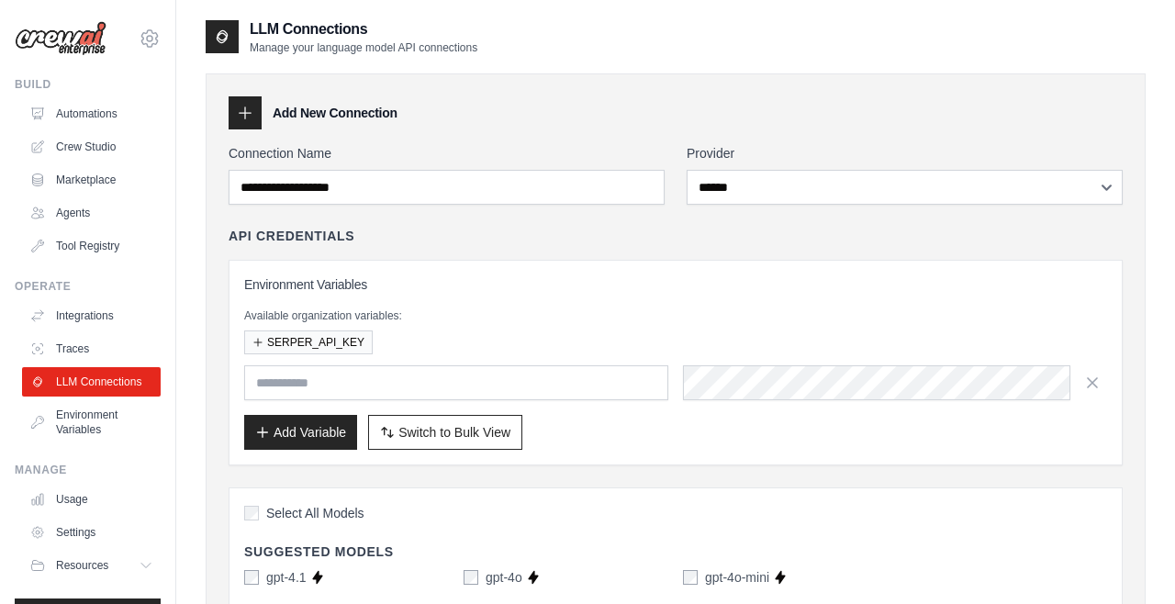
click at [839, 257] on div "API Credentials Environment Variables Available organization variables: SERPER_…" at bounding box center [676, 346] width 894 height 239
click at [318, 342] on button "SERPER_API_KEY" at bounding box center [308, 343] width 129 height 24
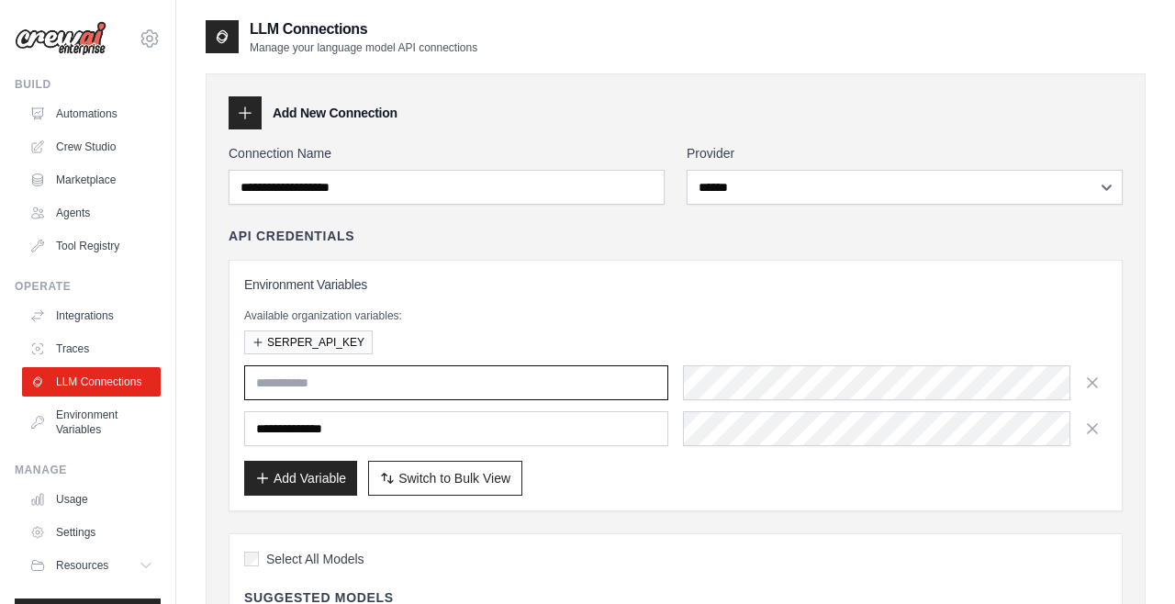
click at [395, 380] on input "text" at bounding box center [456, 382] width 424 height 35
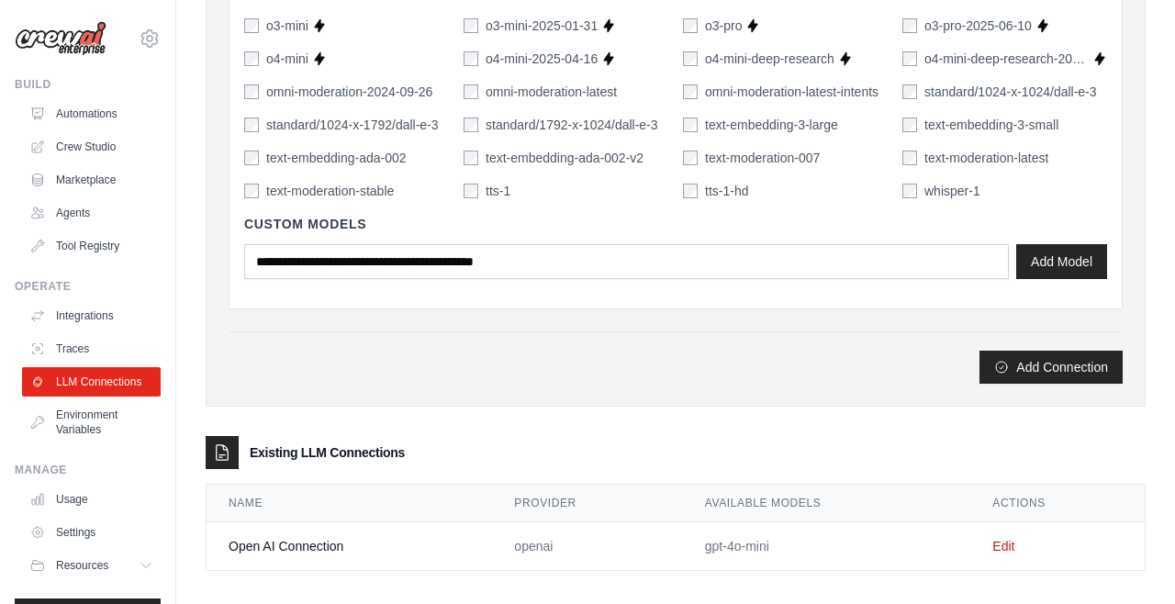
scroll to position [1461, 0]
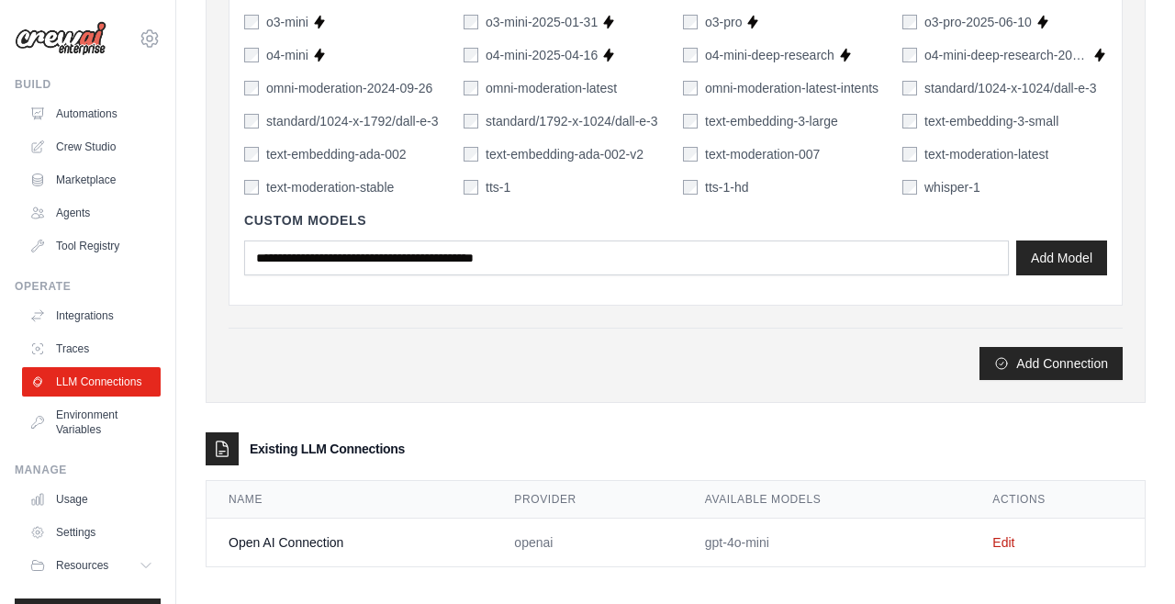
click at [1071, 375] on button "Add Connection" at bounding box center [1051, 363] width 143 height 33
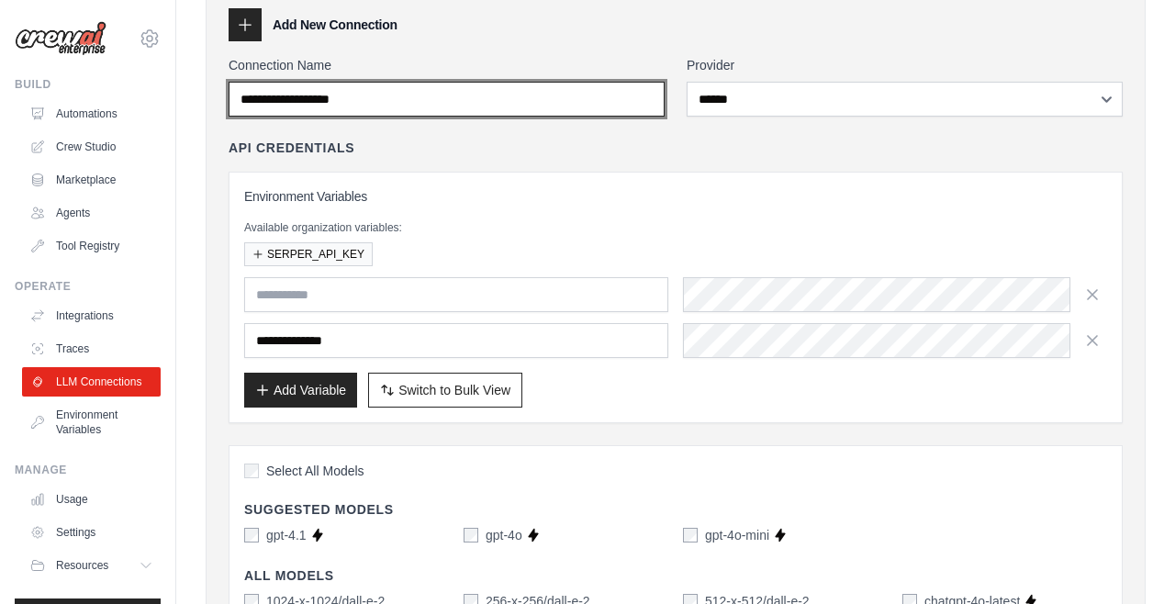
scroll to position [84, 0]
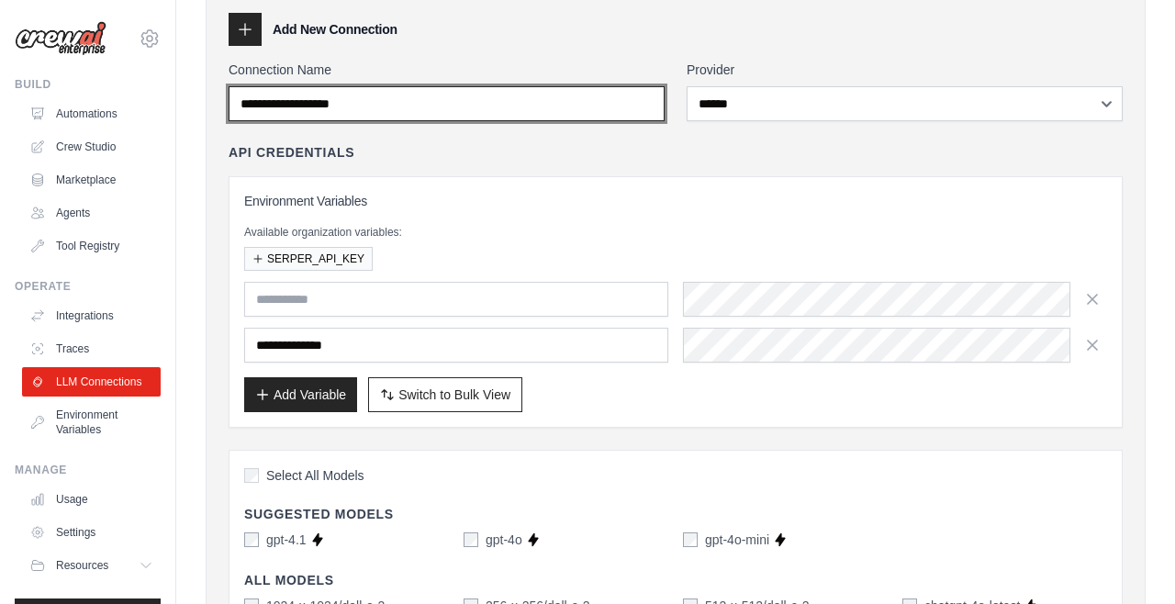
click at [397, 107] on input "Connection Name" at bounding box center [447, 103] width 436 height 35
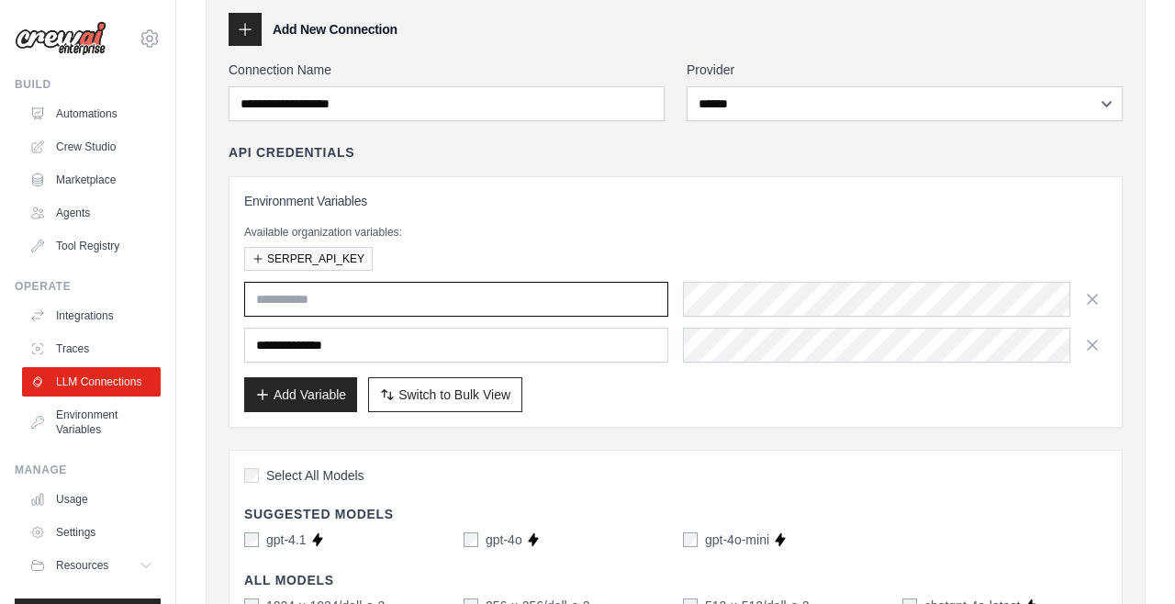
click at [445, 301] on input "text" at bounding box center [456, 299] width 424 height 35
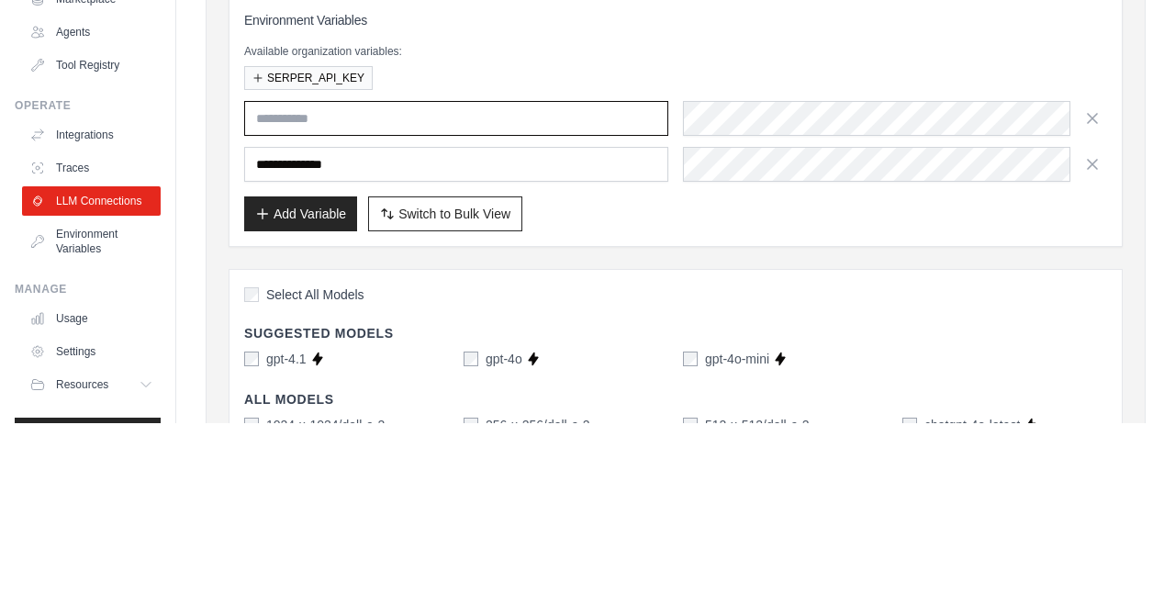
type input "**********"
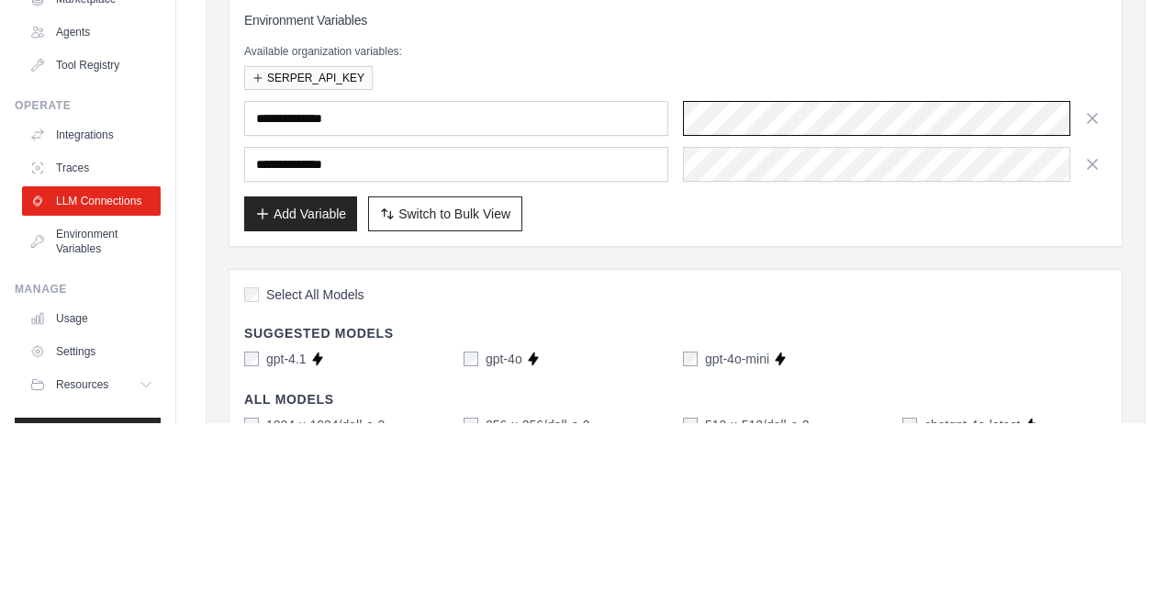
scroll to position [0, 901]
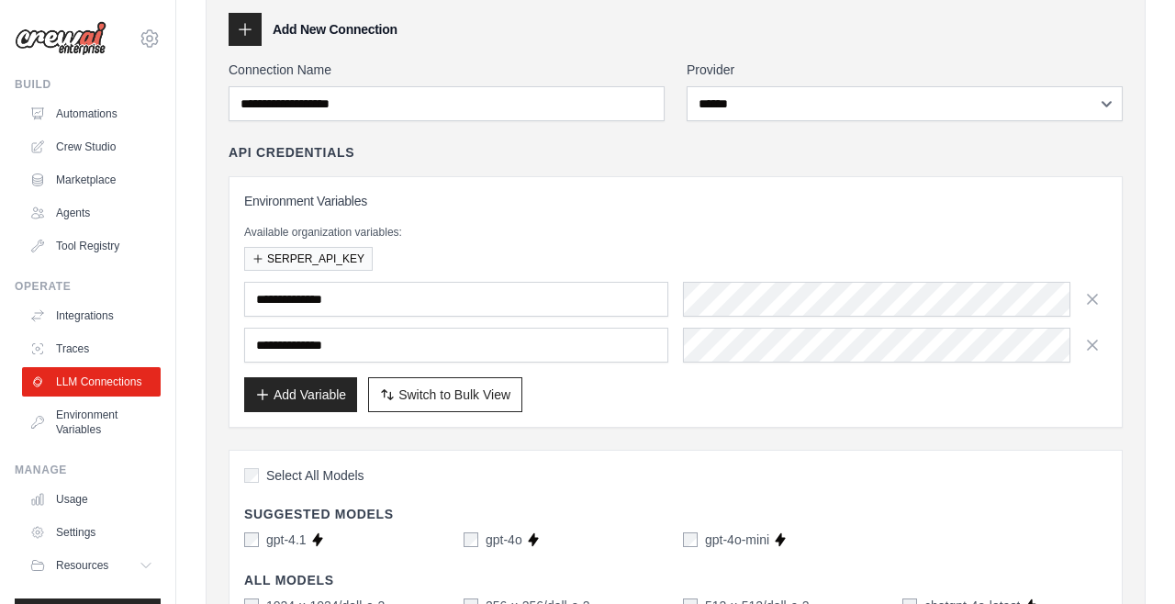
click at [972, 403] on div "Add Variable Switch to Bulk View Switch to Table View" at bounding box center [675, 394] width 863 height 35
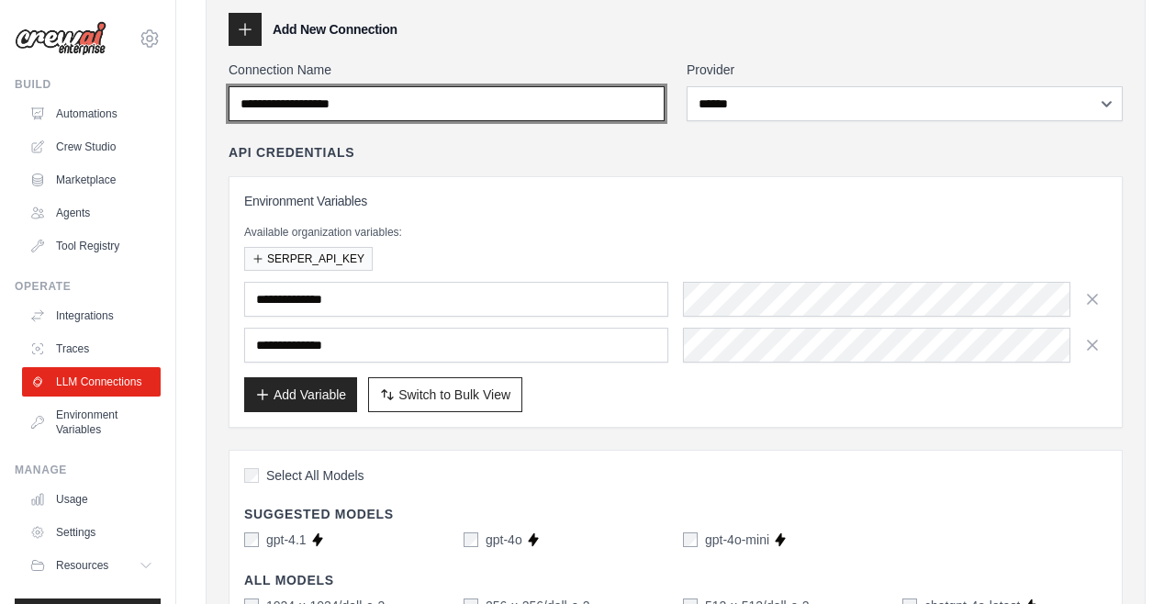
click at [430, 110] on input "Connection Name" at bounding box center [447, 103] width 436 height 35
type input "**********"
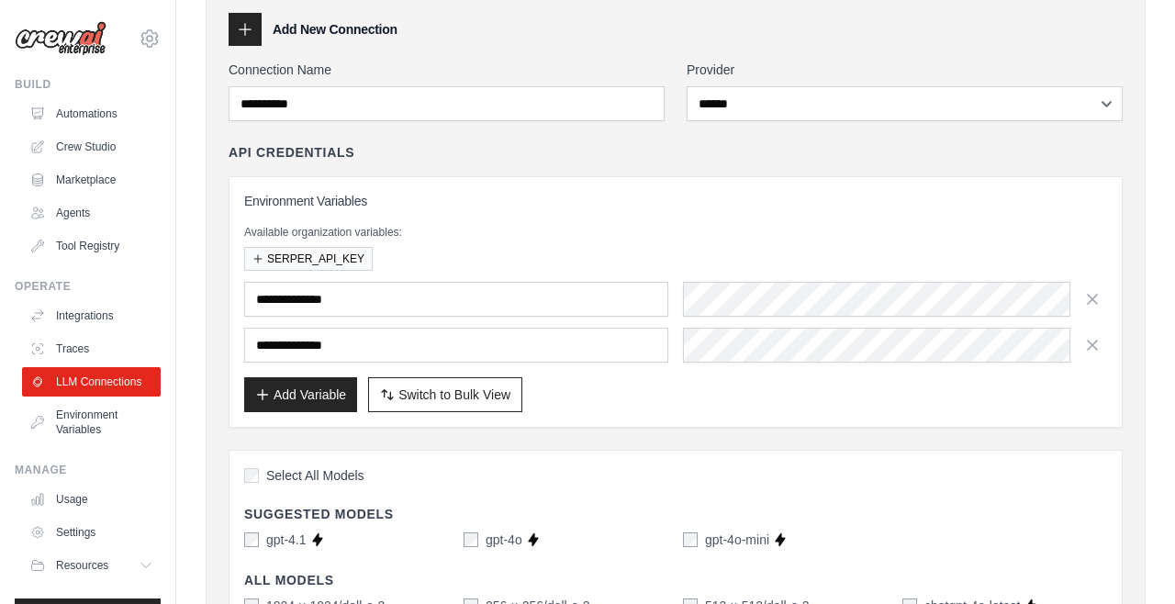
click at [870, 172] on div "**********" at bounding box center [676, 285] width 894 height 285
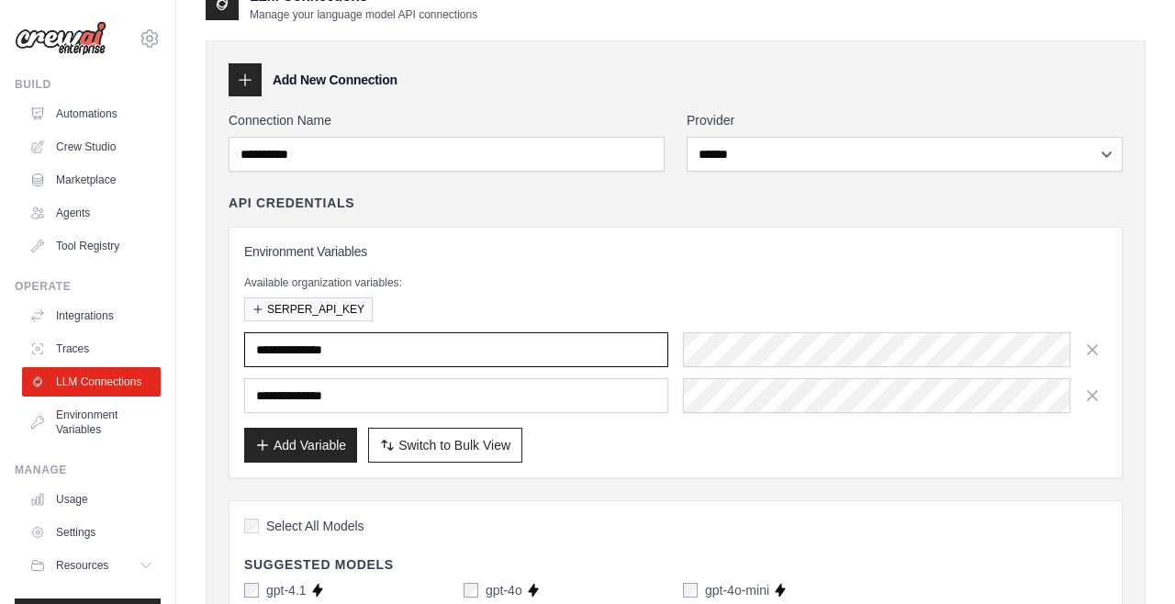
click at [601, 357] on input "**********" at bounding box center [456, 349] width 424 height 35
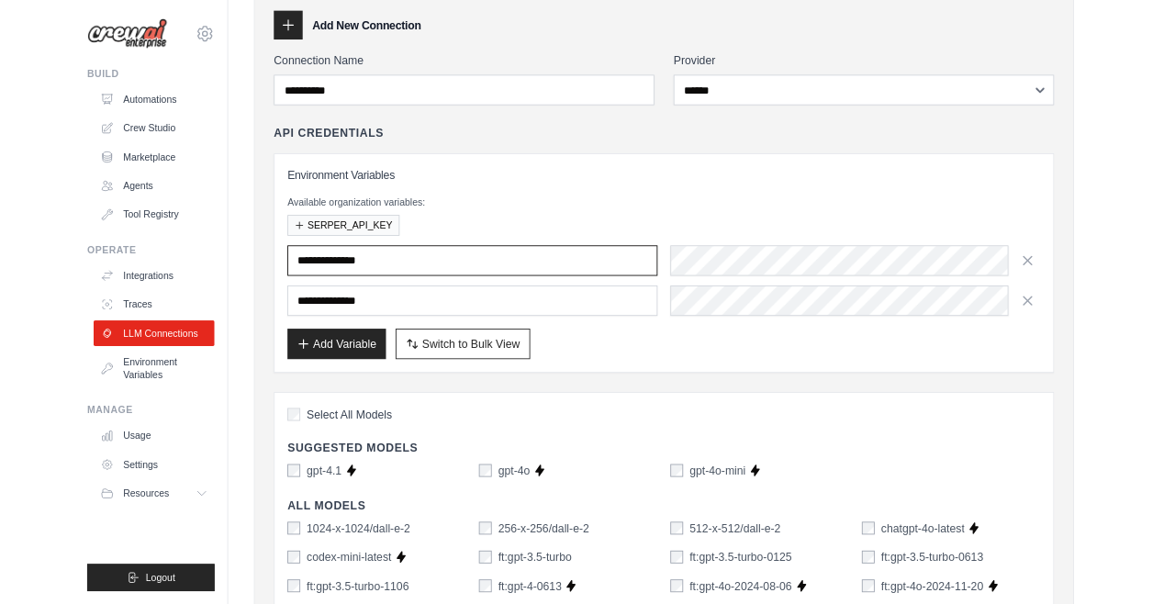
scroll to position [88, 0]
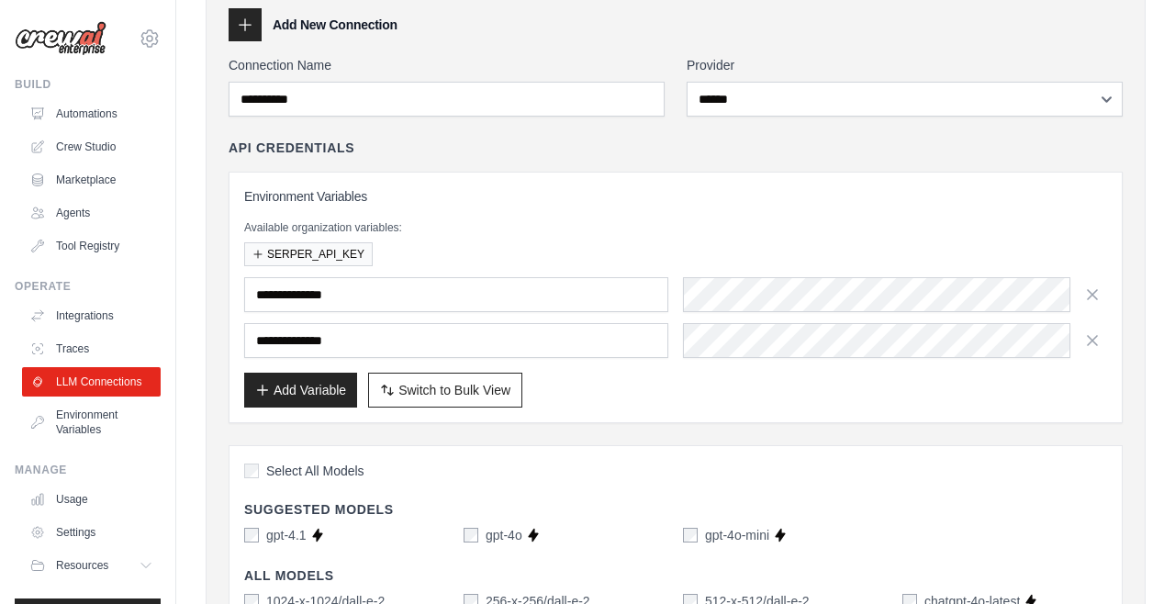
click at [857, 392] on div "Add Variable Switch to Bulk View Switch to Table View" at bounding box center [675, 390] width 863 height 35
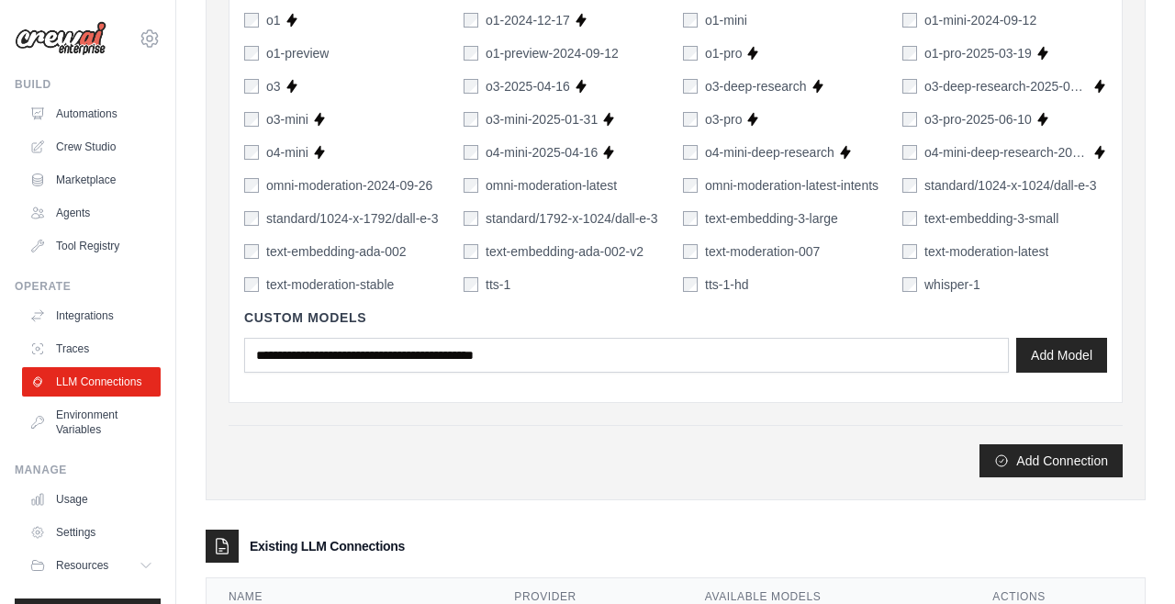
scroll to position [1384, 0]
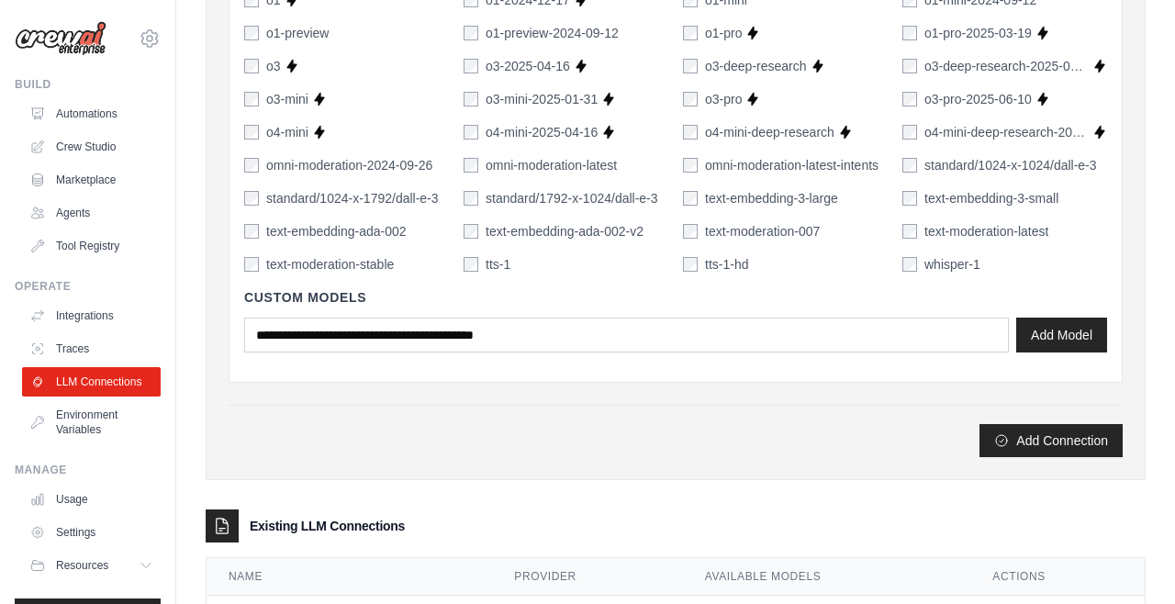
click at [1077, 450] on button "Add Connection" at bounding box center [1051, 440] width 143 height 33
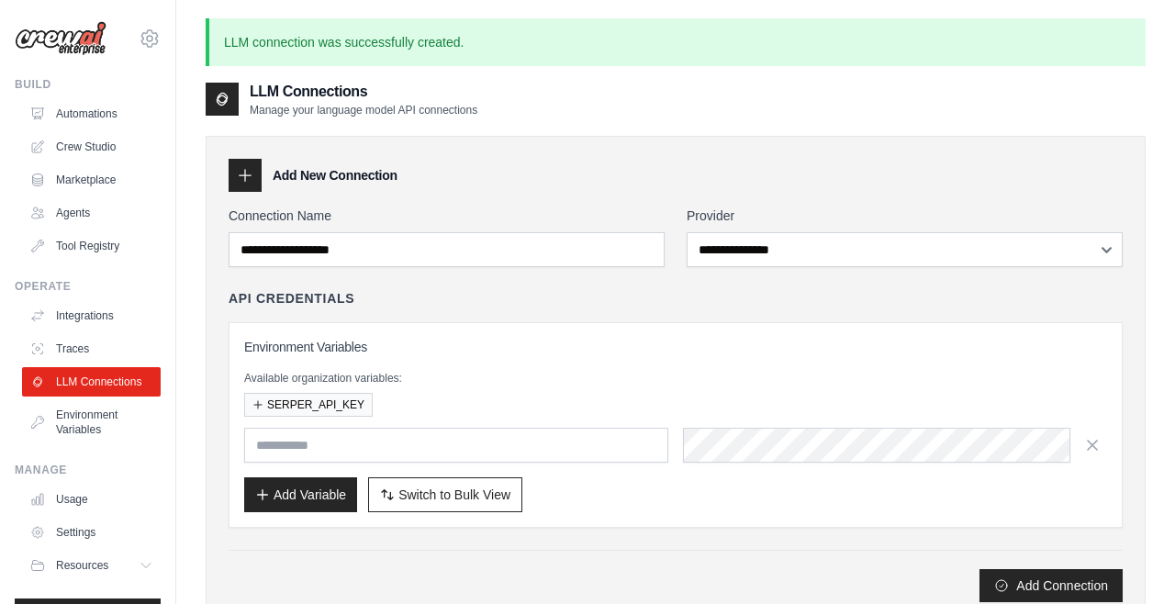
scroll to position [194, 0]
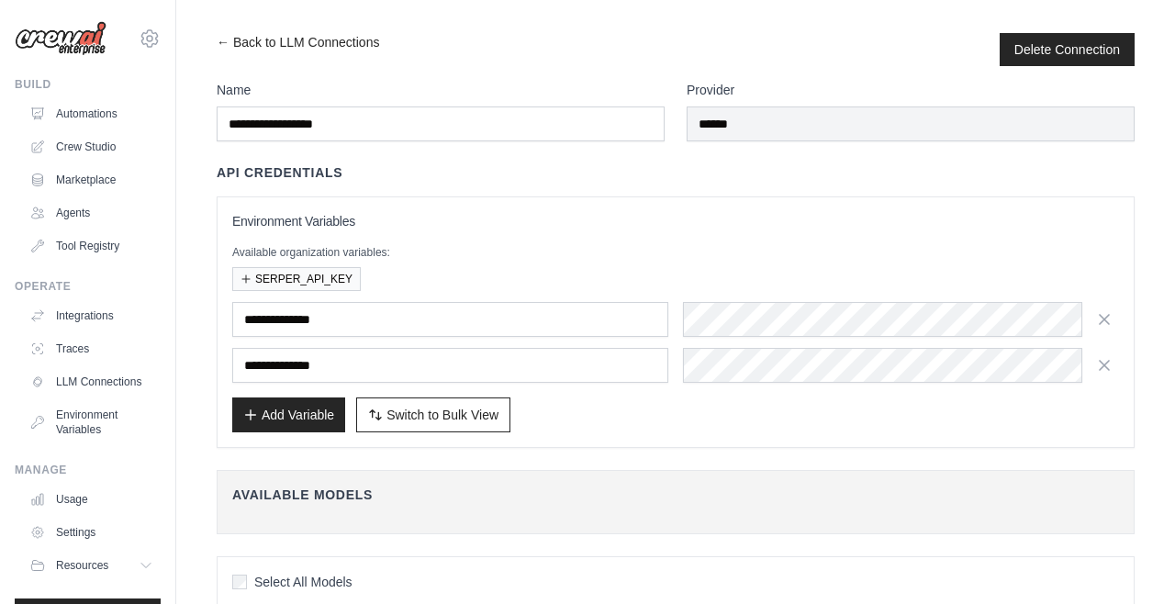
click at [1069, 46] on button "Delete Connection" at bounding box center [1068, 49] width 106 height 18
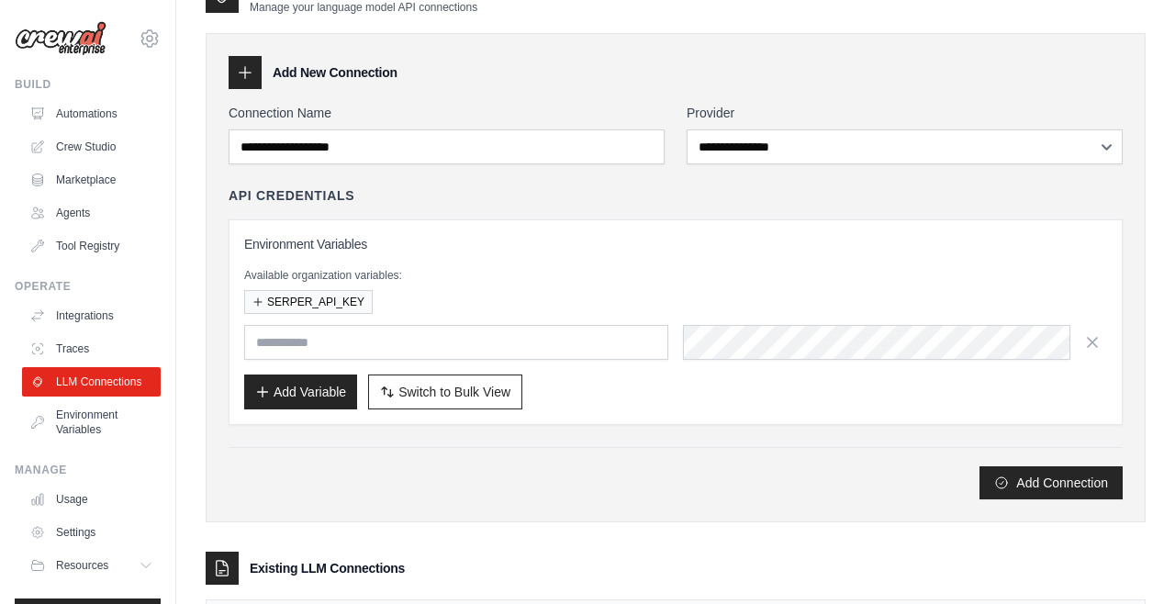
scroll to position [145, 0]
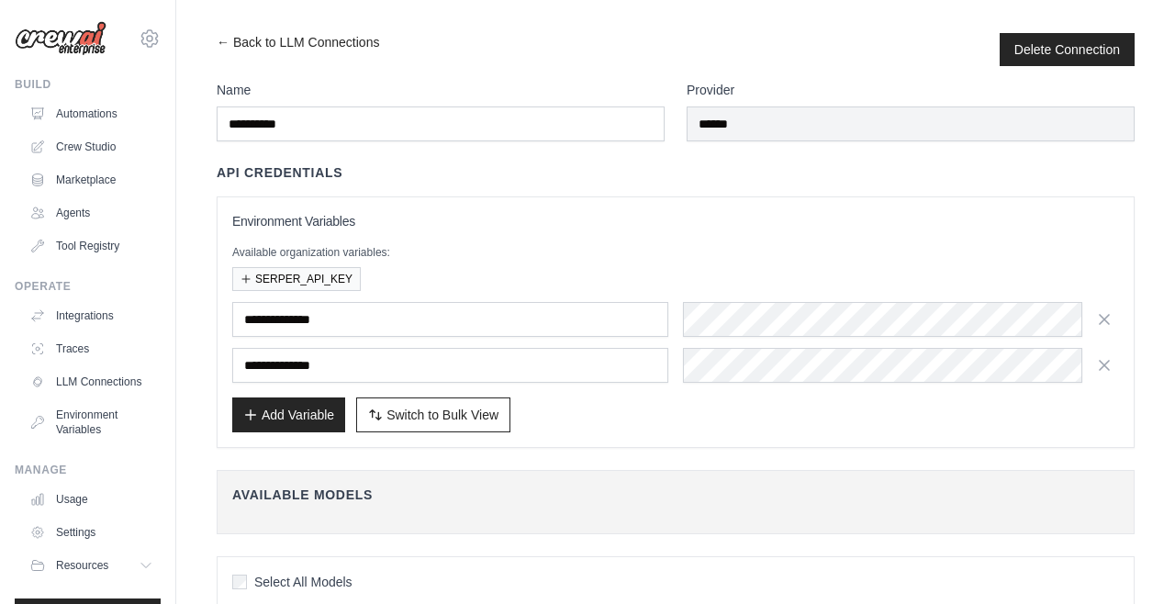
click at [3, 70] on div "frederic.3.laurin@gmail.com Settings Build Automations Crew Studio Marketplace" at bounding box center [88, 302] width 176 height 604
click at [87, 154] on link "Crew Studio" at bounding box center [91, 146] width 139 height 29
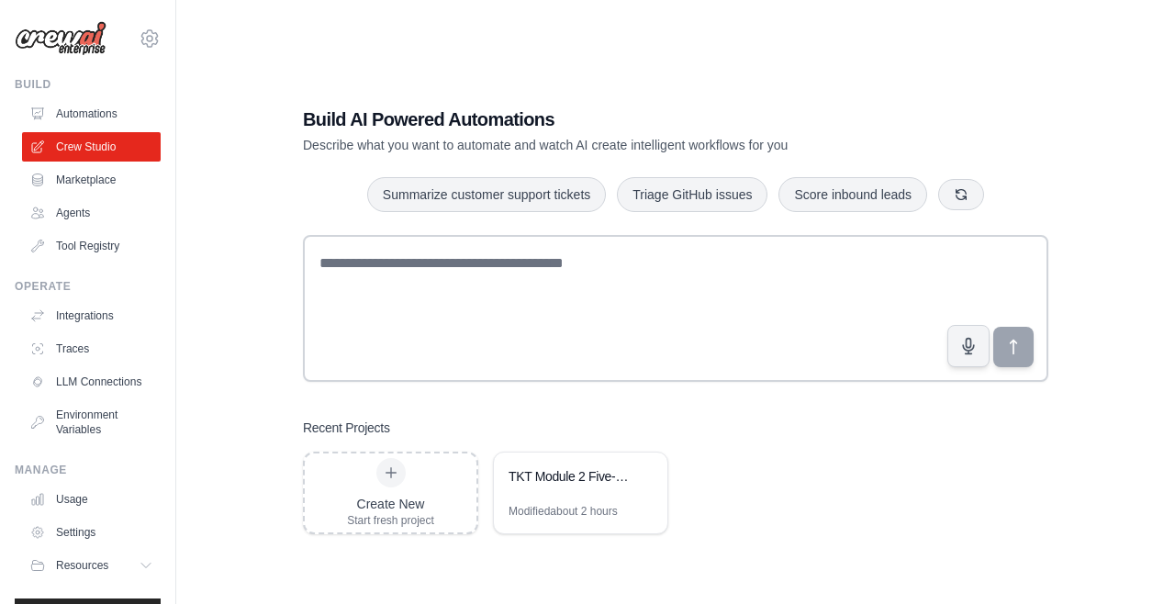
click at [591, 504] on div "TKT Module 2 Five-Day Training Program Builder" at bounding box center [581, 478] width 174 height 51
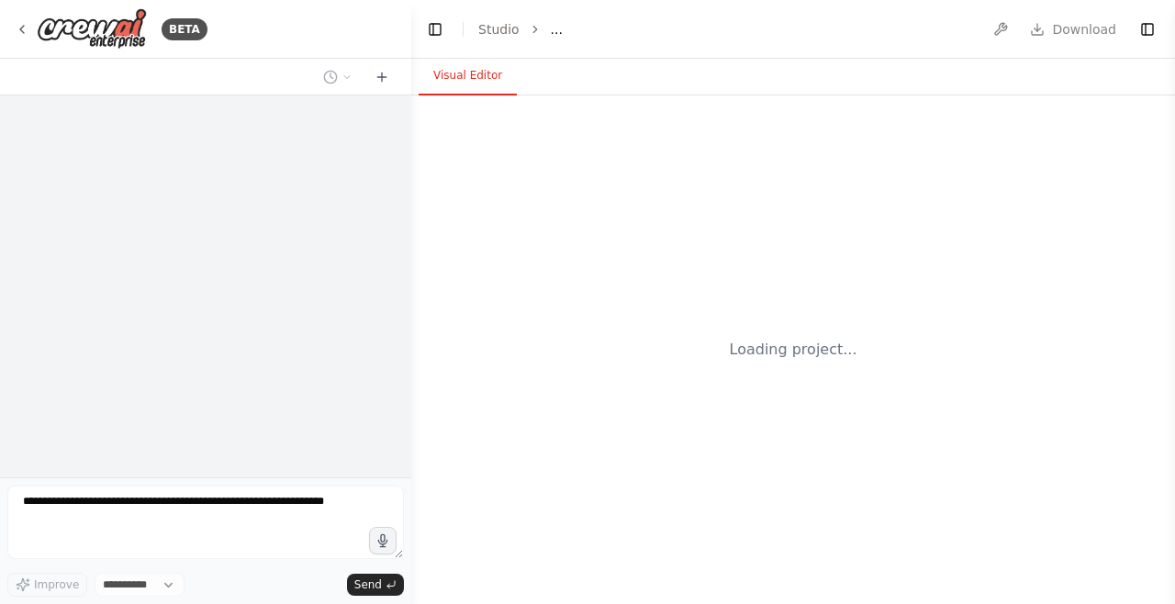
select select "****"
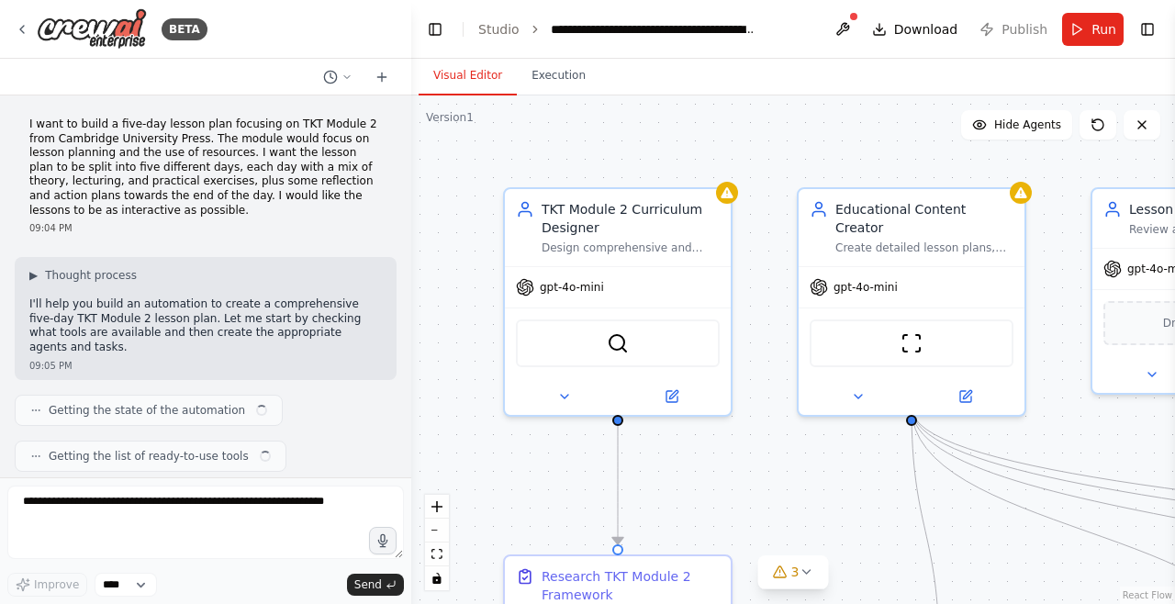
scroll to position [1645, 0]
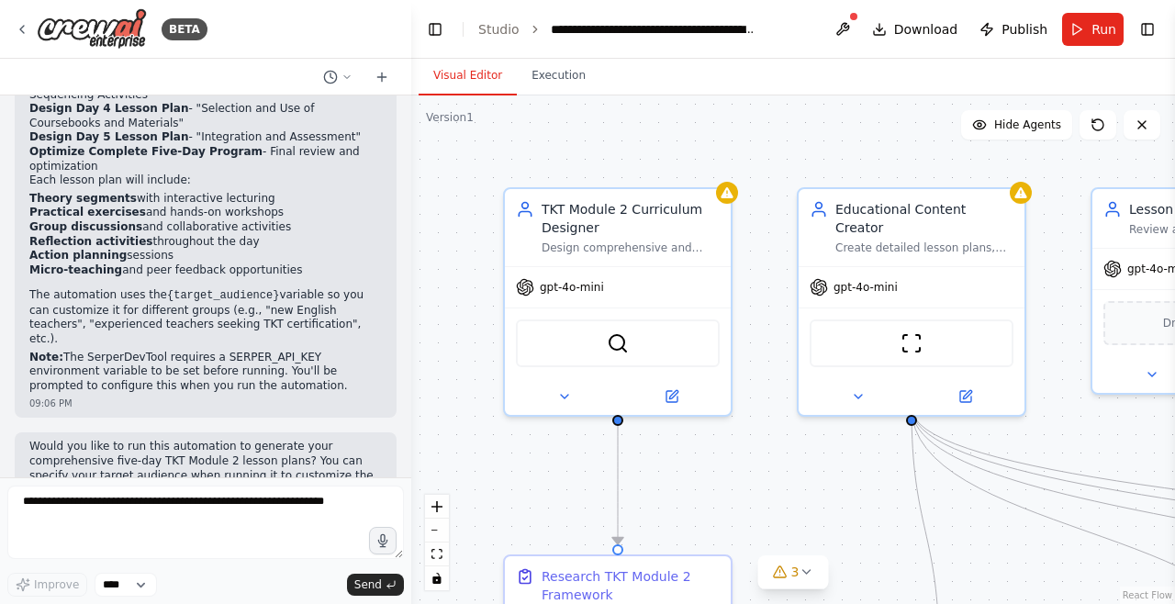
click at [858, 25] on button at bounding box center [842, 29] width 29 height 33
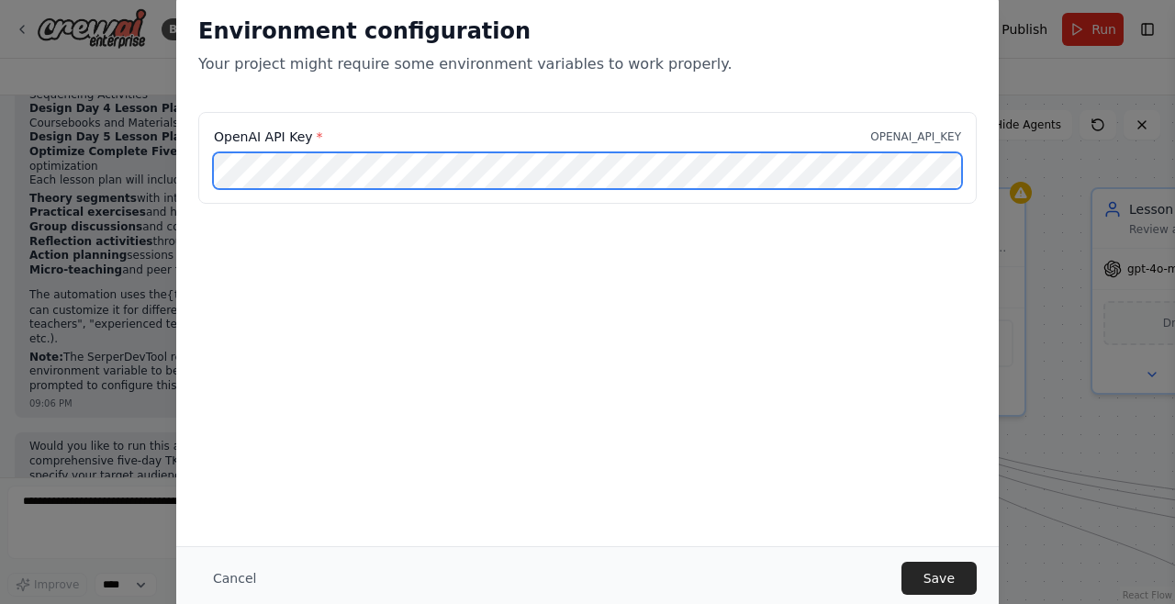
scroll to position [0, 1385]
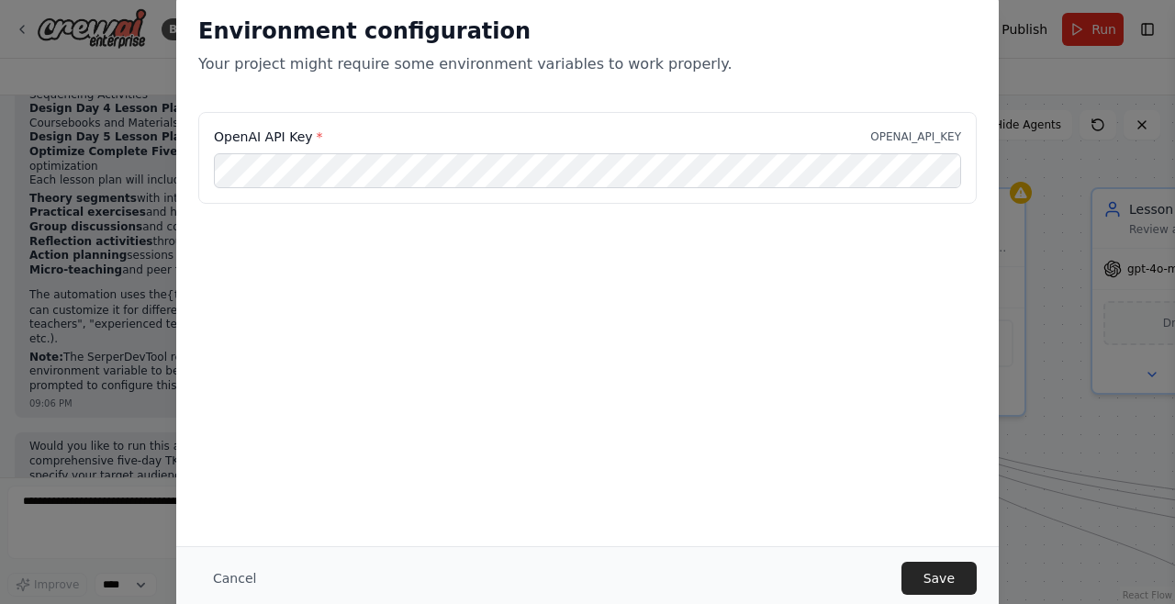
click at [947, 579] on button "Save" at bounding box center [939, 578] width 75 height 33
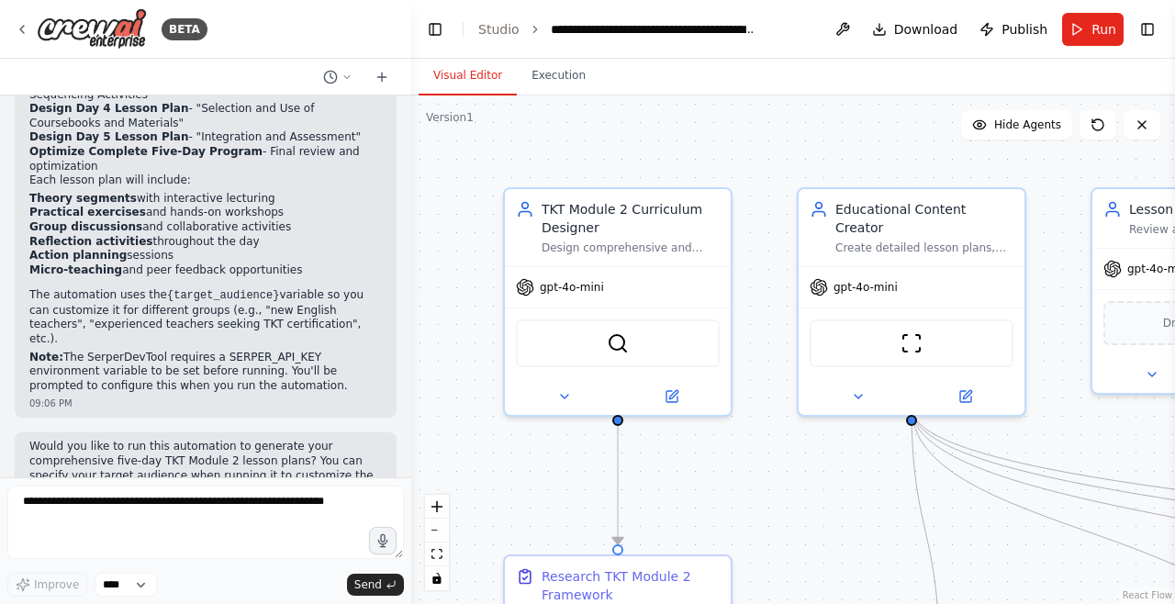
click at [1103, 36] on span "Run" at bounding box center [1104, 29] width 25 height 18
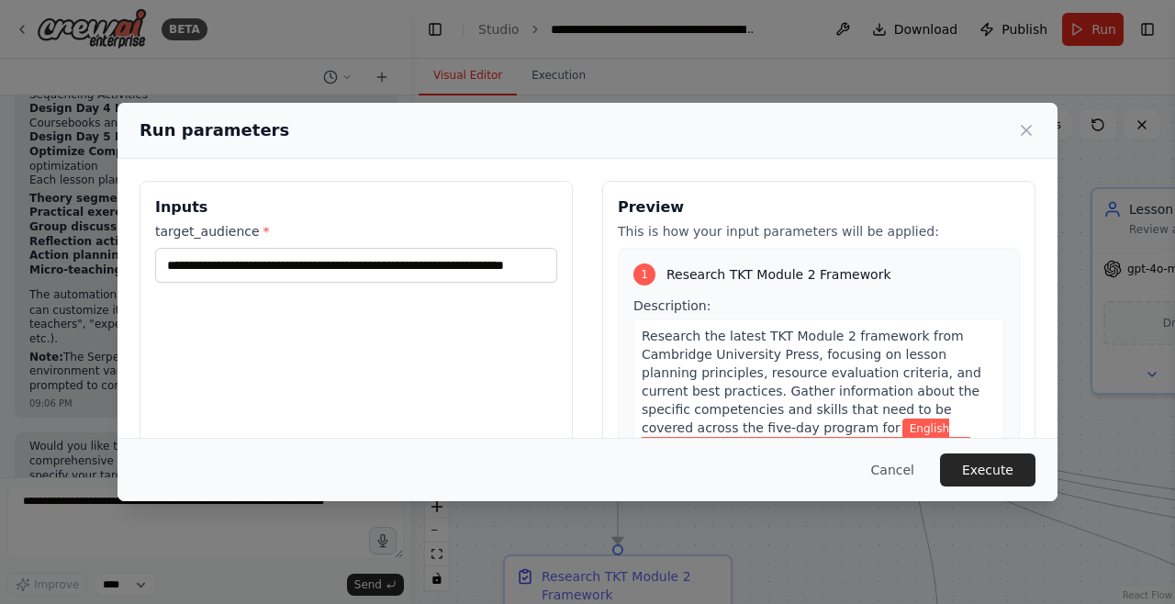
click at [996, 487] on button "Execute" at bounding box center [988, 470] width 96 height 33
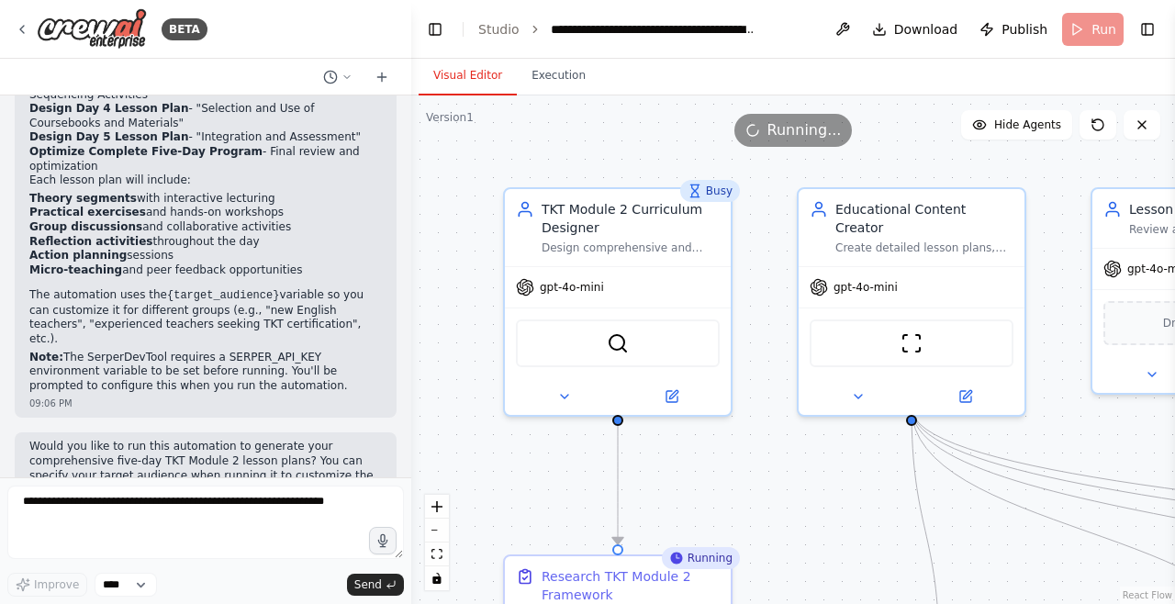
click at [549, 79] on button "Execution" at bounding box center [559, 76] width 84 height 39
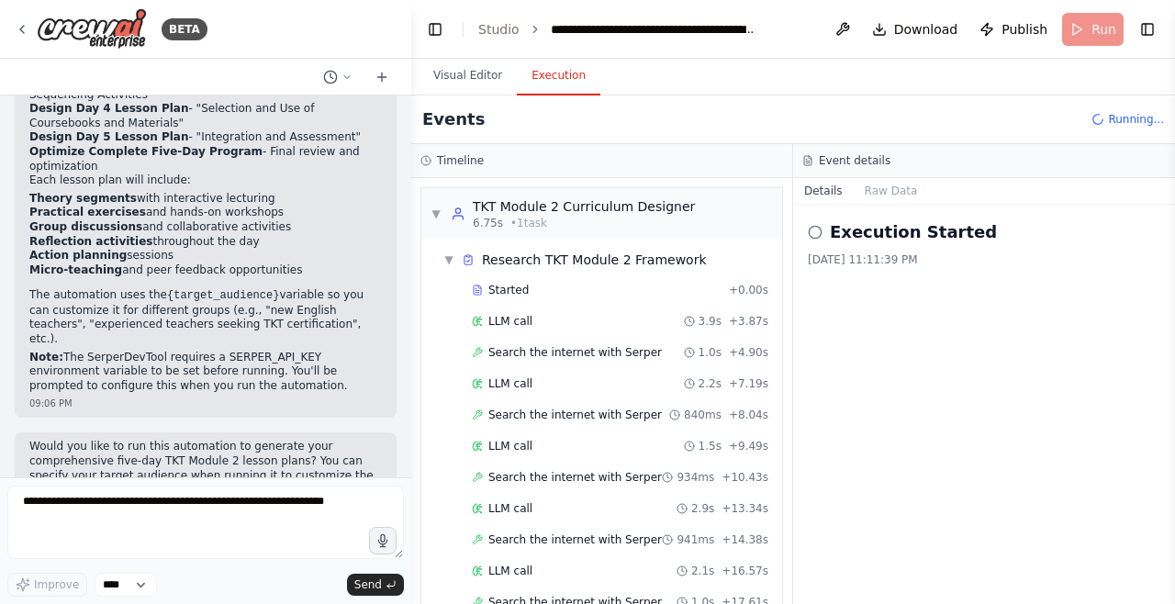
click at [465, 70] on button "Visual Editor" at bounding box center [468, 76] width 98 height 39
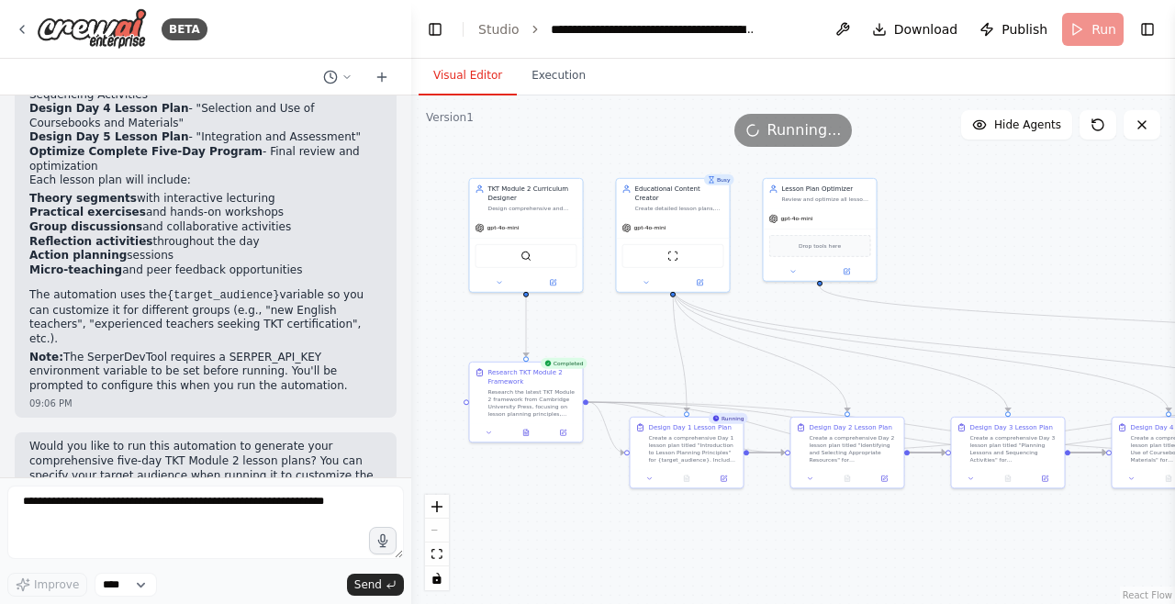
click at [559, 67] on button "Execution" at bounding box center [559, 76] width 84 height 39
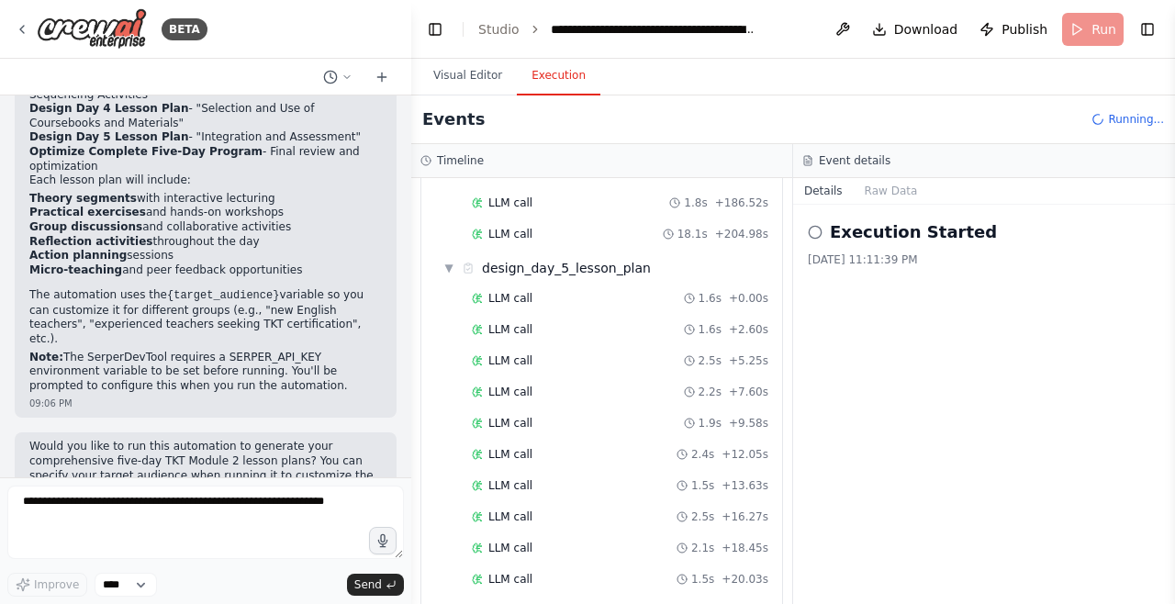
scroll to position [2517, 0]
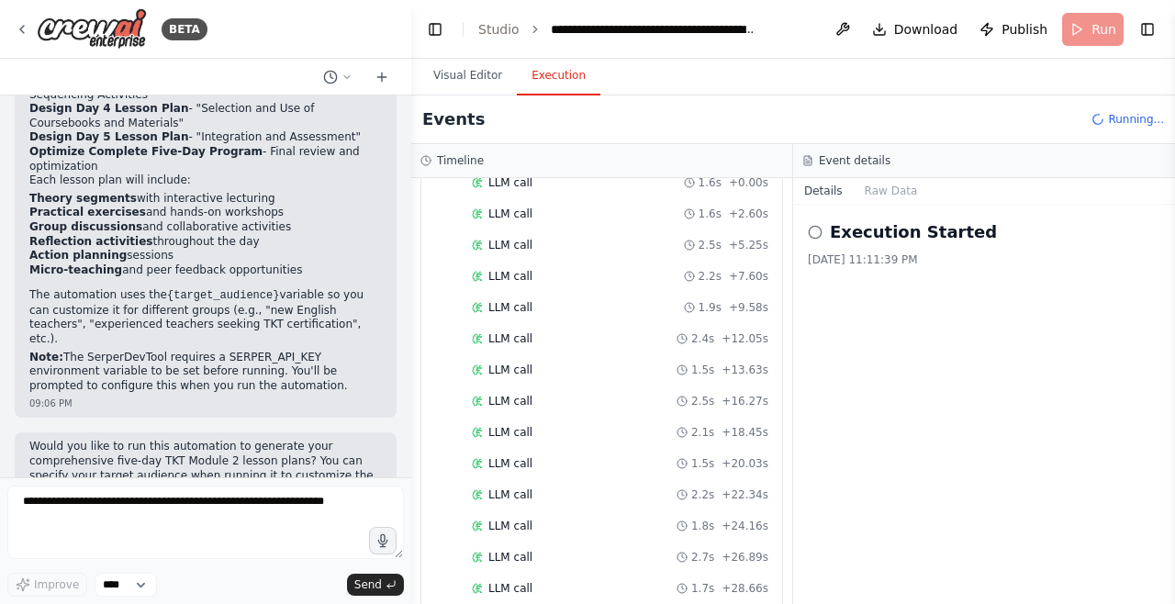
click at [476, 77] on button "Visual Editor" at bounding box center [468, 76] width 98 height 39
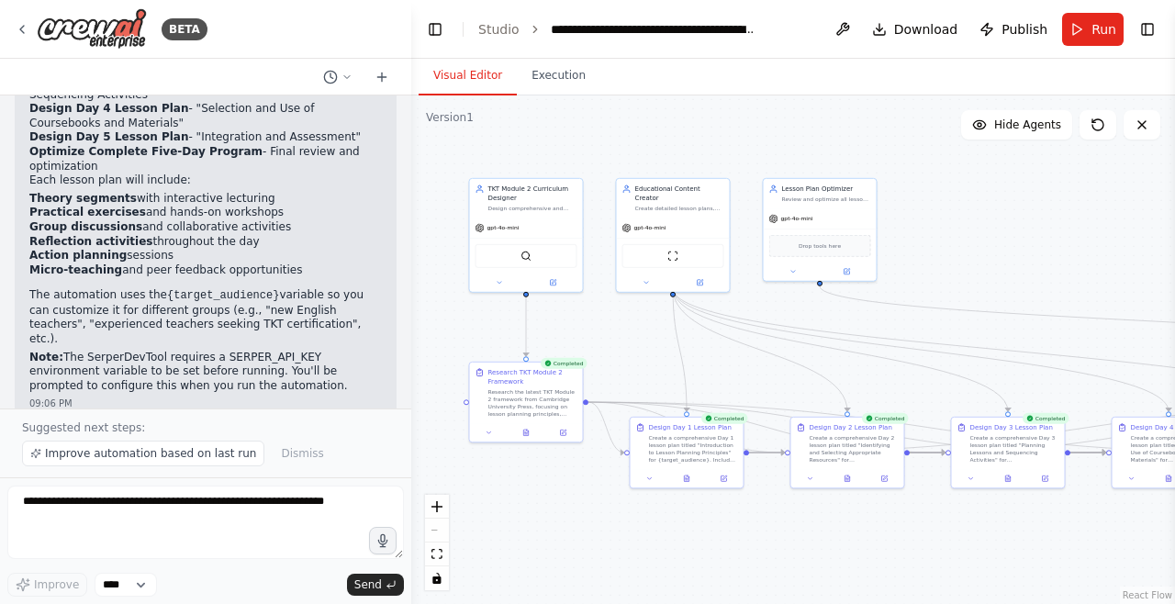
click at [557, 86] on button "Execution" at bounding box center [559, 76] width 84 height 39
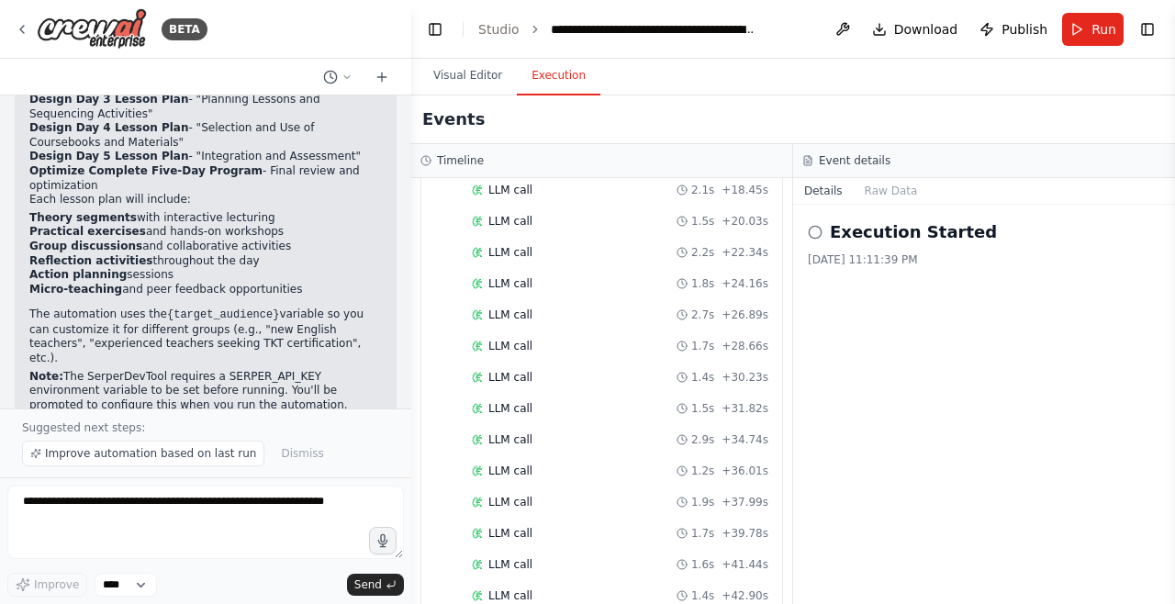
scroll to position [1645, 0]
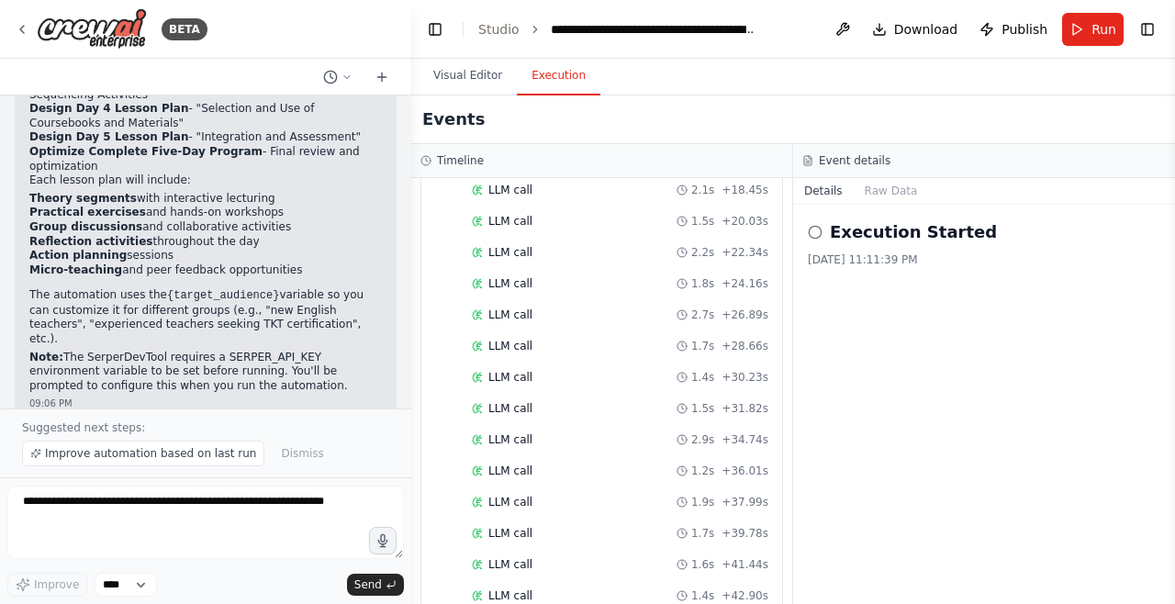
click at [894, 195] on button "Raw Data" at bounding box center [891, 191] width 75 height 26
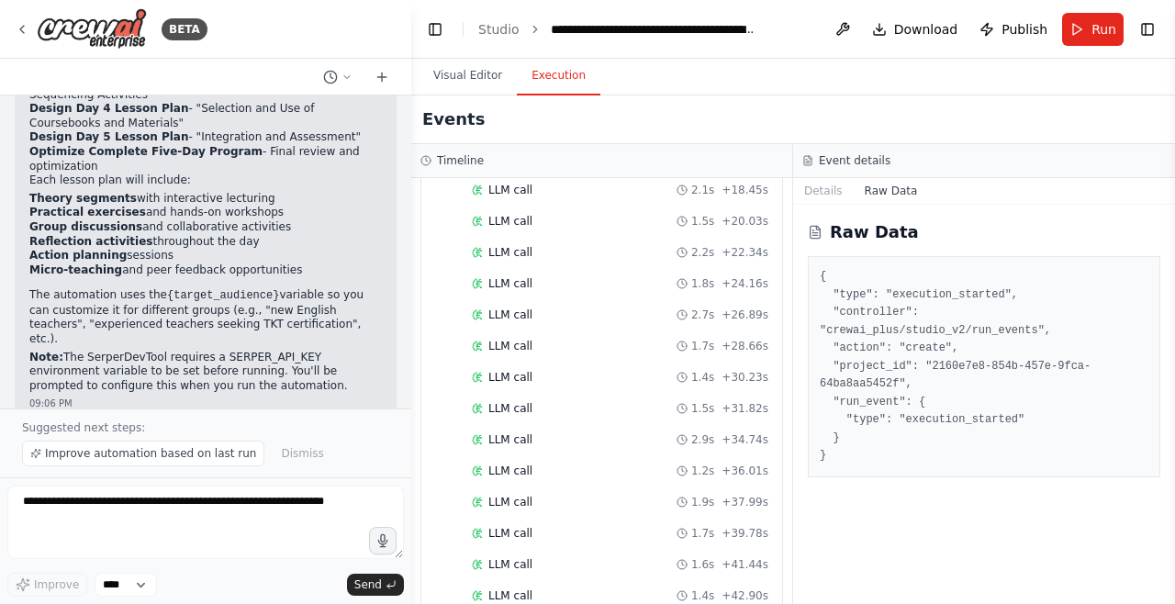
click at [824, 197] on button "Details" at bounding box center [823, 191] width 61 height 26
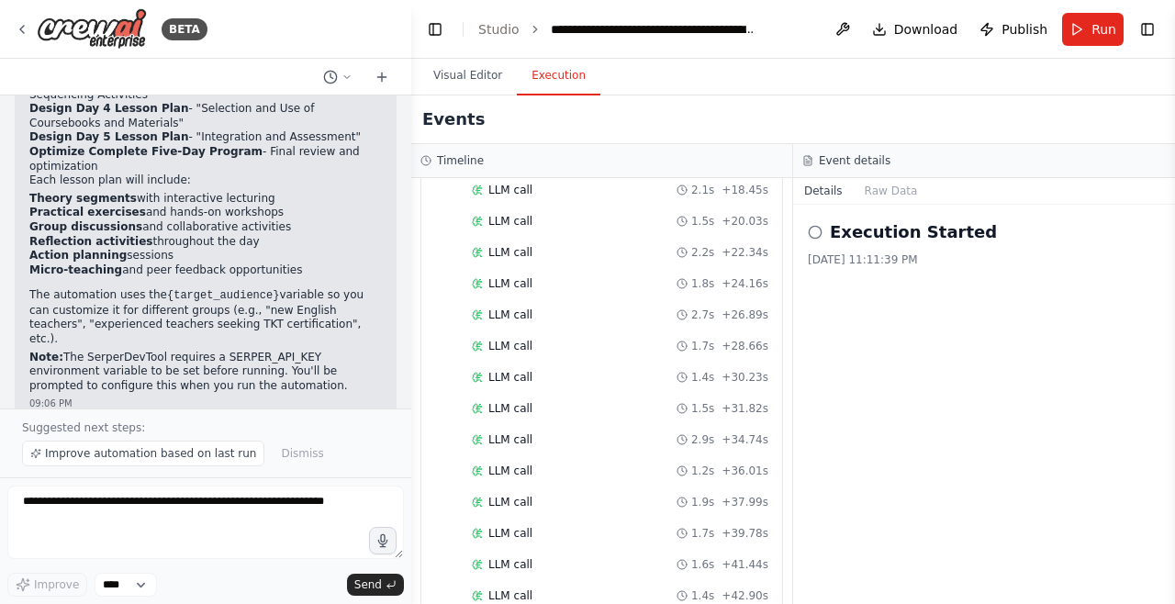
click at [902, 197] on button "Raw Data" at bounding box center [891, 191] width 75 height 26
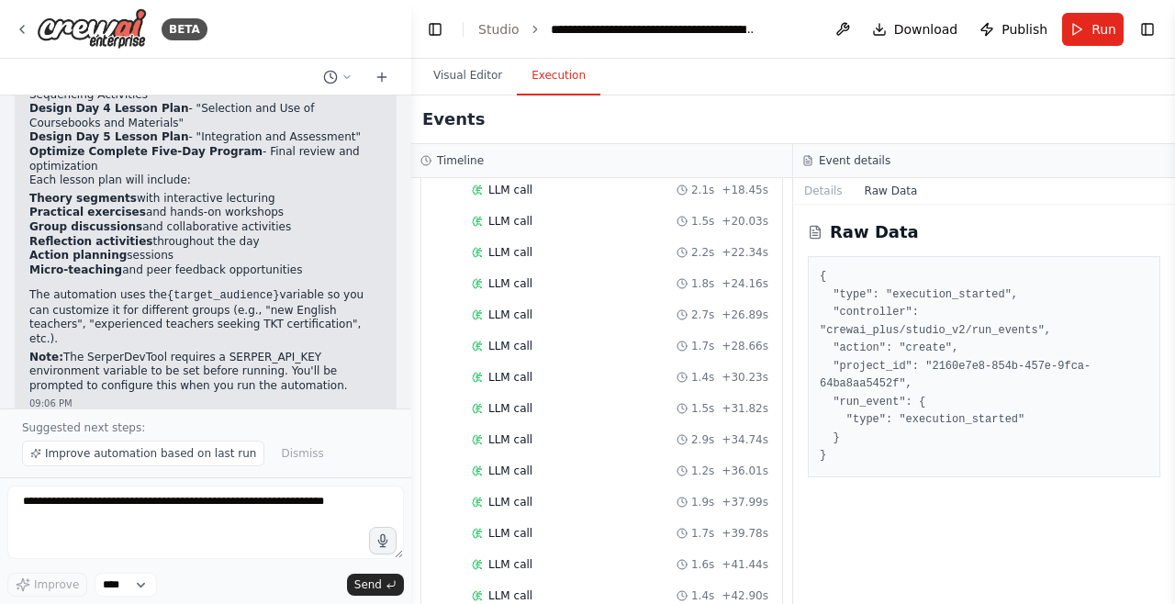
click at [826, 185] on button "Details" at bounding box center [823, 191] width 61 height 26
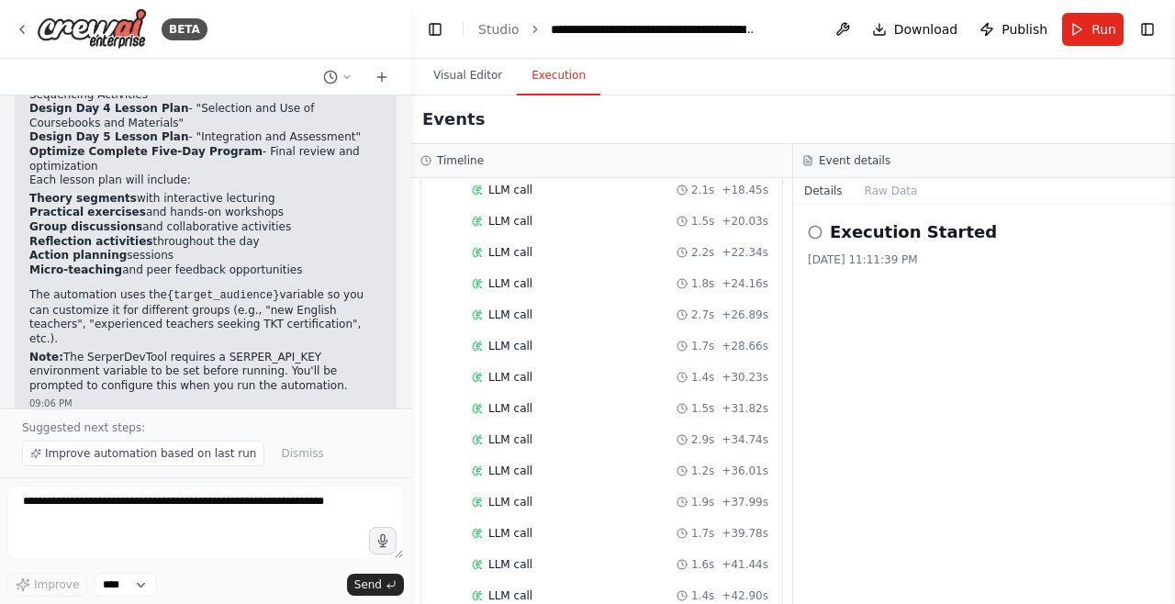
click at [476, 69] on button "Visual Editor" at bounding box center [468, 76] width 98 height 39
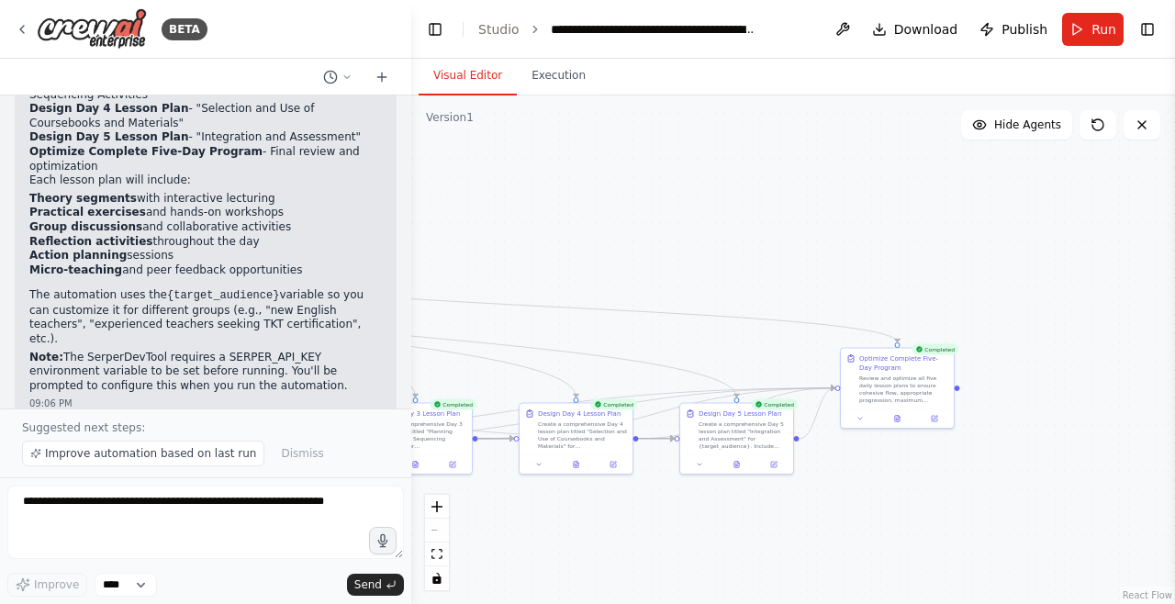
click at [566, 82] on button "Execution" at bounding box center [559, 76] width 84 height 39
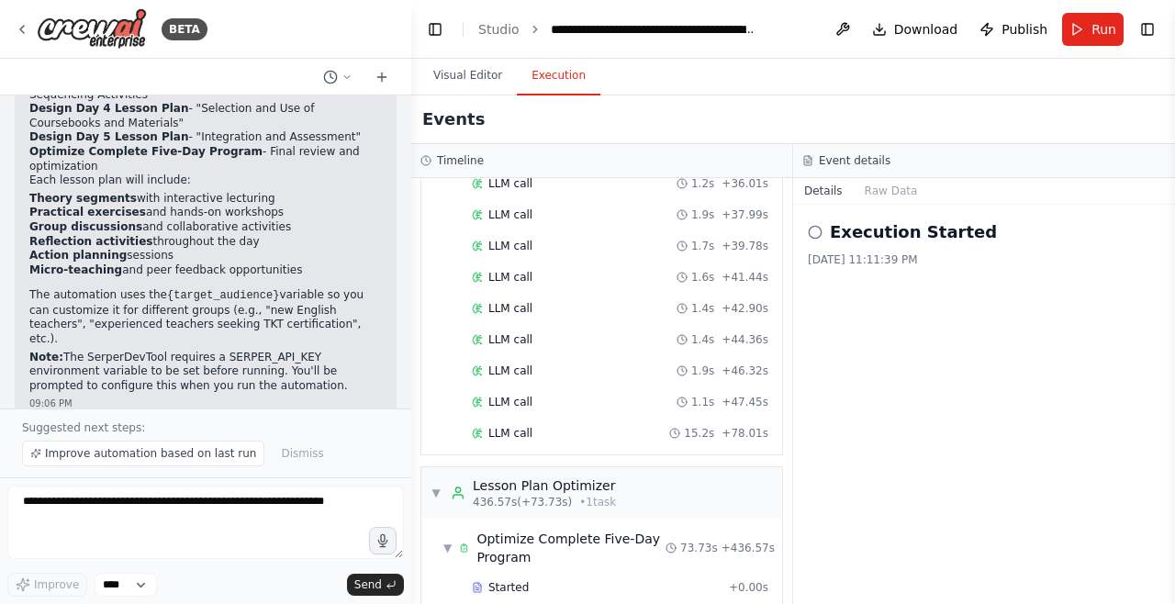
scroll to position [1625, 0]
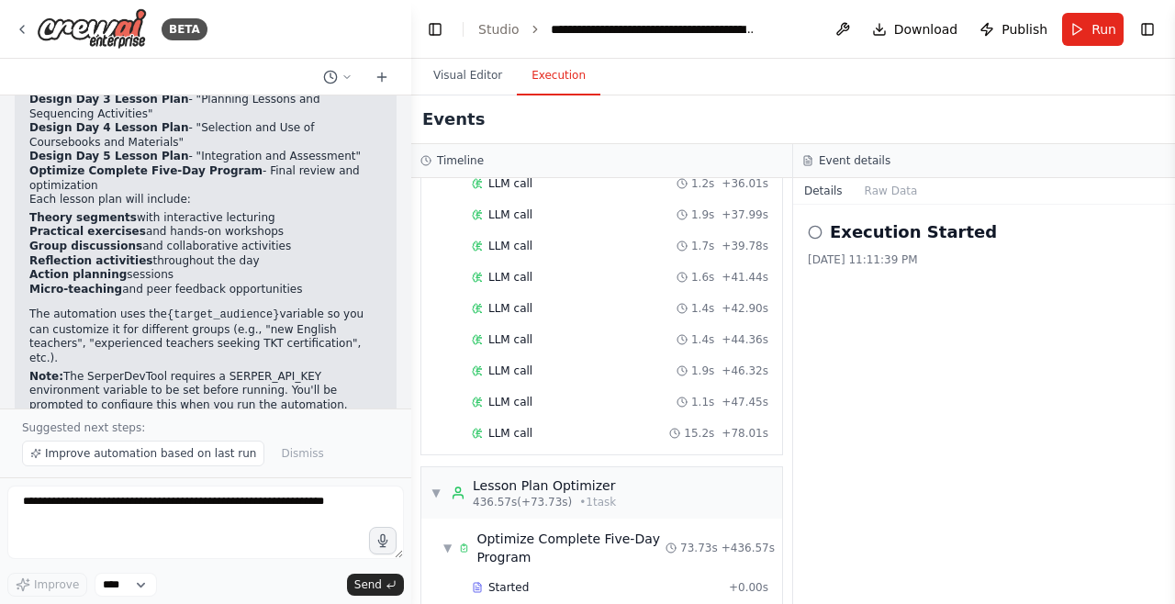
click at [888, 198] on button "Raw Data" at bounding box center [891, 191] width 75 height 26
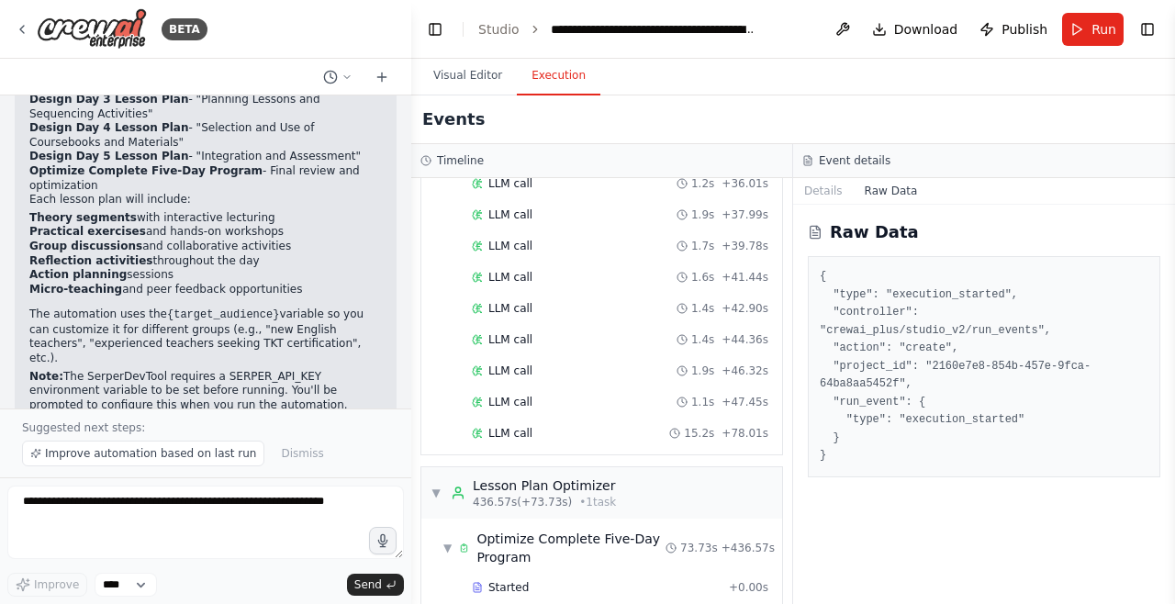
click at [826, 197] on button "Details" at bounding box center [823, 191] width 61 height 26
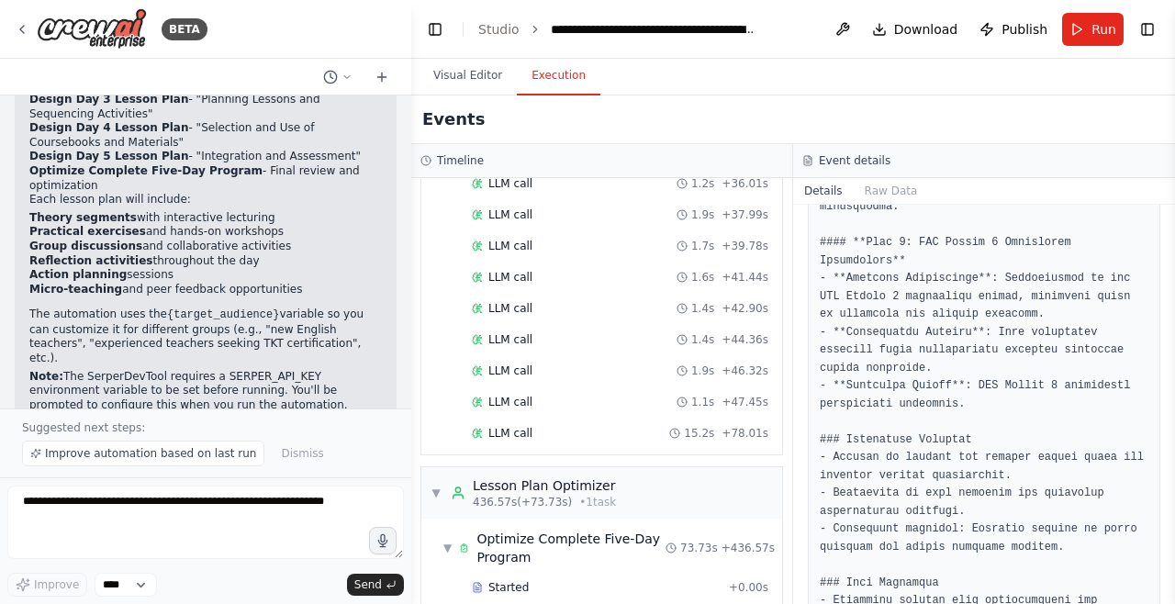
scroll to position [11992, 0]
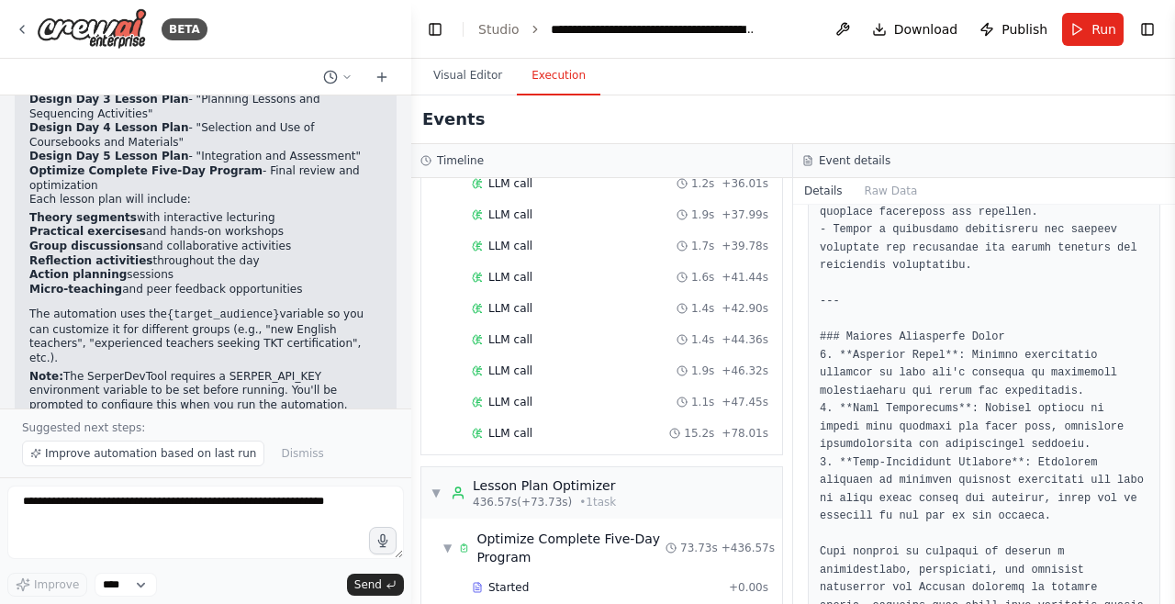
click at [929, 39] on button "Download" at bounding box center [915, 29] width 101 height 33
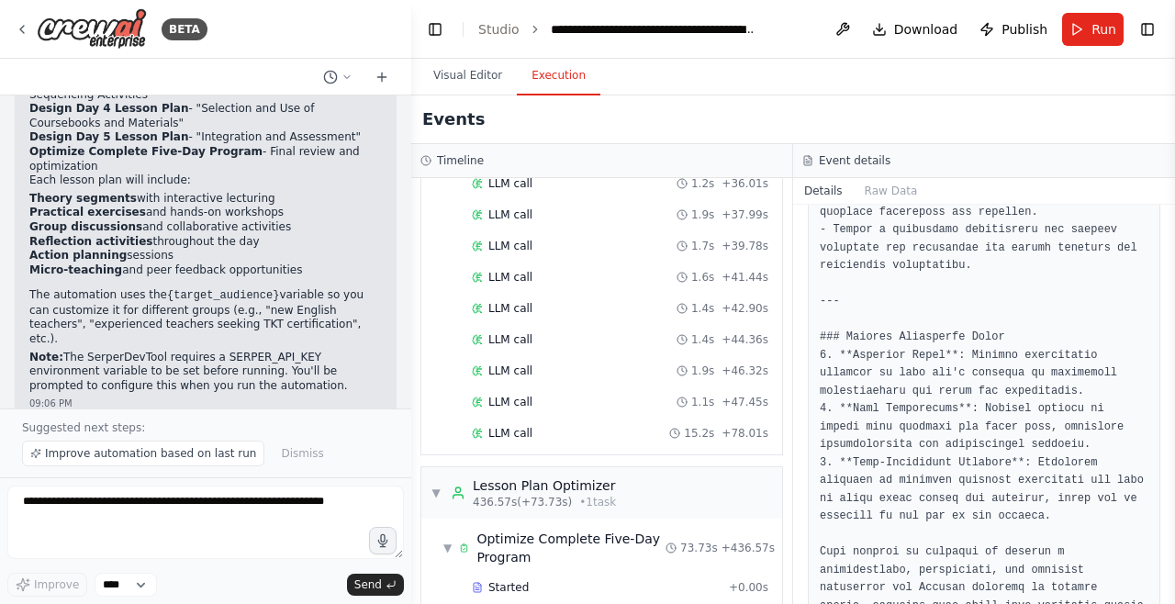
click at [916, 27] on span "Download" at bounding box center [926, 29] width 64 height 18
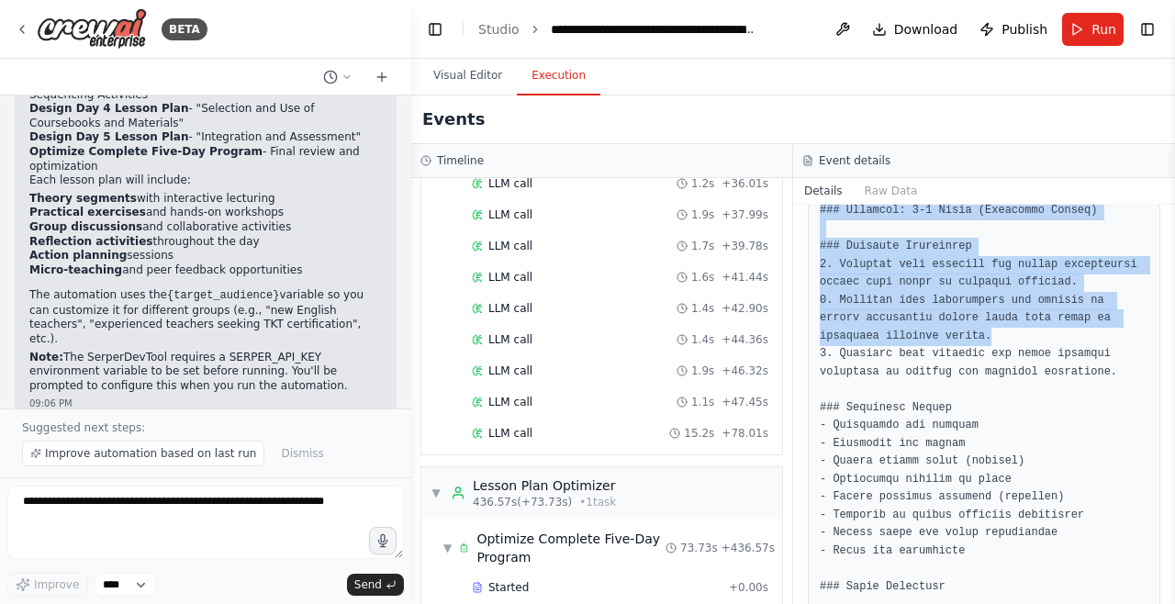
scroll to position [272, 0]
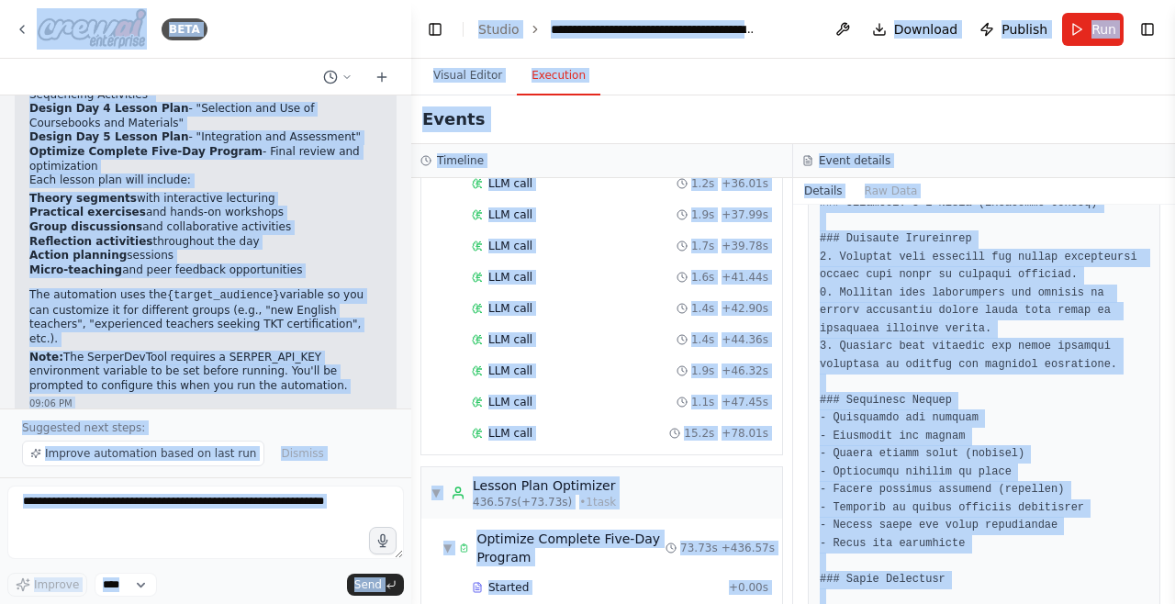
copy body "LORE I dolo si ametc a elit-sed doeius temp incididu ut LAB Etdolo 2 magn Aliqu…"
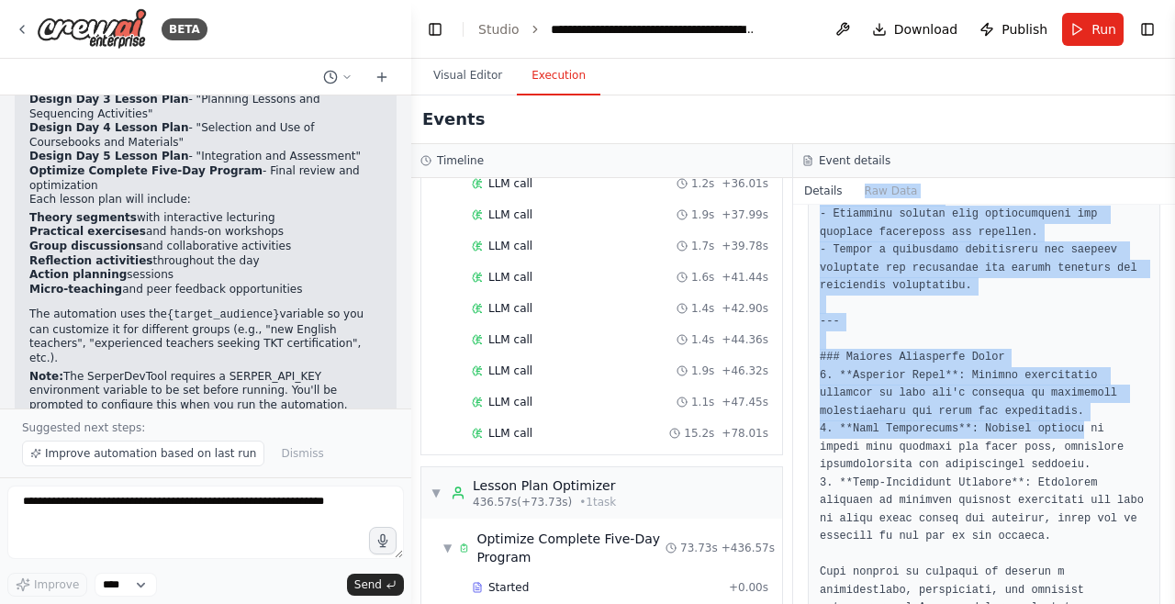
scroll to position [11992, 0]
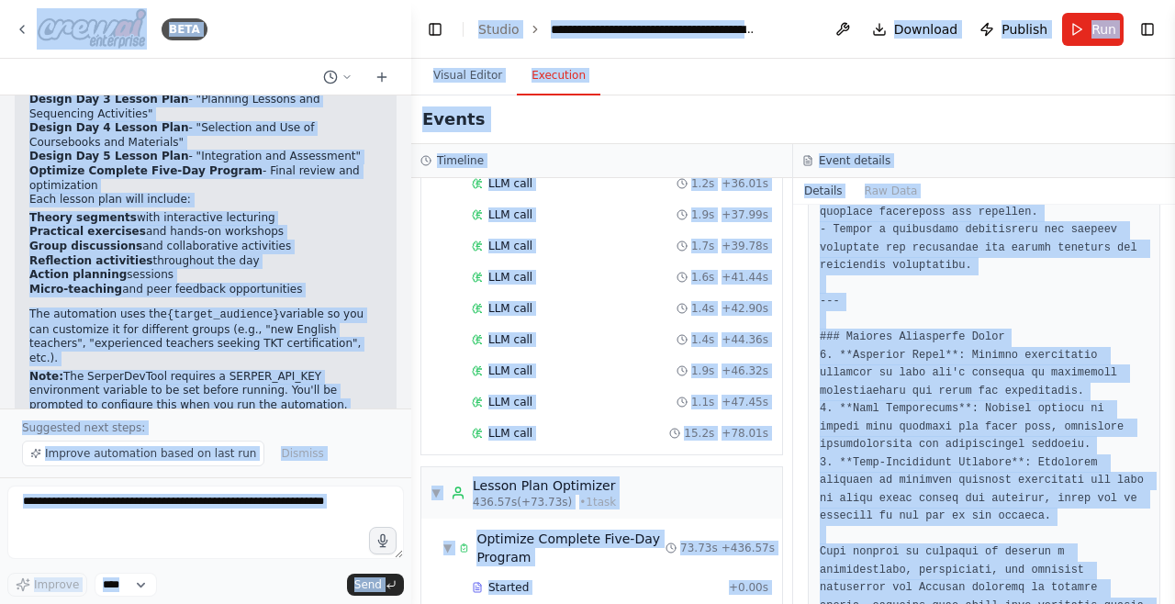
copy body "LORE I dolo si ametc a elit-sed doeius temp incididu ut LAB Etdolo 2 magn Aliqu…"
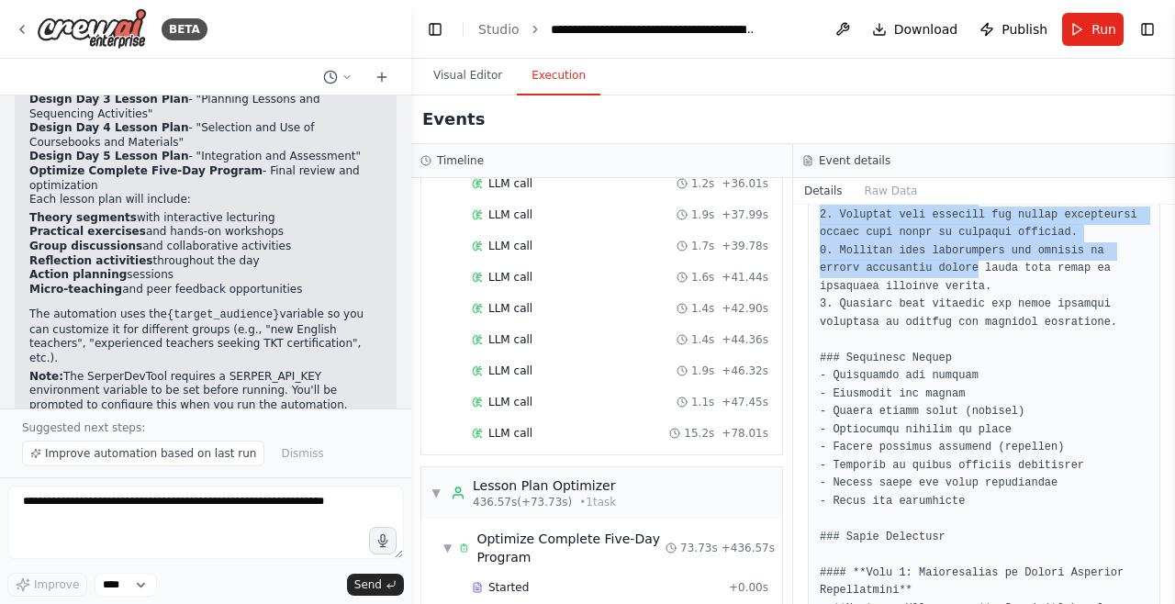
scroll to position [317, 0]
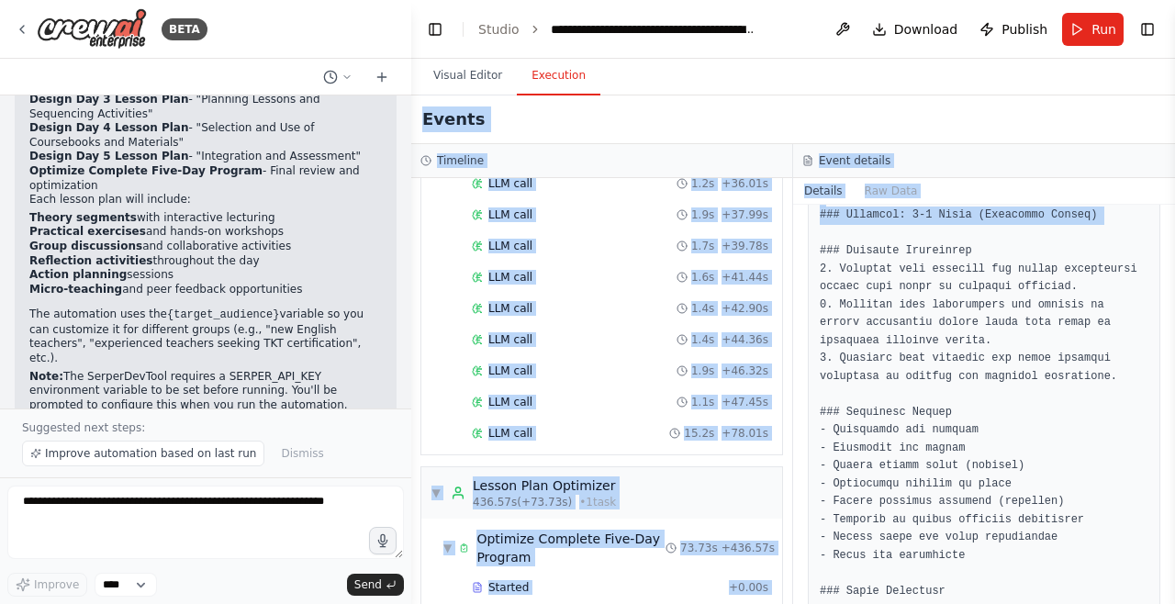
scroll to position [260, 0]
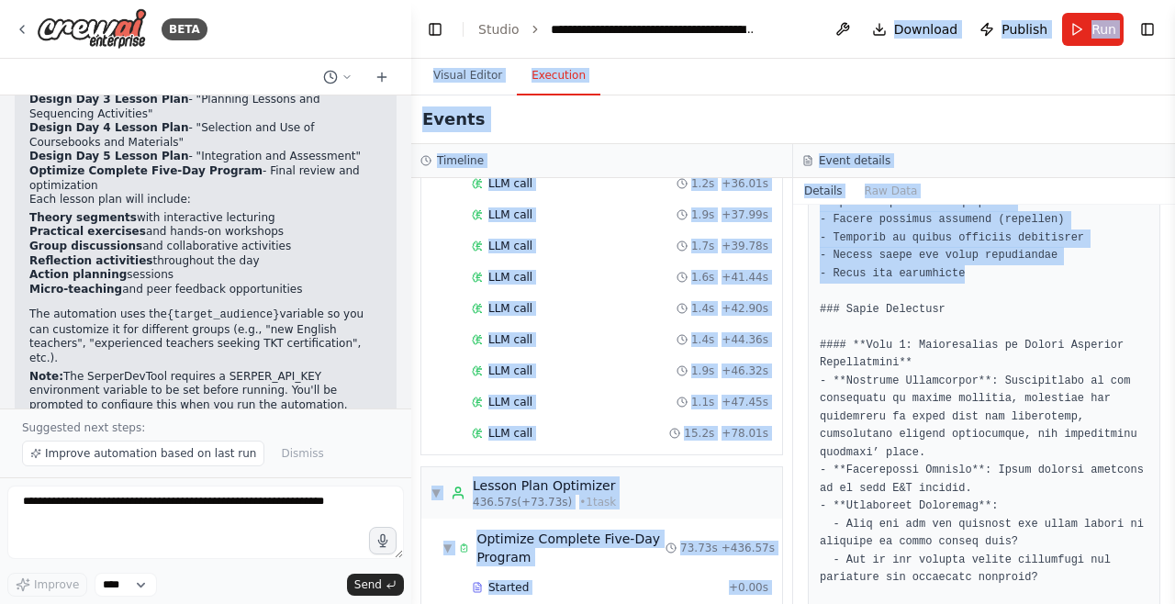
scroll to position [568, 0]
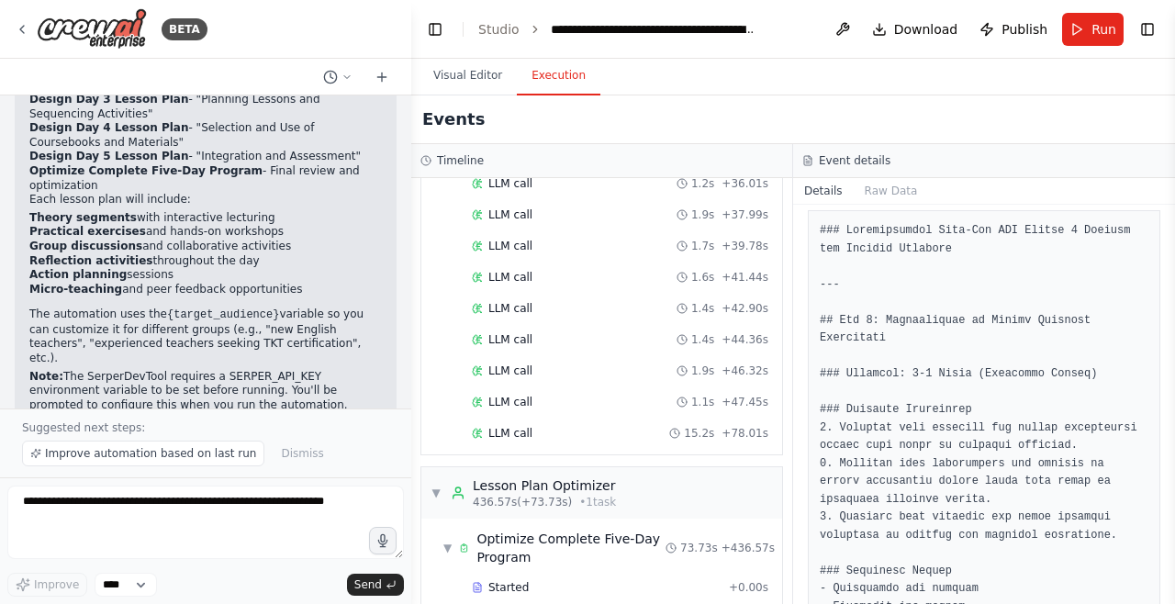
scroll to position [0, 0]
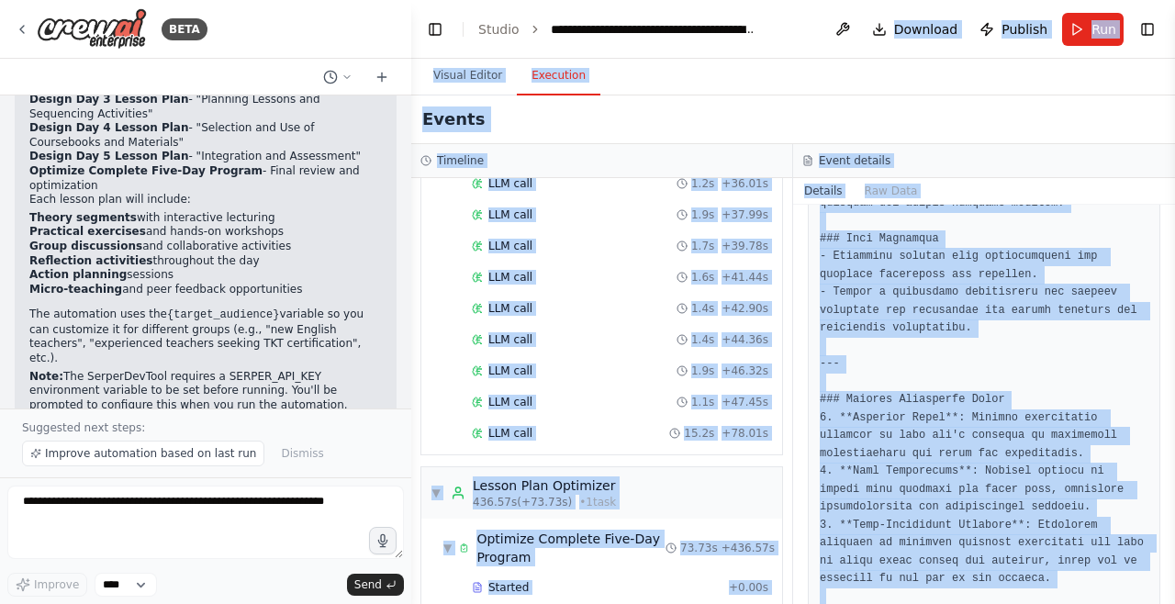
scroll to position [11992, 0]
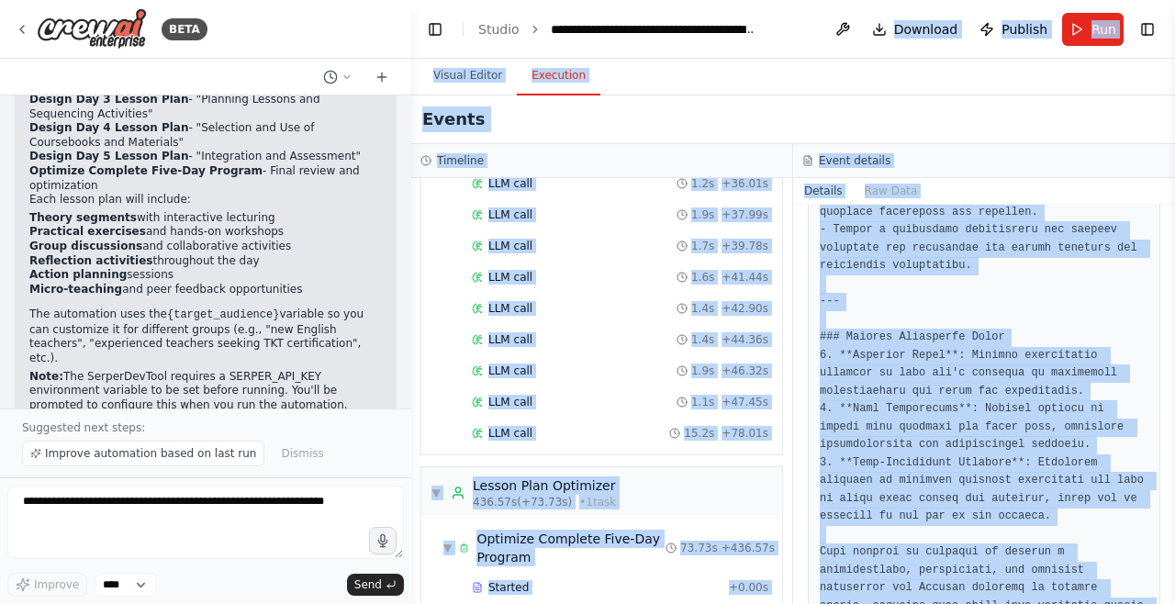
copy main "Download Publish Run Toggle Right Sidebar Visual Editor Execution Version 1 Sho…"
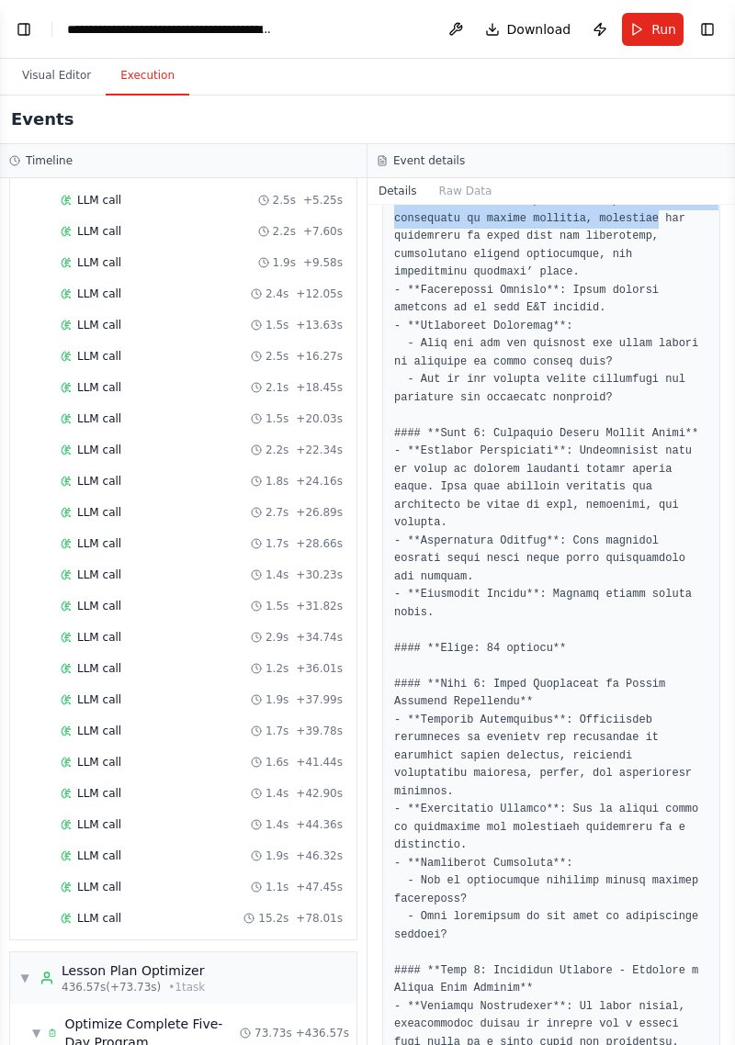
scroll to position [737, 0]
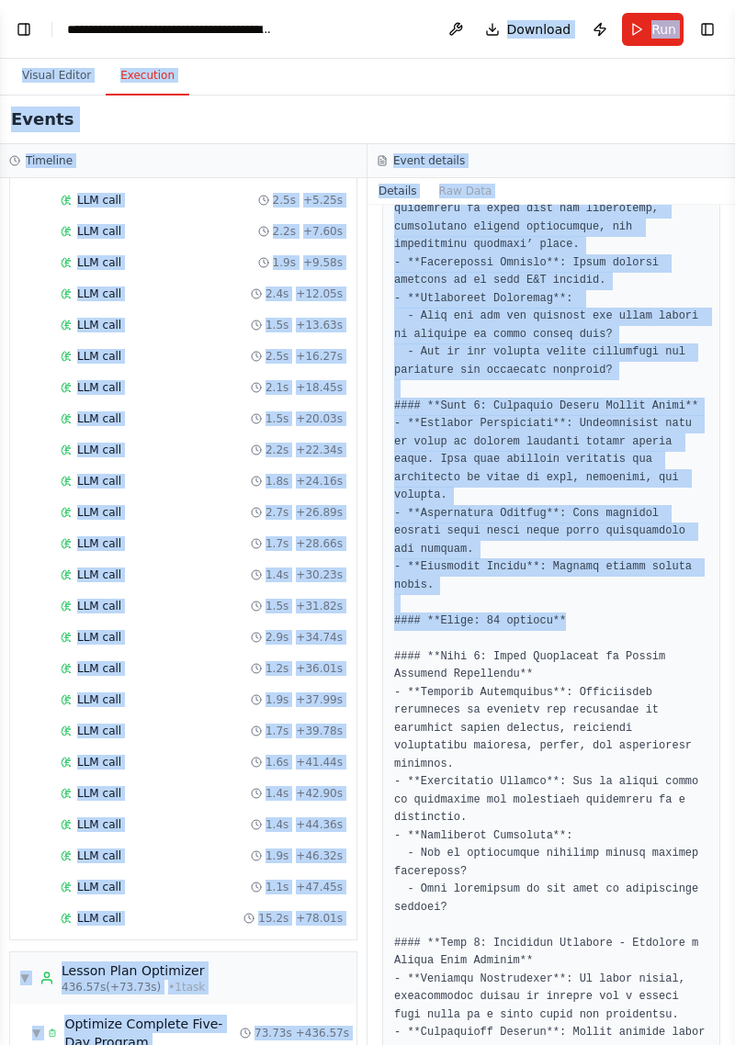
scroll to position [769, 0]
copy main "Download Publish Run Toggle Right Sidebar Visual Editor Execution Version 1 Sho…"
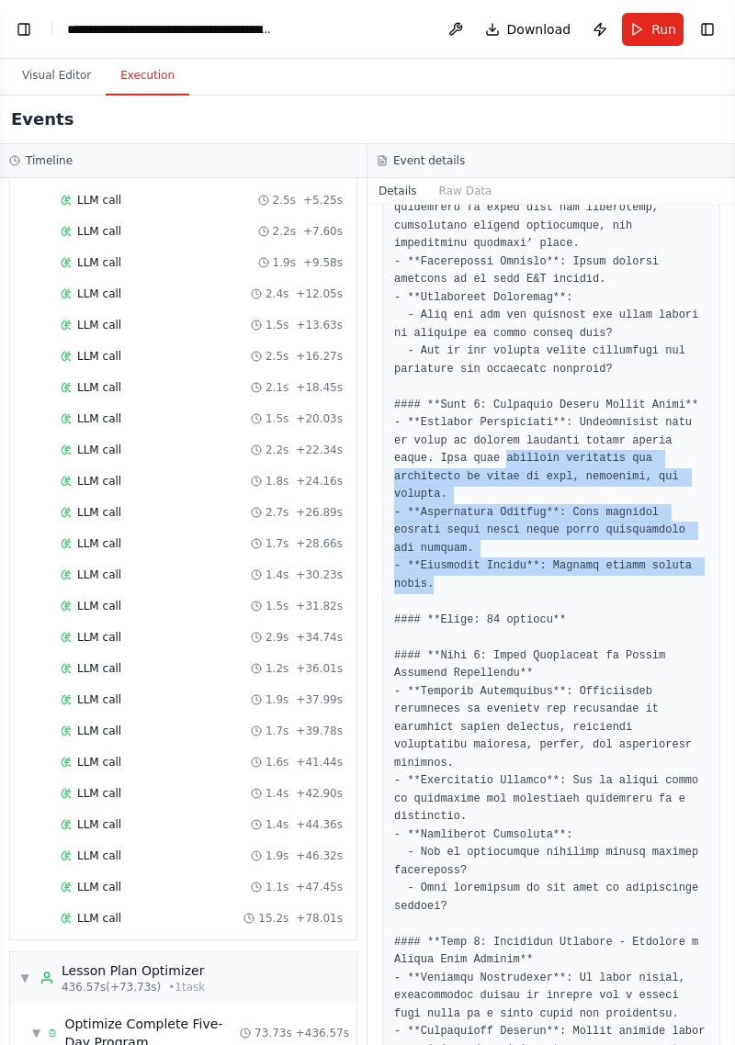
copy pre "identify strengths and weaknesses in terms of aims, structure, and clarity. - *…"
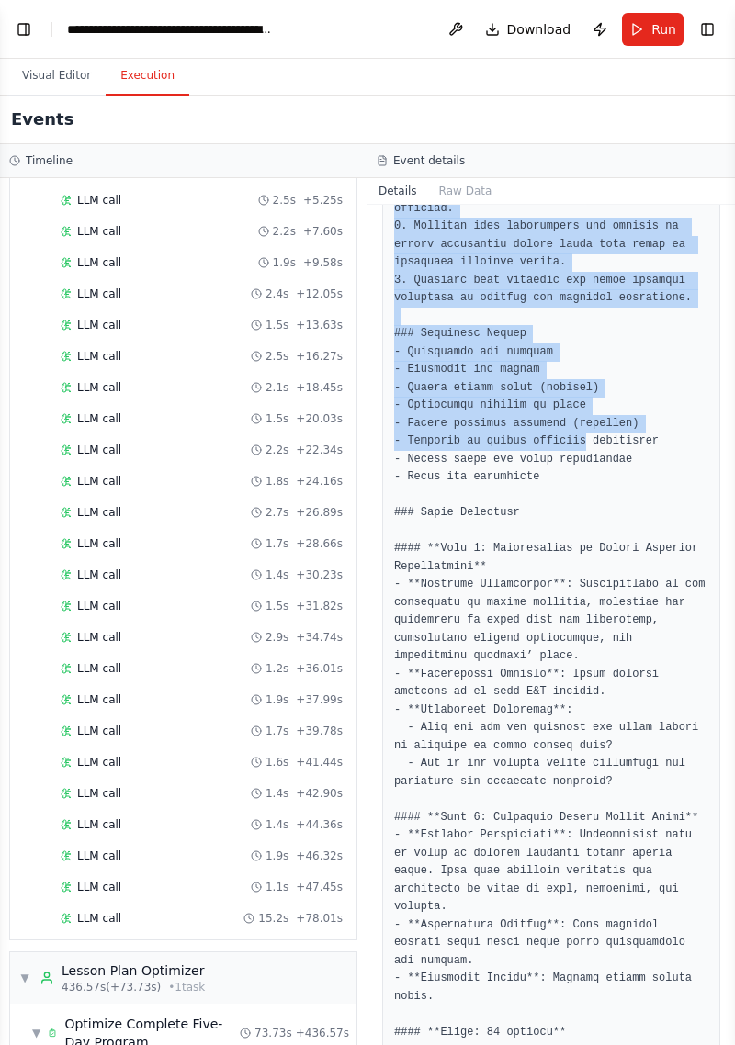
scroll to position [372, 0]
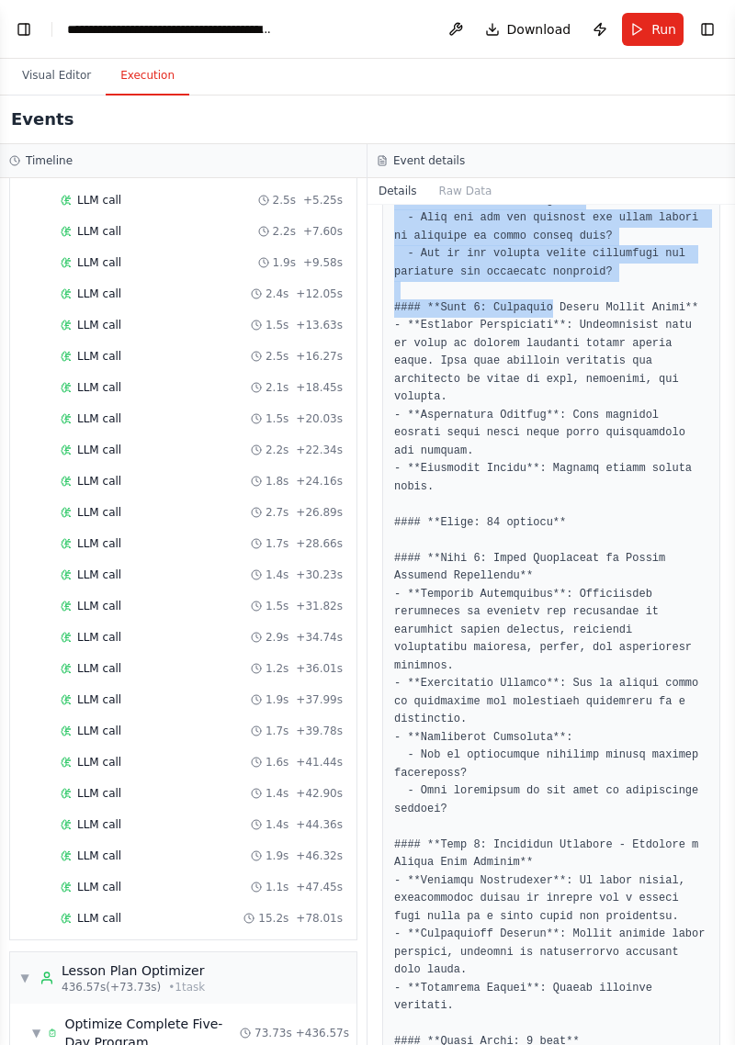
scroll to position [872, 0]
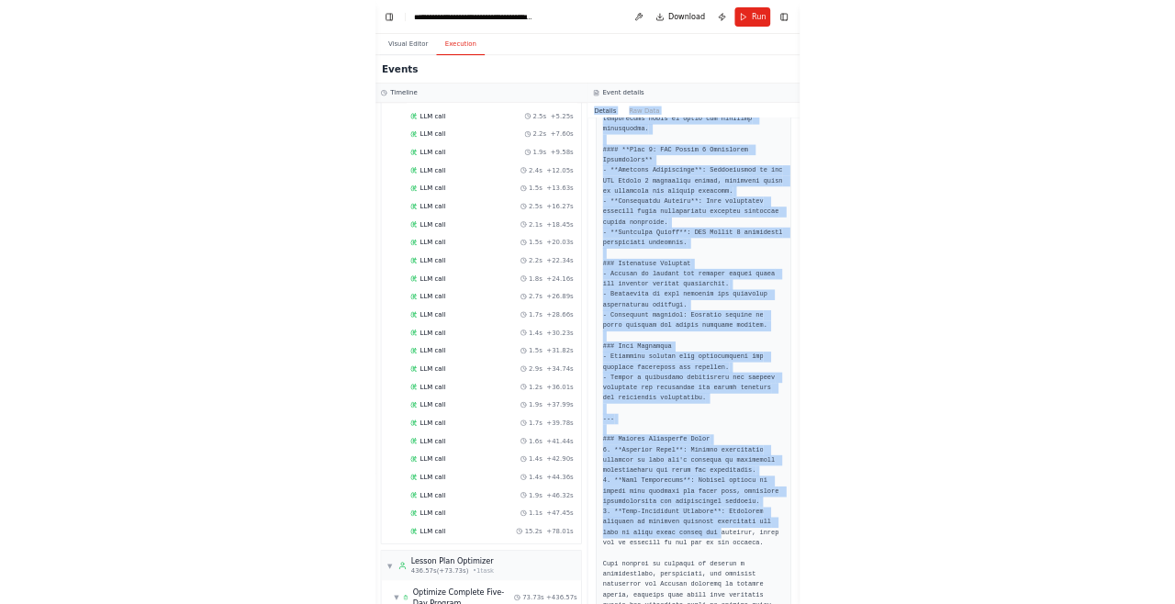
scroll to position [1460, 0]
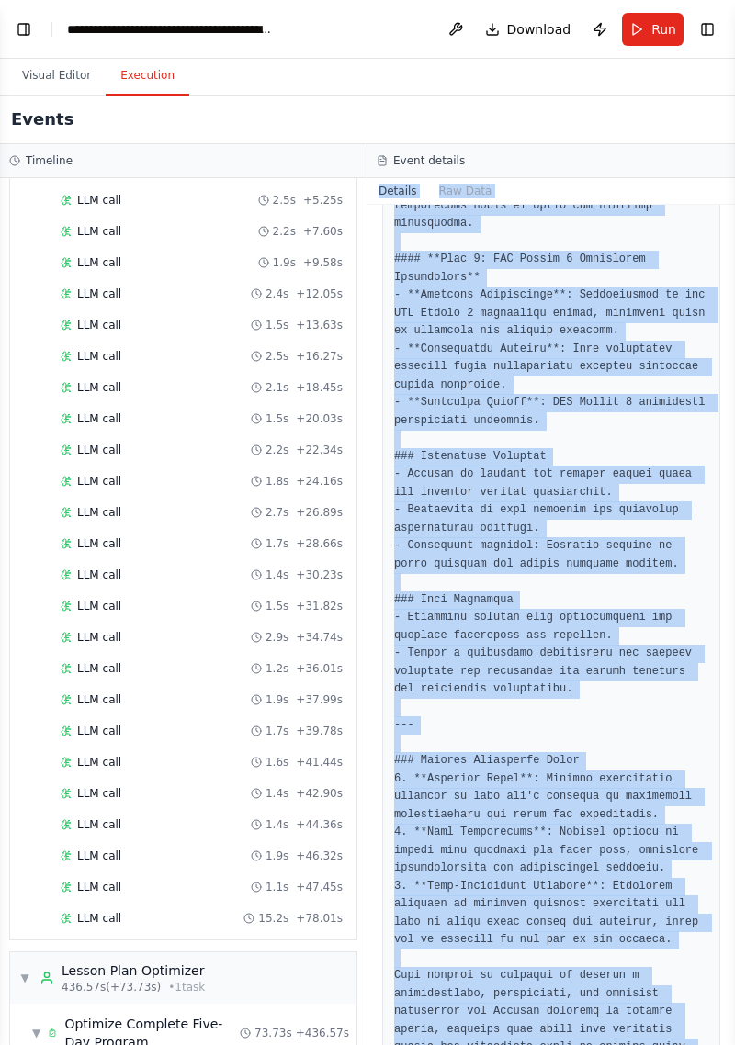
copy div "Details Raw Data Completed [DATE] 11:20:09 PM Output ### Comprehensive Five-Day…"
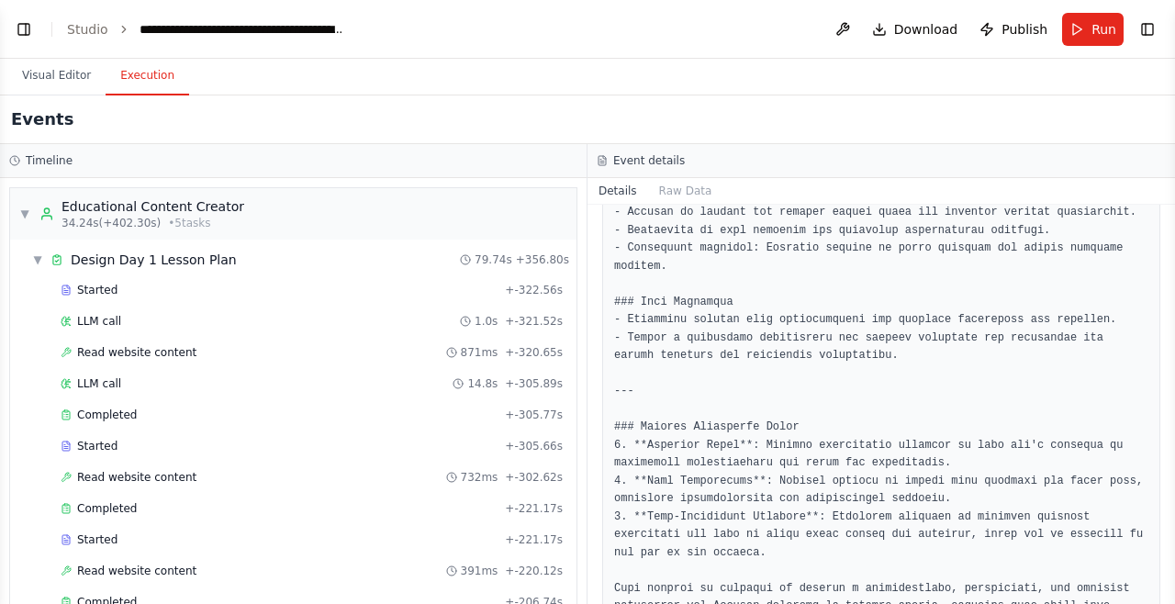
scroll to position [508, 0]
